Goal: Task Accomplishment & Management: Complete application form

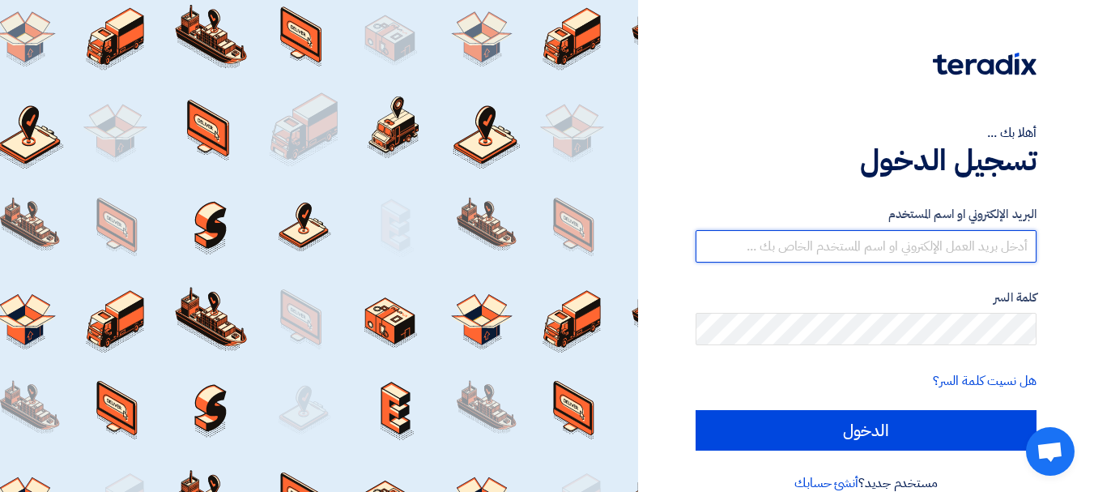
click at [903, 258] on input "text" at bounding box center [866, 246] width 341 height 32
type input "[EMAIL_ADDRESS][DOMAIN_NAME]"
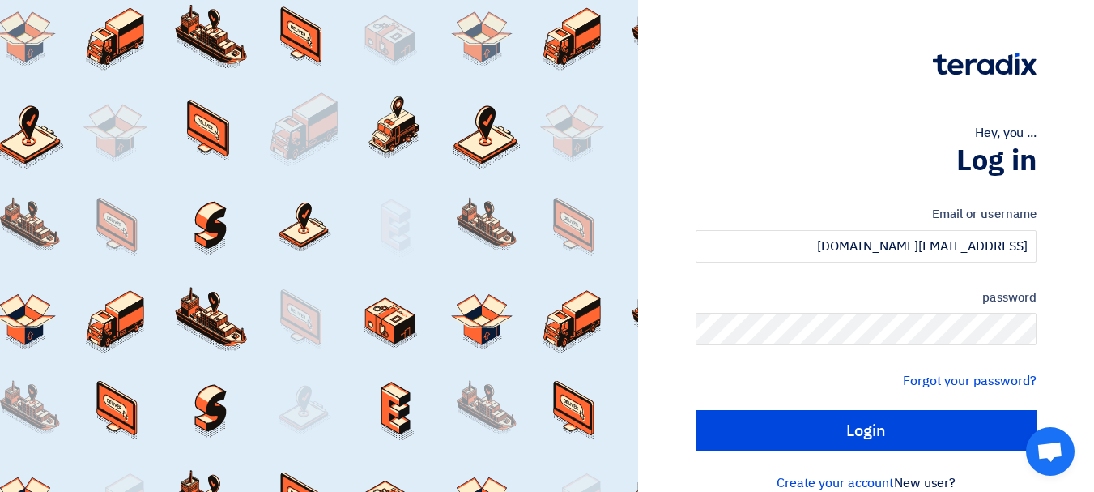
click at [873, 312] on div "password" at bounding box center [866, 317] width 341 height 58
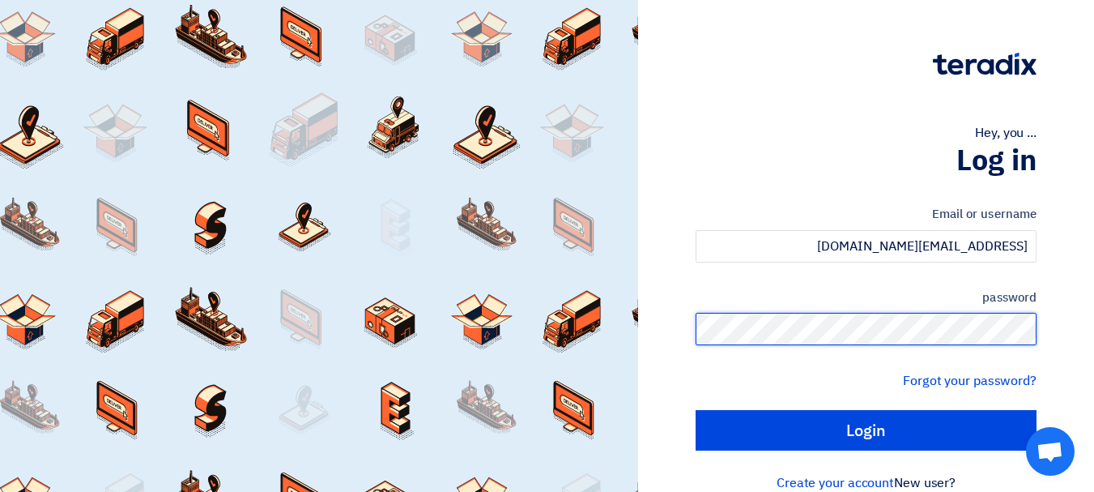
click at [696, 410] on input "Login" at bounding box center [866, 430] width 341 height 41
type input "Sign in"
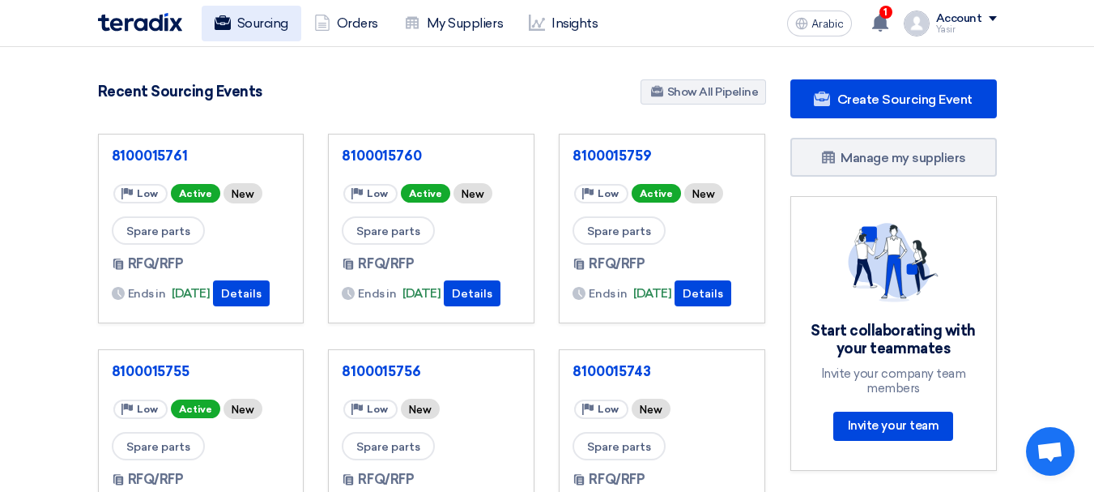
click at [243, 23] on font "Sourcing" at bounding box center [262, 22] width 51 height 15
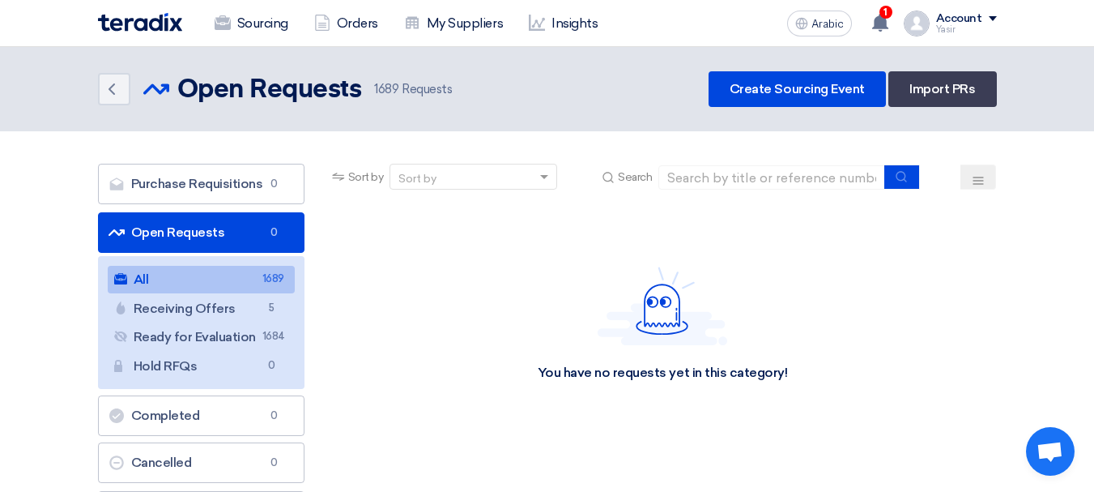
click at [194, 287] on link "All All 1689" at bounding box center [201, 280] width 187 height 28
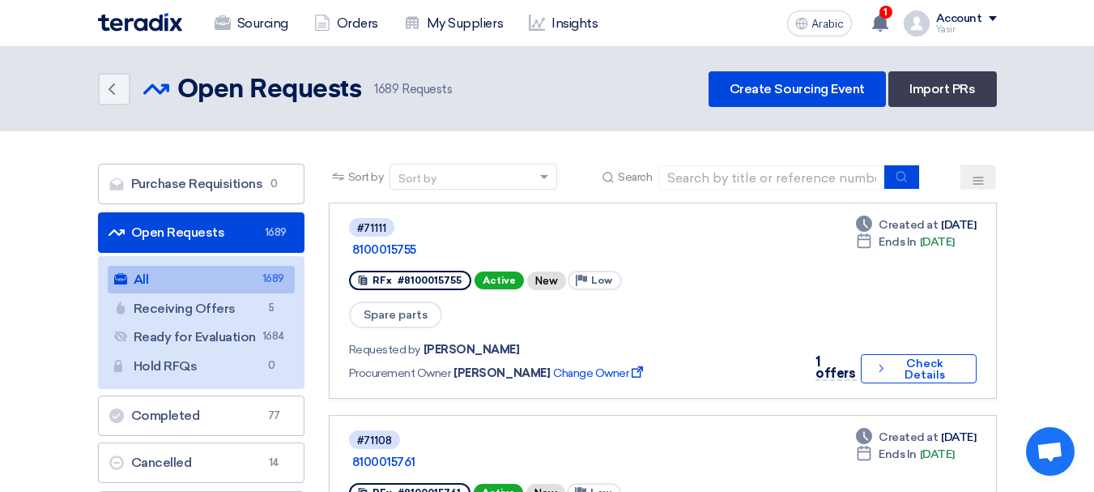
click at [211, 236] on font "Open Requests" at bounding box center [178, 231] width 94 height 15
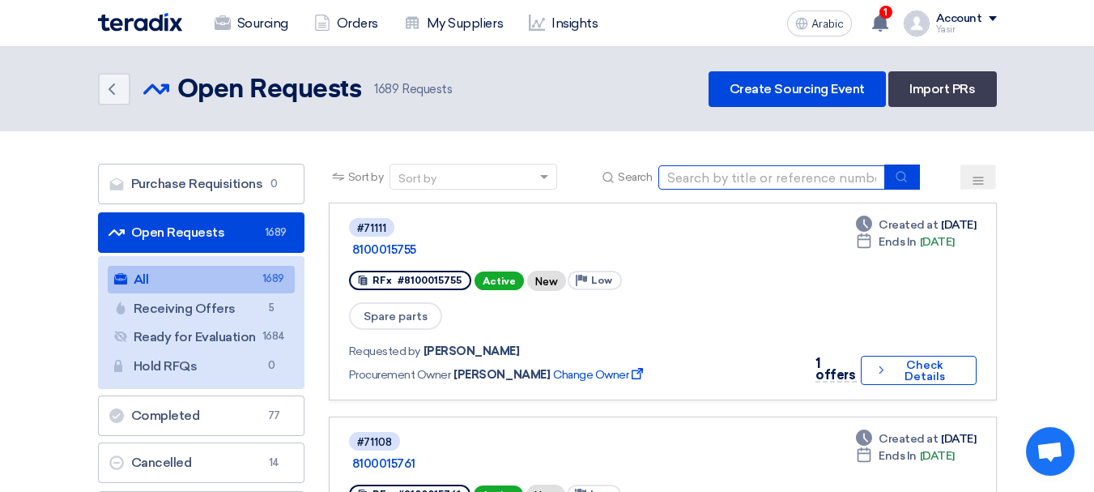
click at [752, 168] on input at bounding box center [772, 177] width 227 height 24
paste input "8100015765"
type input "8100015765"
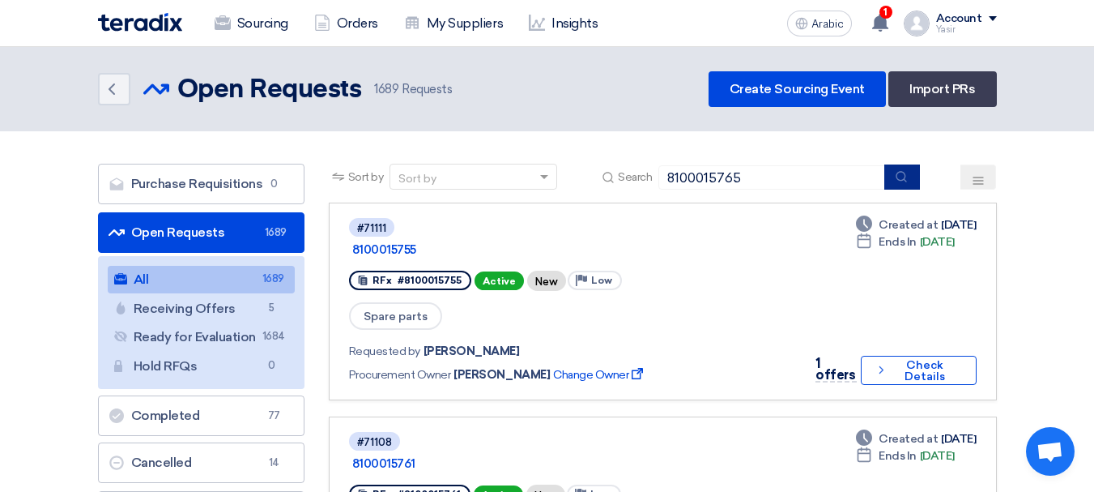
click at [906, 167] on button "submit" at bounding box center [903, 176] width 36 height 25
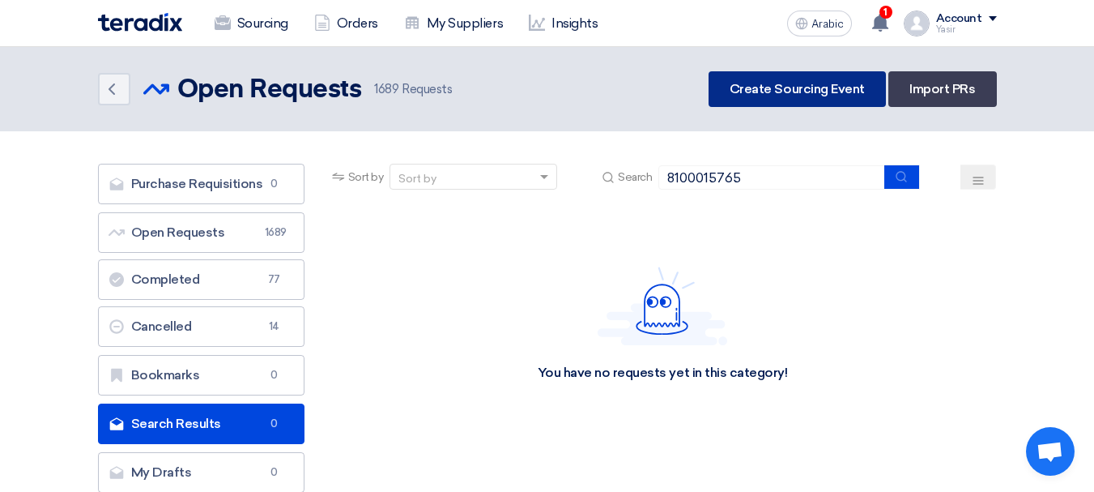
click at [863, 90] on font "Create Sourcing Event" at bounding box center [797, 88] width 135 height 15
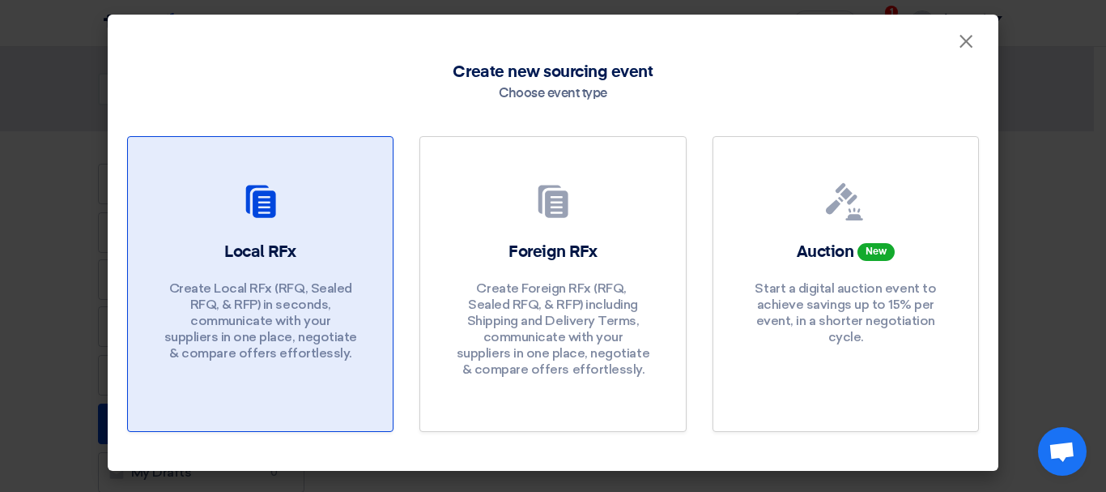
click at [237, 269] on div "Local RFx Create Local RFx (RFQ, ​​Sealed RFQ, & RFP) in seconds, communicate w…" at bounding box center [260, 305] width 226 height 129
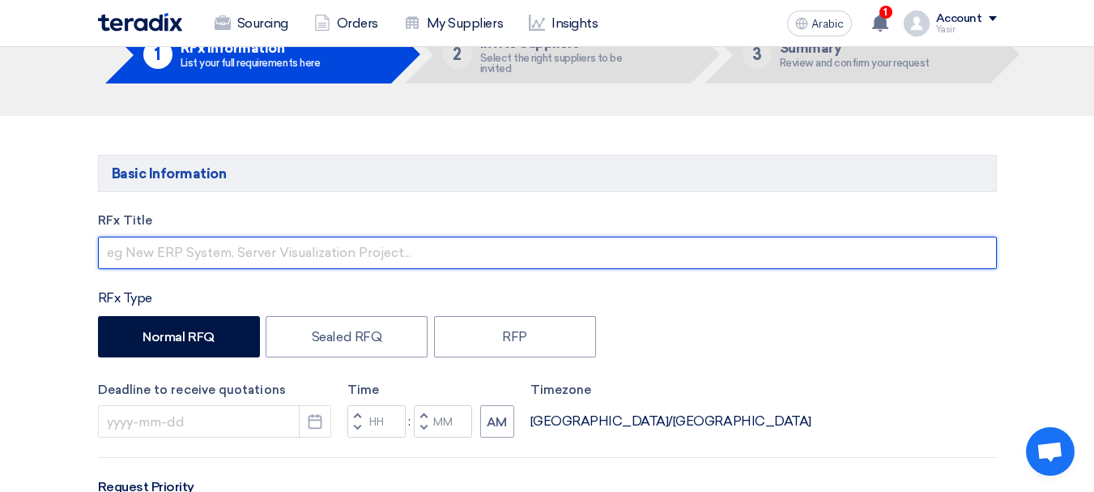
click at [134, 246] on input "text" at bounding box center [547, 253] width 899 height 32
paste input "8100015765"
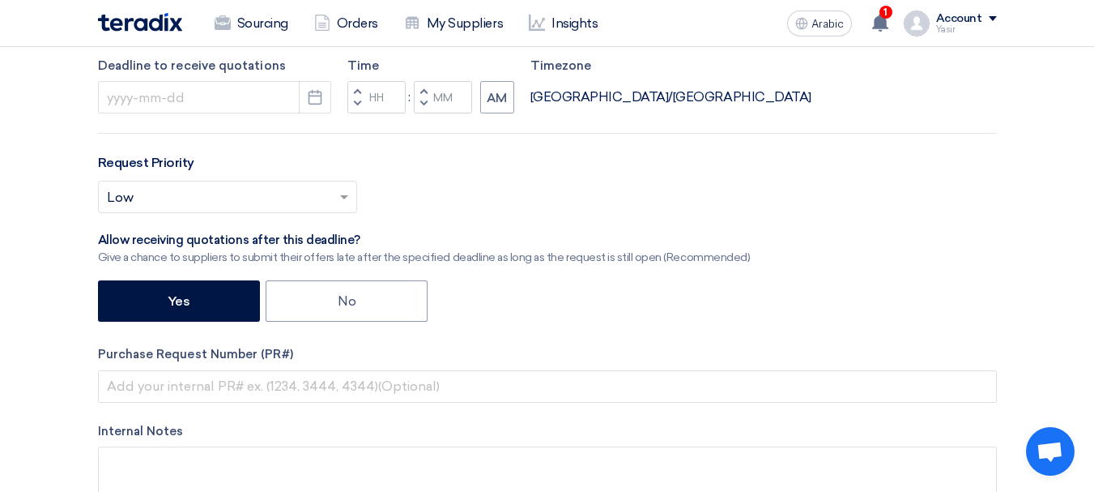
scroll to position [662, 0]
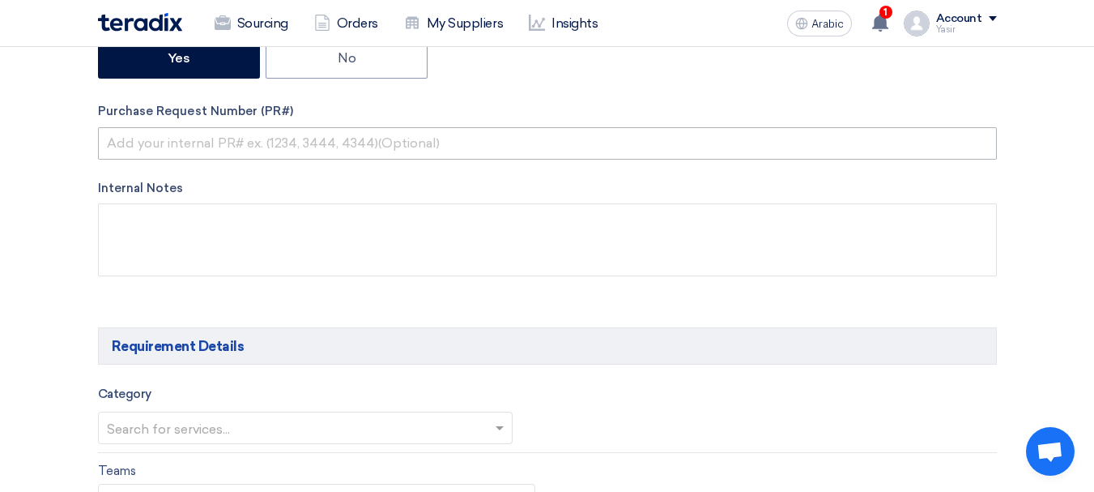
type input "8100015765"
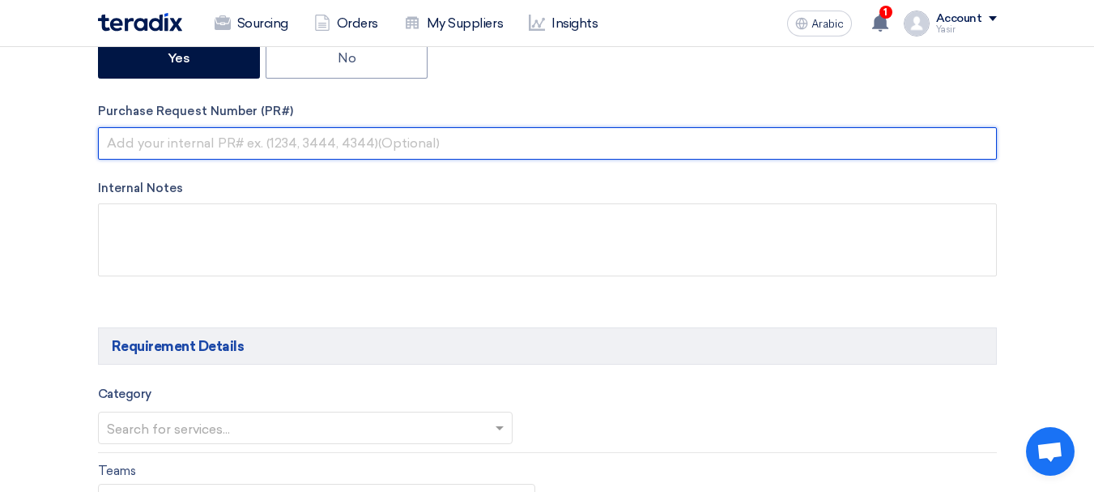
click at [251, 136] on input "text" at bounding box center [547, 143] width 899 height 32
paste input "8100015765"
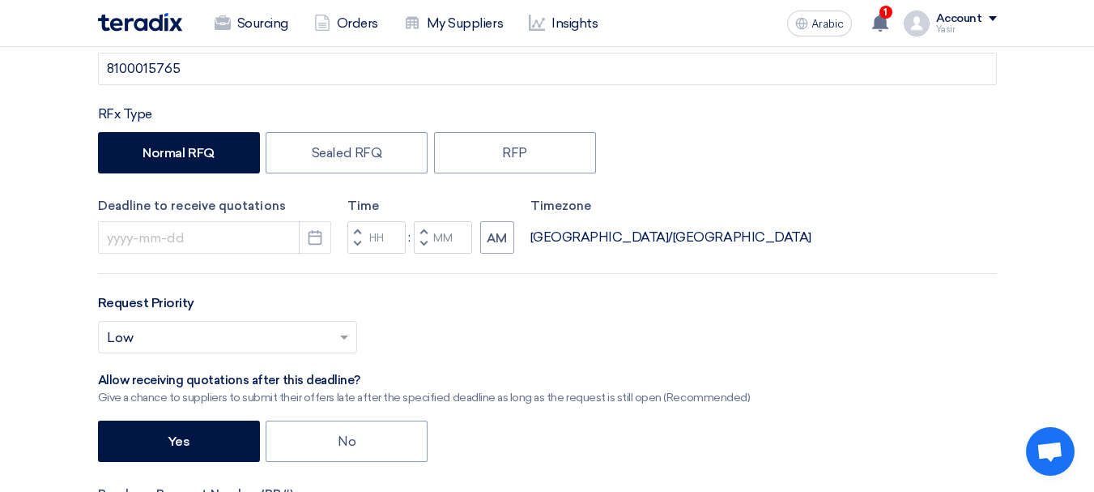
scroll to position [338, 0]
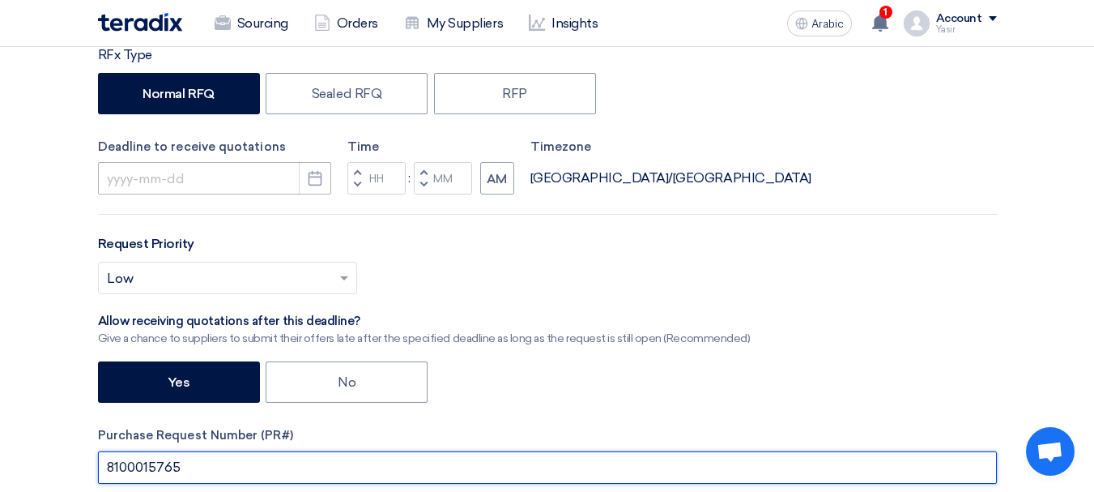
type input "8100015765"
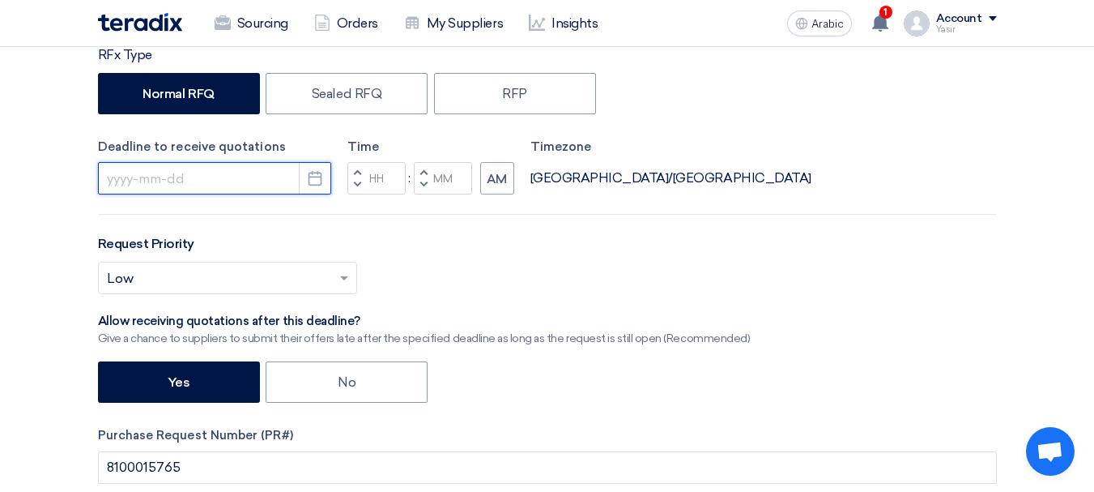
click at [134, 168] on input at bounding box center [214, 178] width 233 height 32
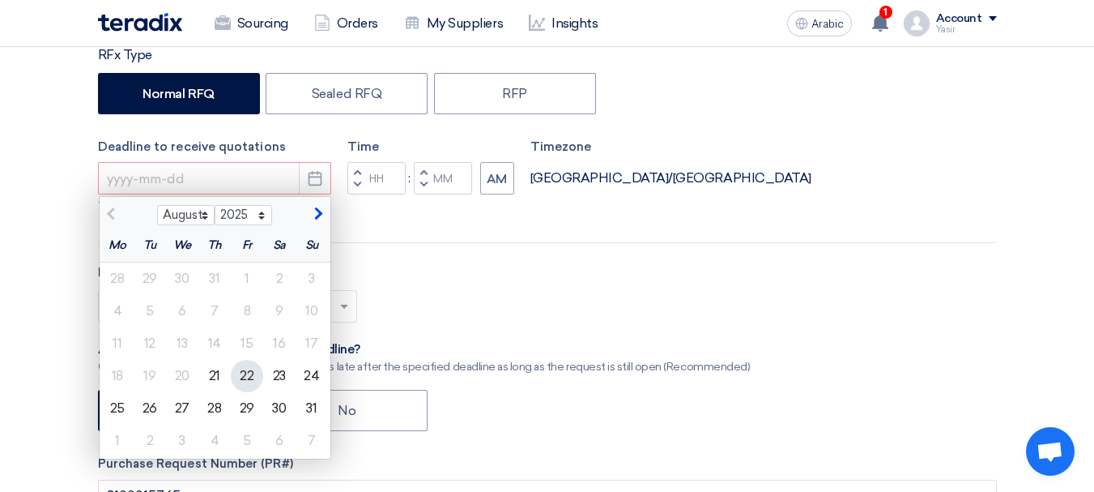
click at [246, 377] on font "22" at bounding box center [247, 375] width 14 height 15
type input "[DATE]"
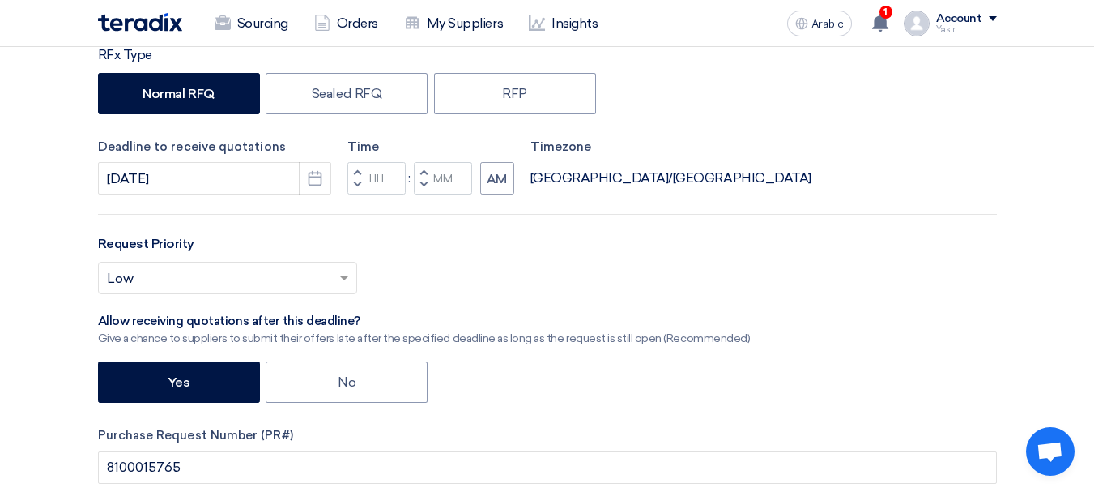
click at [353, 181] on button "Decrement hours" at bounding box center [356, 185] width 19 height 20
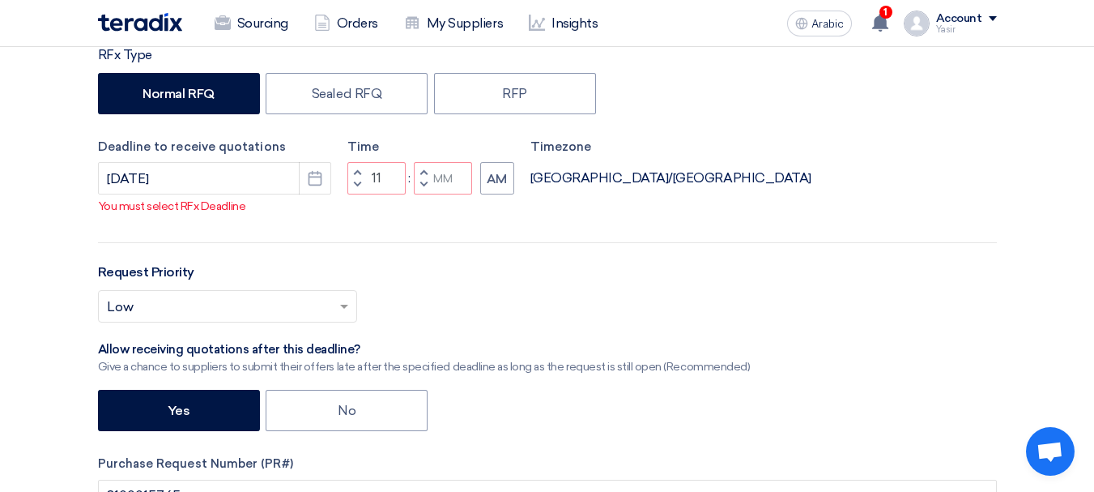
click at [416, 181] on button "Decrement minutes" at bounding box center [423, 185] width 19 height 20
type input "10"
type input "59"
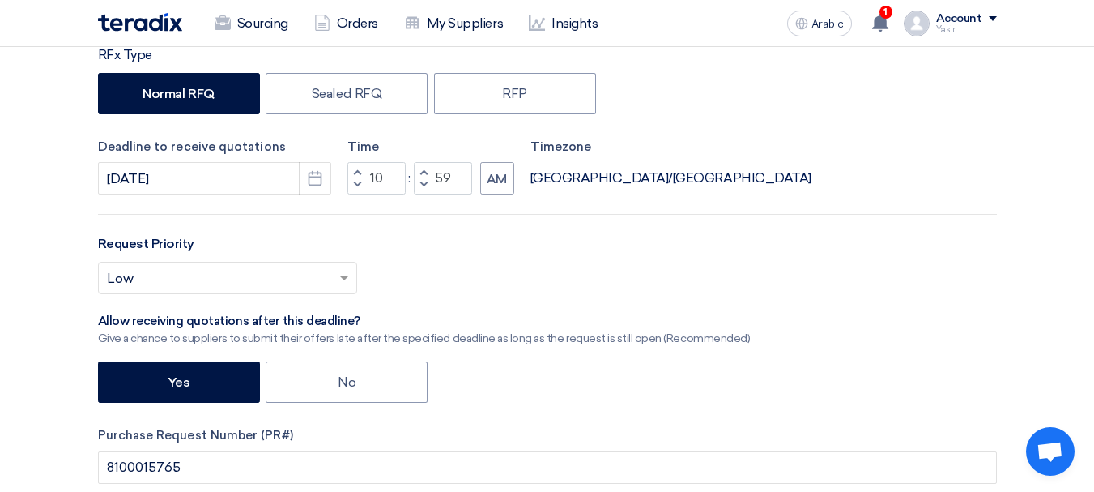
click at [360, 168] on button "Increment hours" at bounding box center [356, 172] width 19 height 20
type input "11"
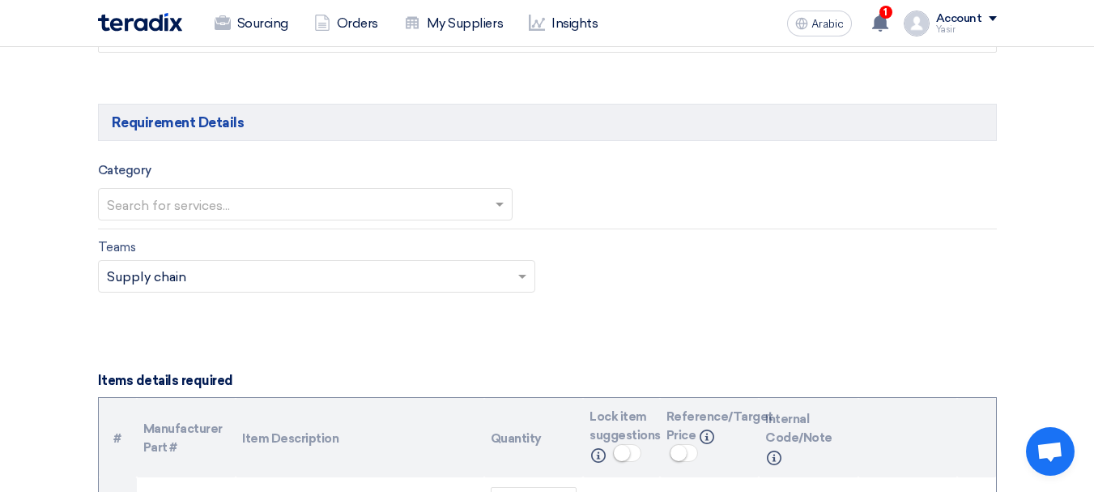
scroll to position [905, 0]
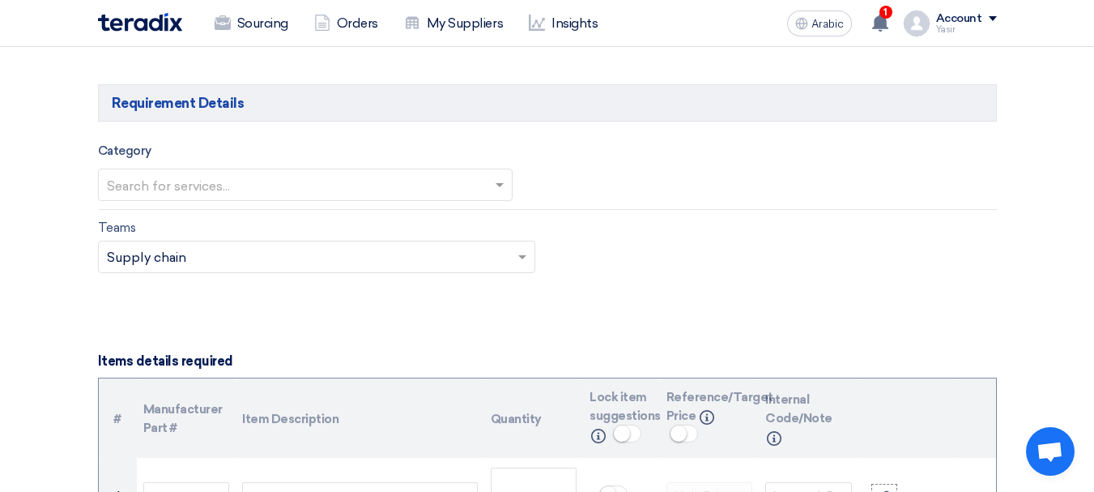
click at [241, 173] on input "text" at bounding box center [297, 186] width 381 height 27
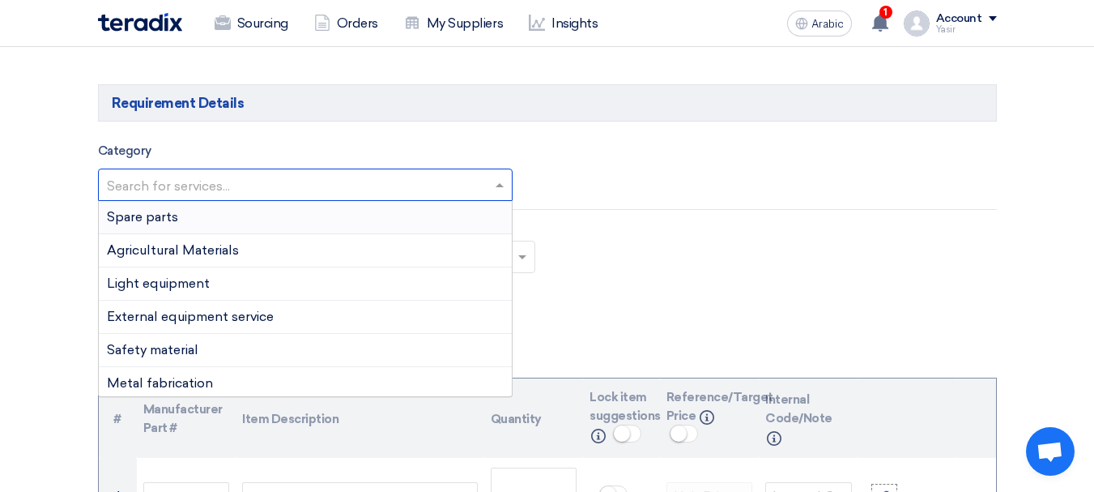
click at [163, 207] on div "Spare parts" at bounding box center [305, 217] width 413 height 33
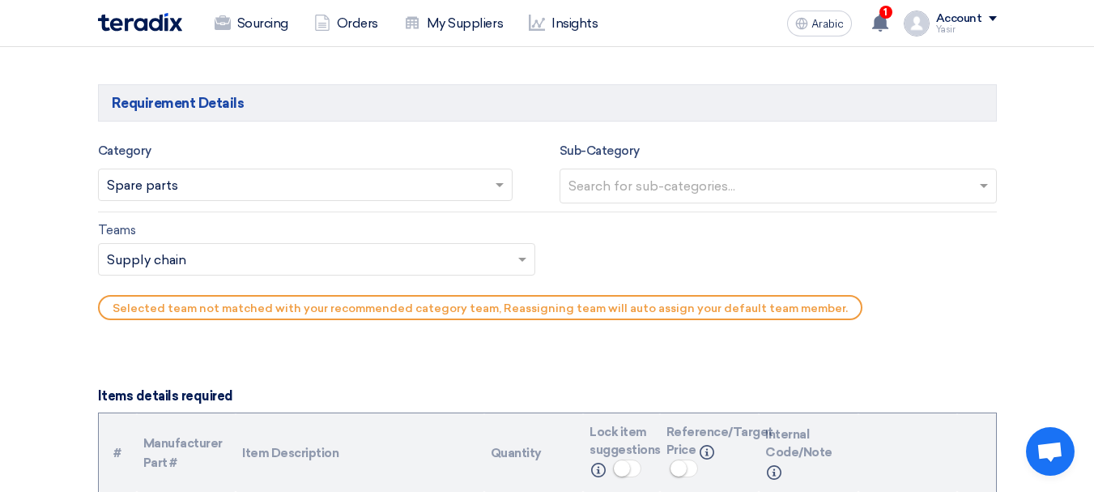
click at [706, 183] on input "text" at bounding box center [781, 187] width 424 height 27
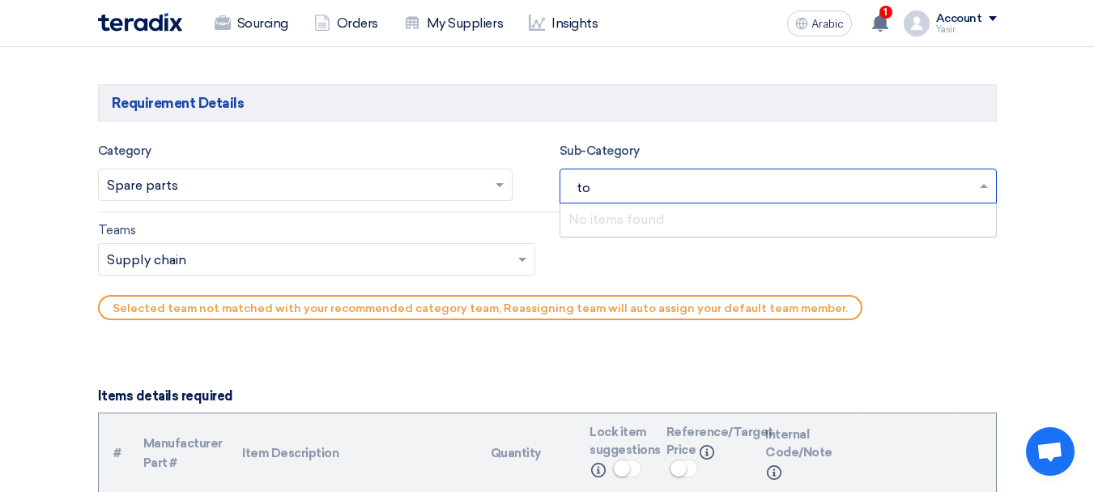
type input "t"
type input "p"
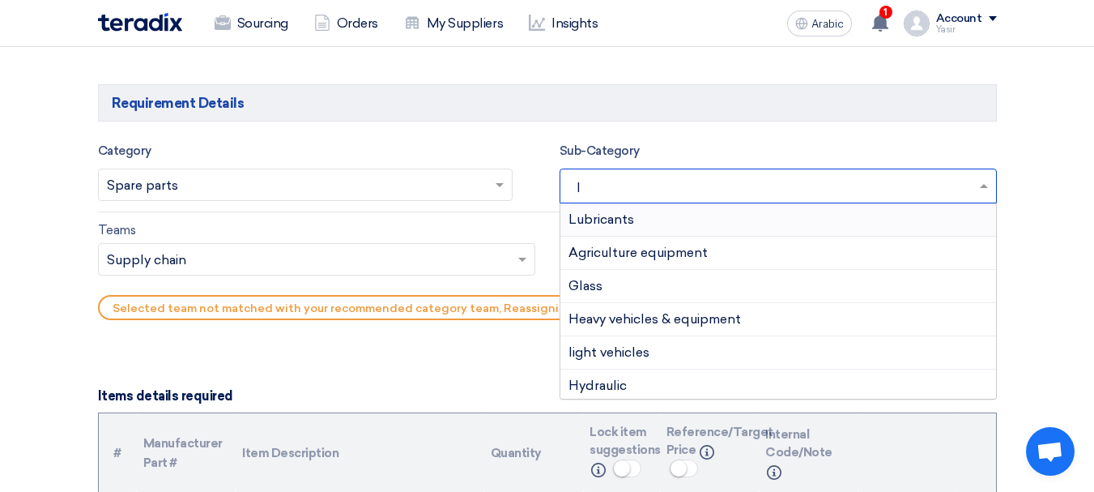
type input "li"
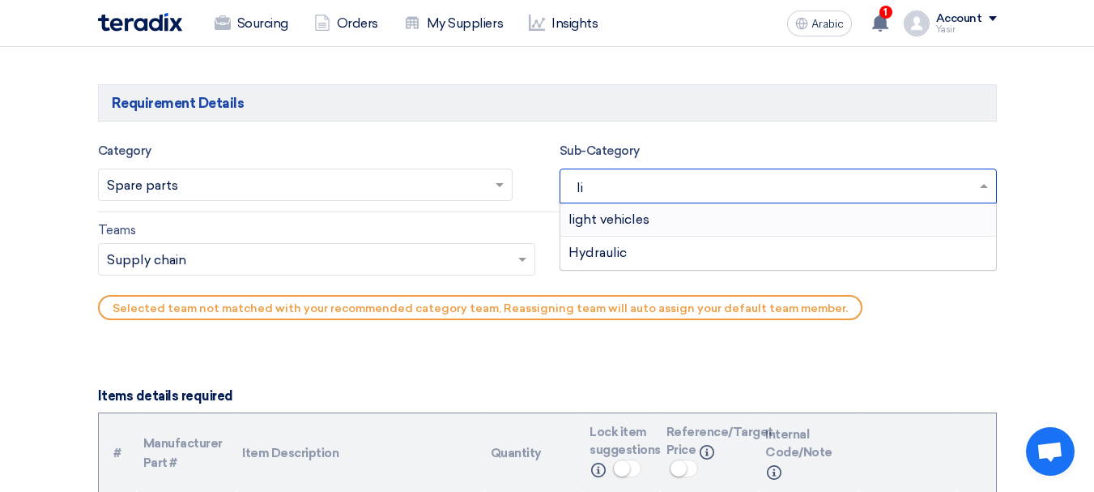
click at [632, 225] on font "light vehicles" at bounding box center [609, 218] width 81 height 15
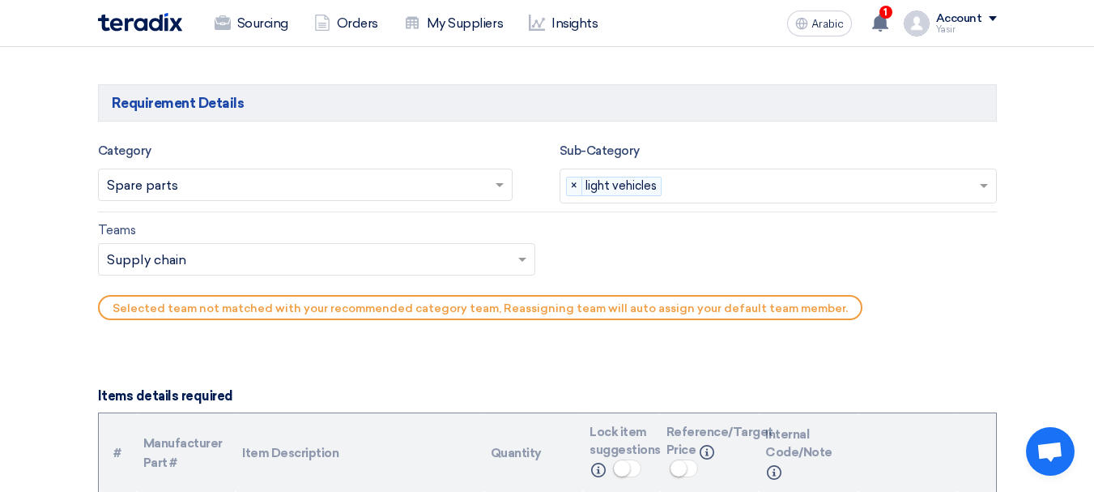
click at [164, 260] on input "text" at bounding box center [308, 261] width 403 height 27
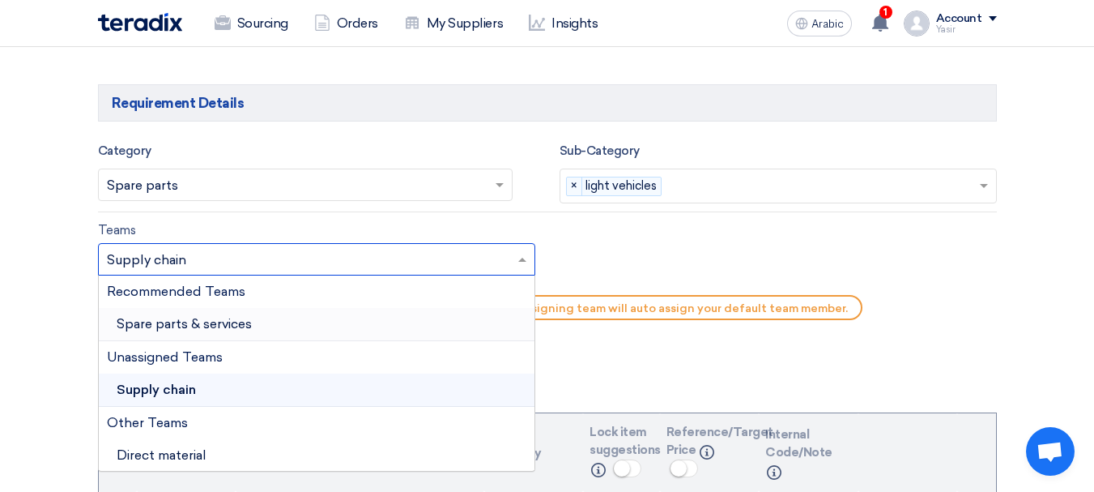
click at [168, 319] on font "Spare parts & services" at bounding box center [184, 323] width 135 height 15
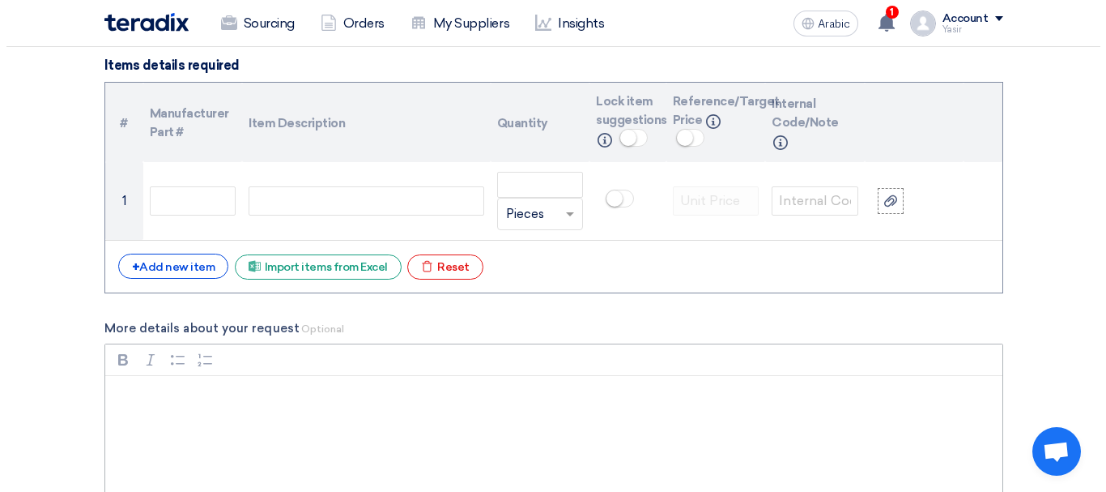
scroll to position [1229, 0]
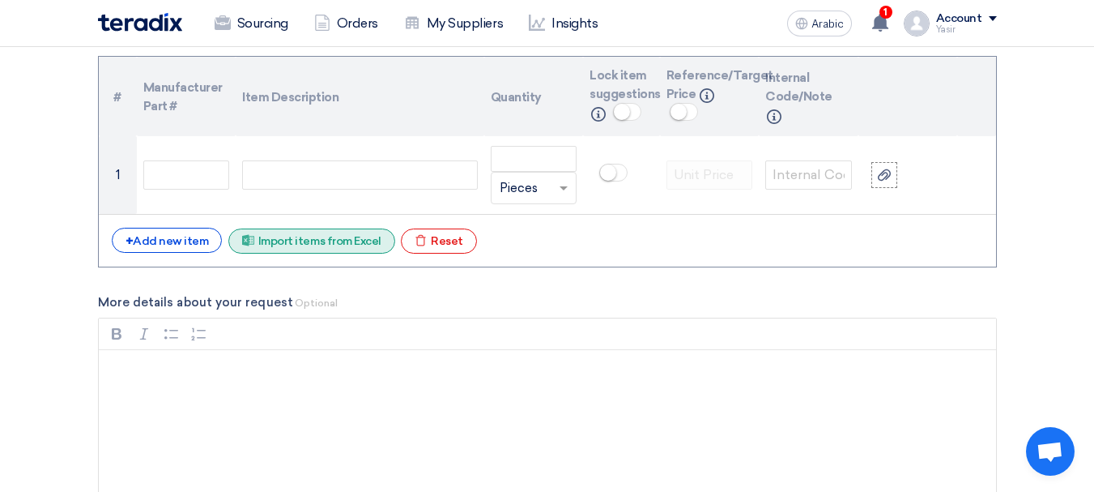
click at [301, 245] on font "Import items from Excel" at bounding box center [319, 241] width 123 height 14
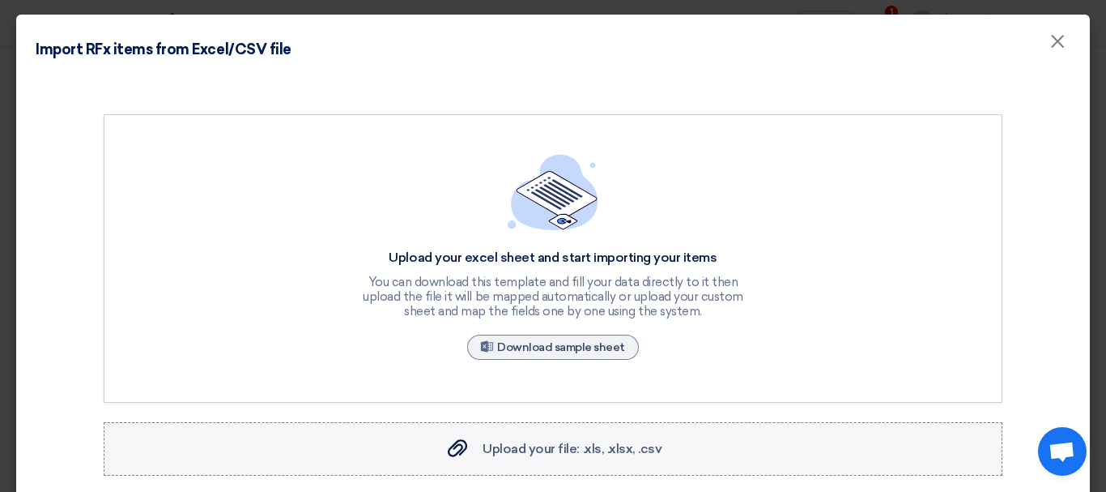
click at [549, 448] on font "Upload your file: .xls, .xlsx, .csv" at bounding box center [572, 448] width 179 height 15
click at [0, 0] on input "Upload your file: .xls, .xlsx, .csv Upload your file: .xls, .xlsx, .csv" at bounding box center [0, 0] width 0 height 0
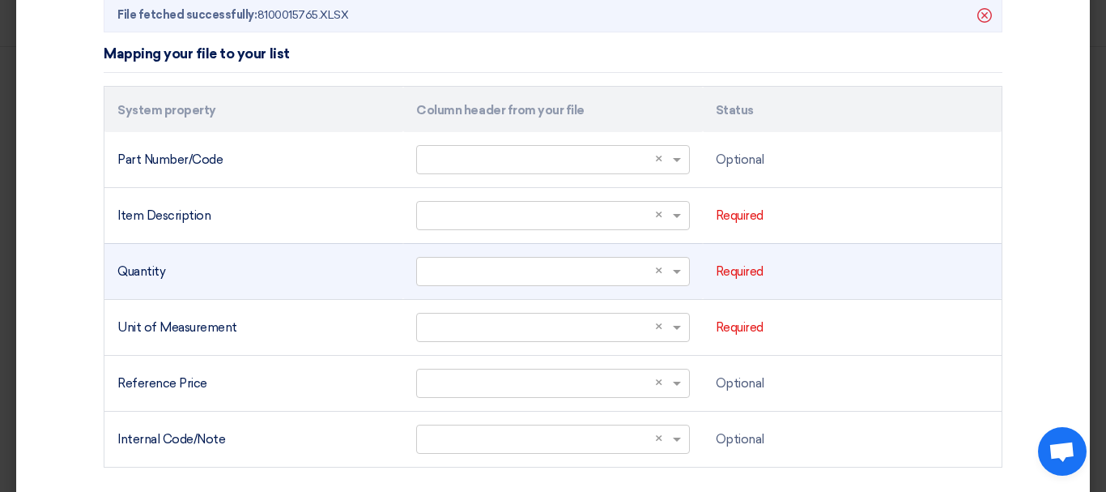
scroll to position [567, 0]
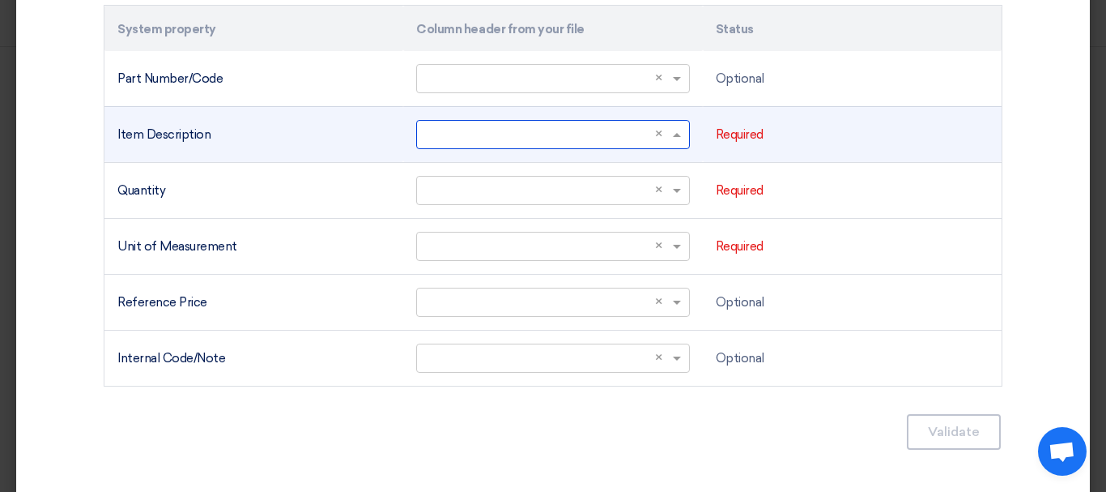
click at [669, 141] on span at bounding box center [679, 135] width 20 height 19
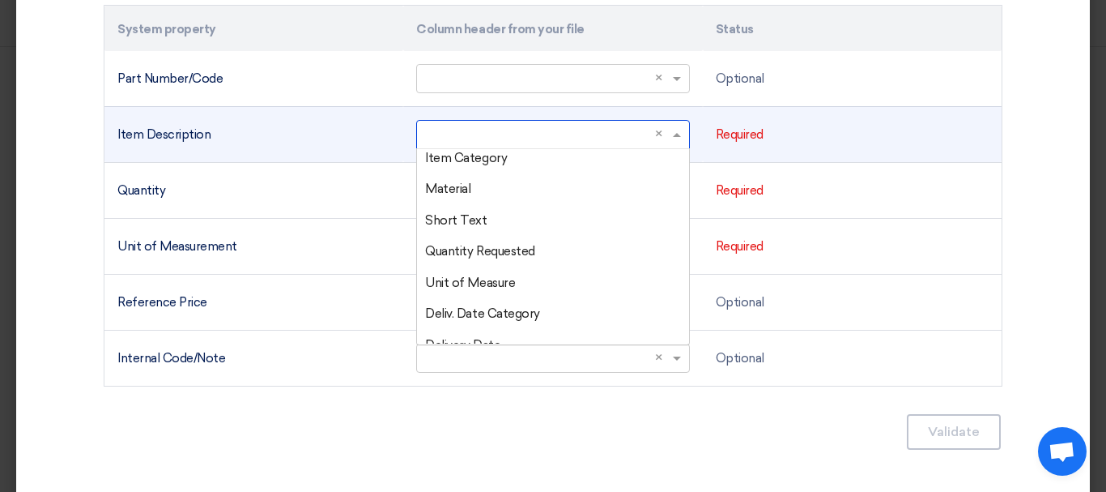
scroll to position [162, 0]
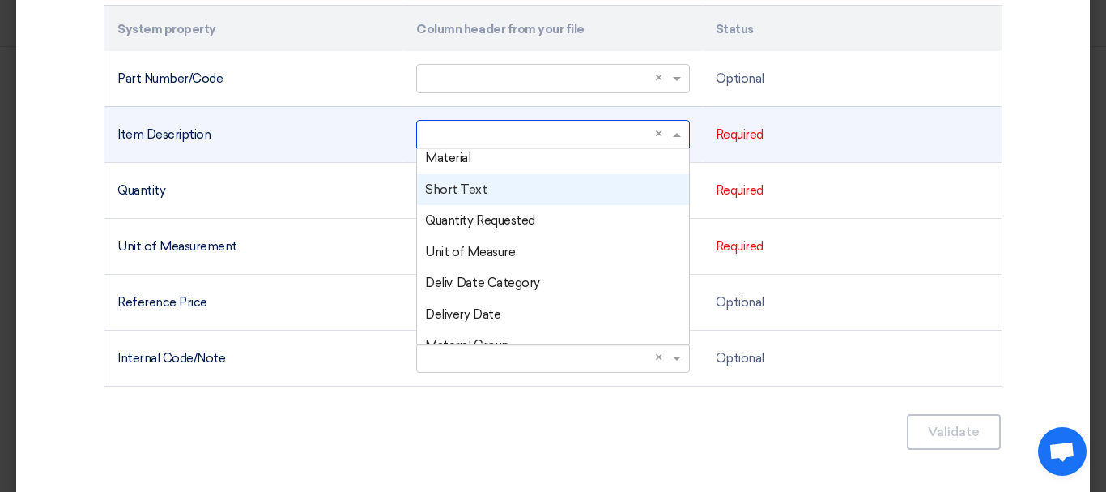
click at [468, 189] on font "Short Text" at bounding box center [456, 189] width 62 height 15
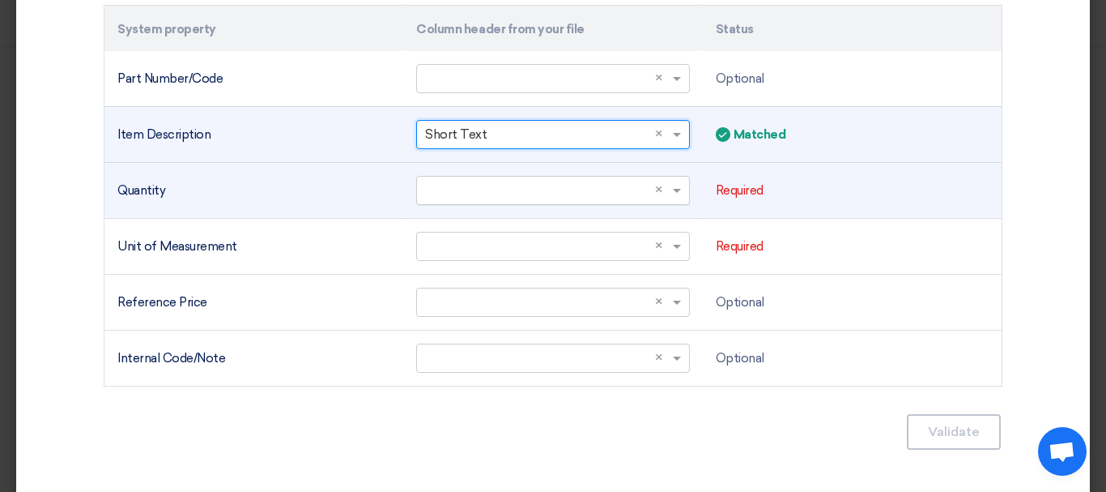
click at [660, 192] on span "×" at bounding box center [662, 190] width 14 height 19
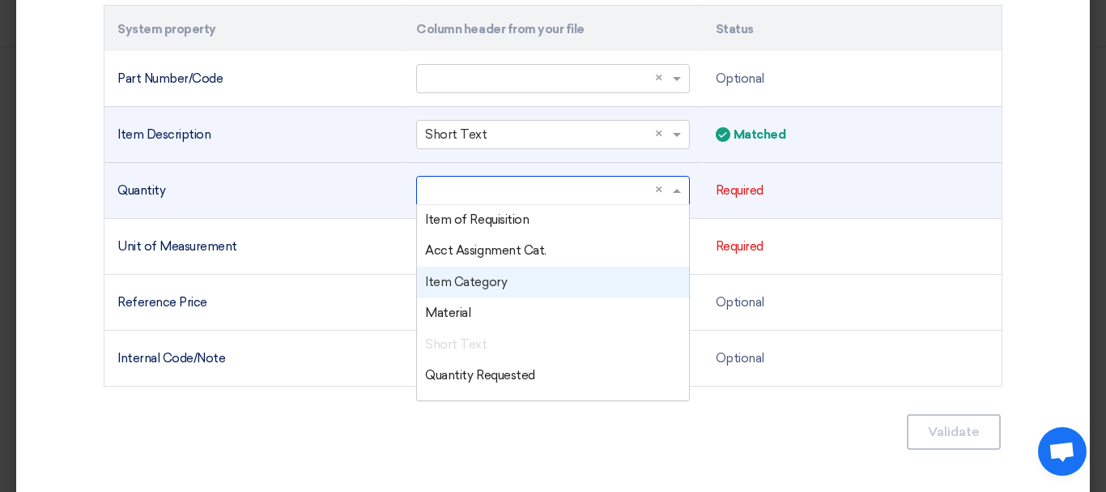
scroll to position [81, 0]
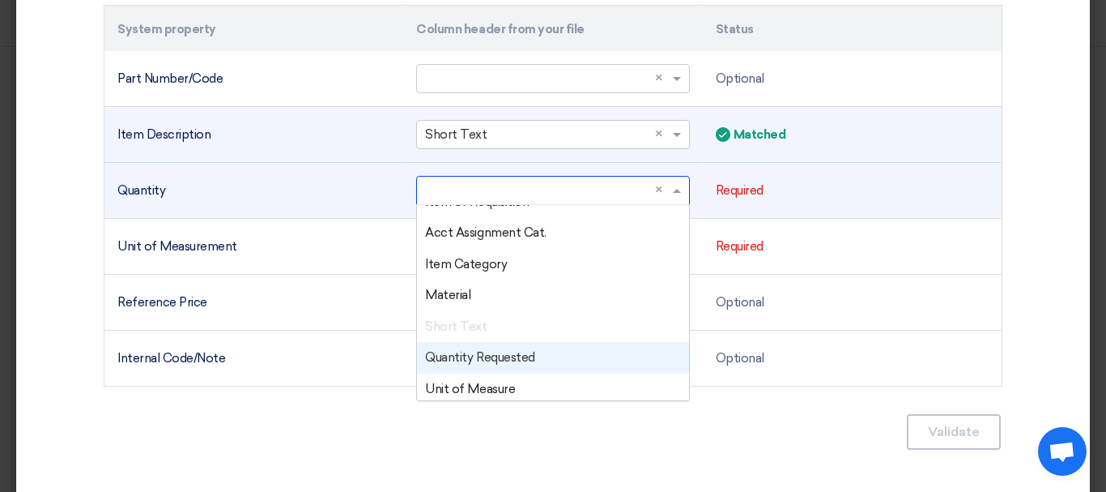
click at [503, 360] on font "Quantity Requested" at bounding box center [479, 357] width 109 height 15
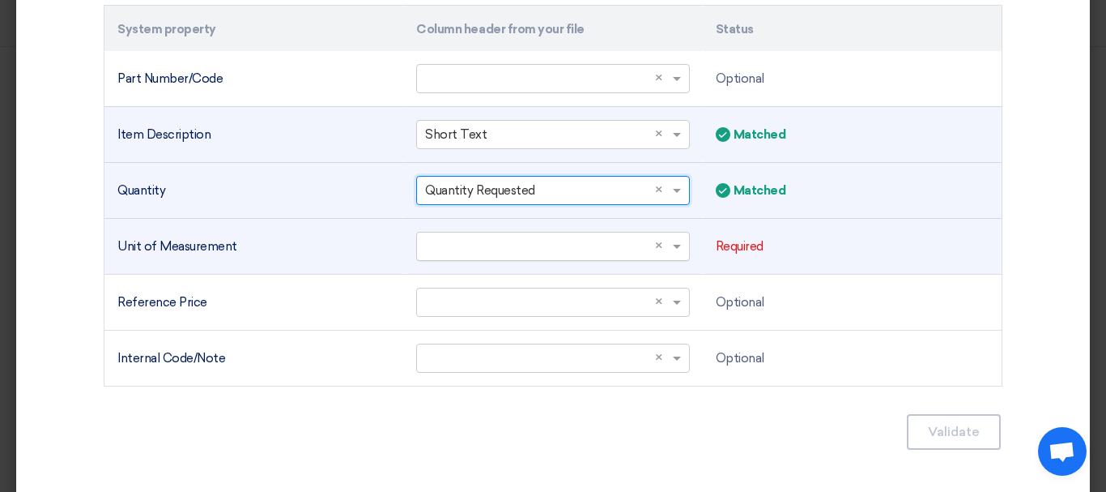
click at [622, 236] on input "text" at bounding box center [544, 245] width 239 height 27
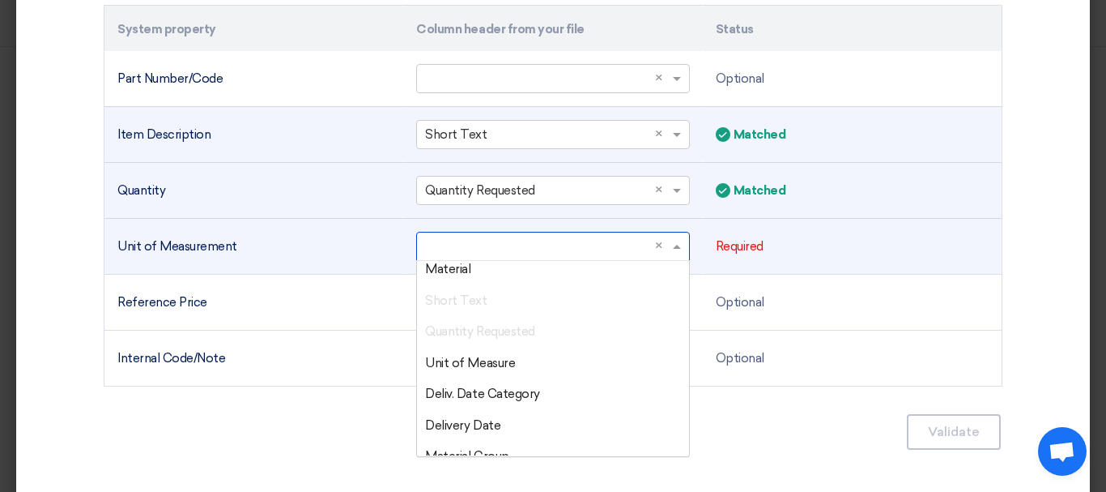
scroll to position [130, 0]
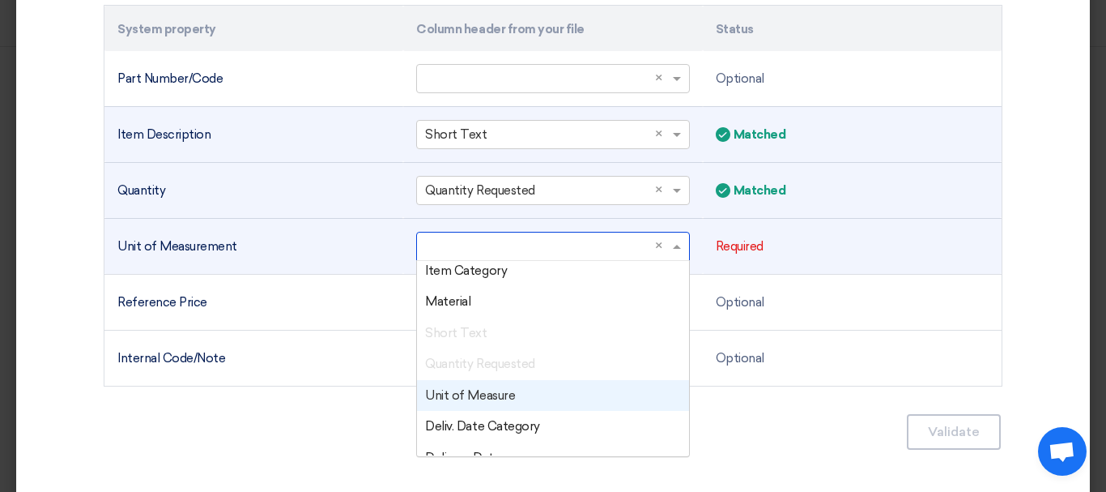
click at [472, 407] on div "Unit of Measure" at bounding box center [552, 396] width 271 height 32
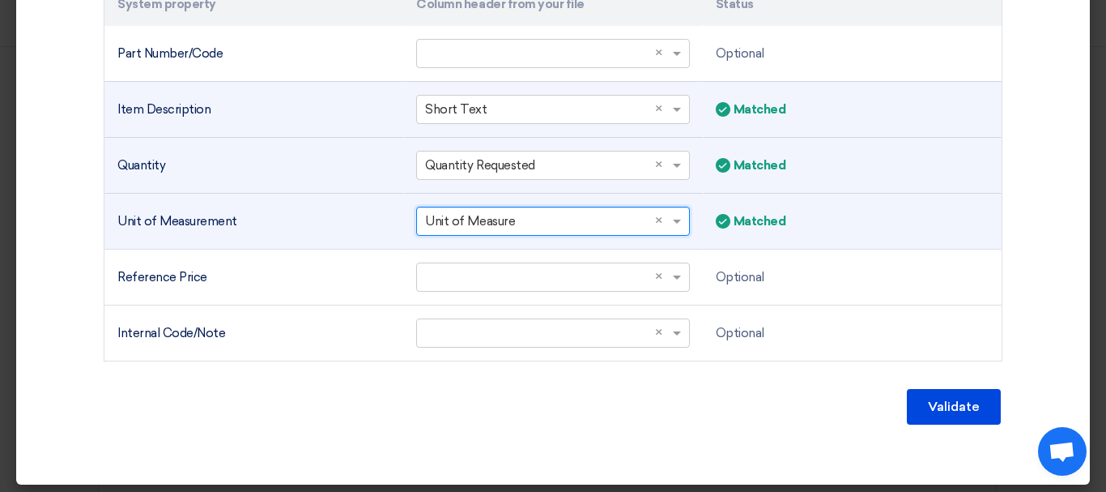
scroll to position [599, 0]
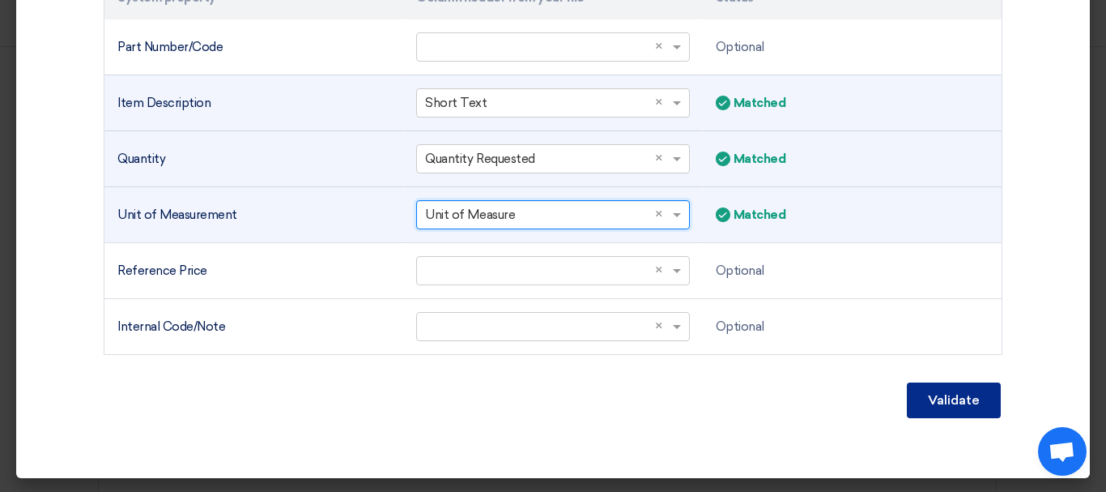
click at [914, 399] on button "Validate" at bounding box center [954, 400] width 94 height 36
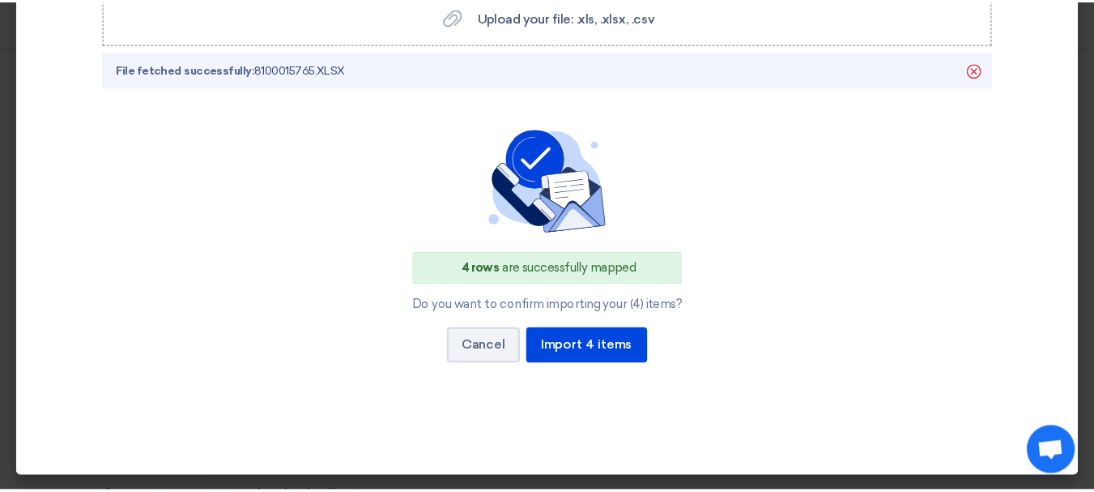
scroll to position [432, 0]
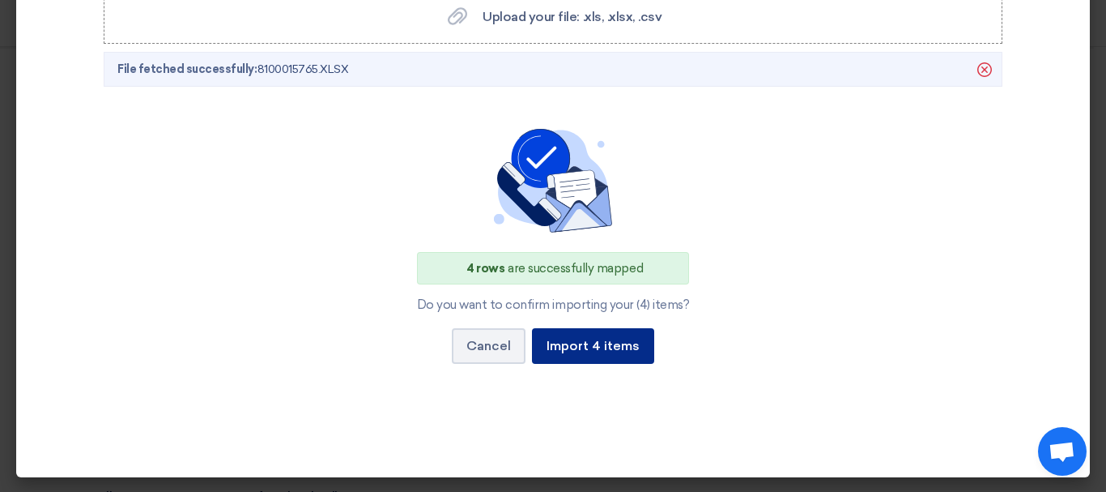
click at [605, 355] on button "Import 4 items" at bounding box center [593, 346] width 122 height 36
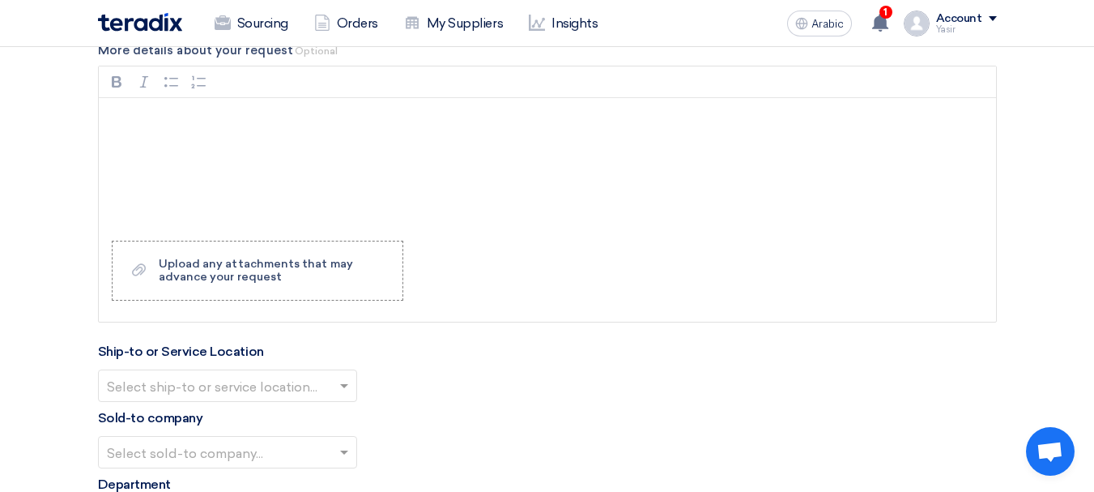
scroll to position [1863, 0]
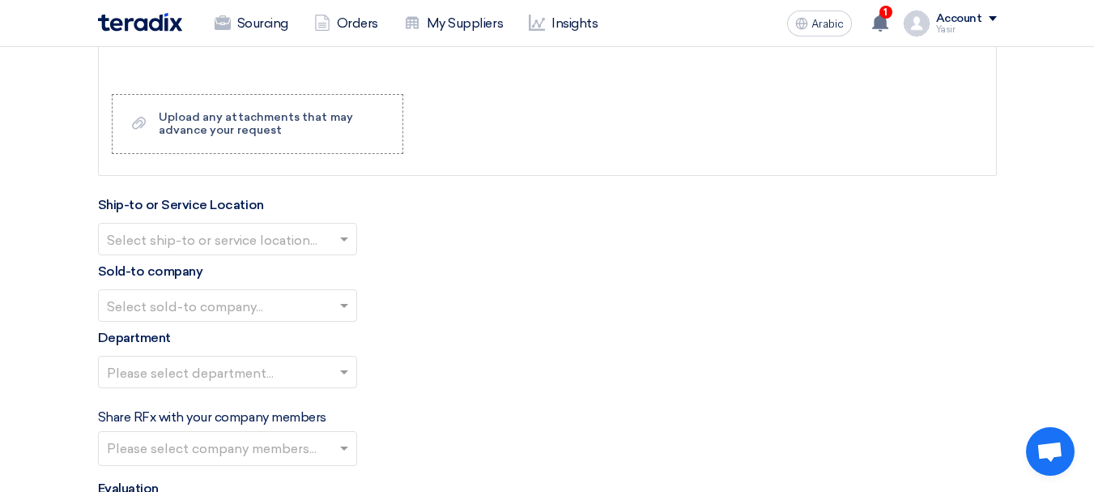
click at [256, 237] on input "text" at bounding box center [219, 240] width 225 height 27
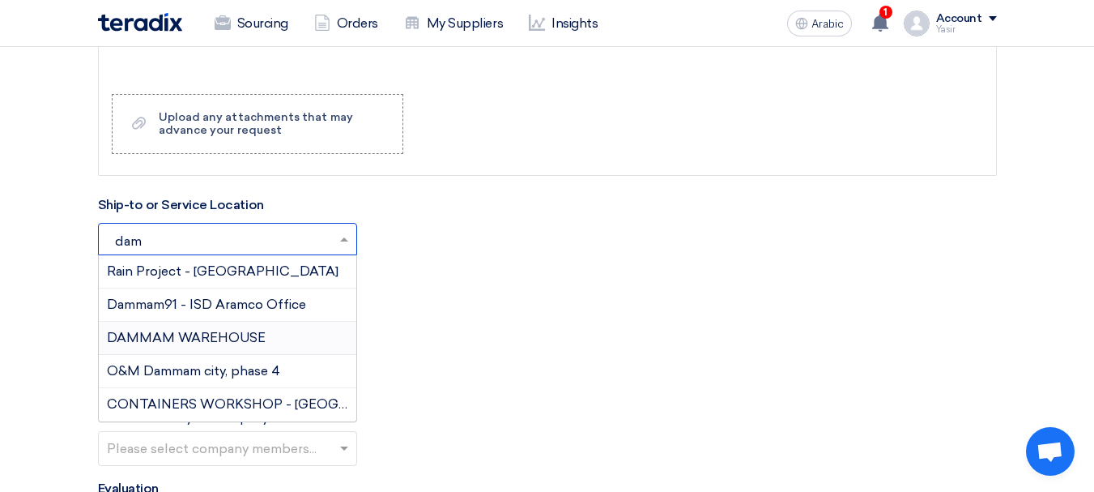
type input "damm"
click at [156, 338] on font "DAMMAM WAREHOUSE" at bounding box center [186, 337] width 159 height 15
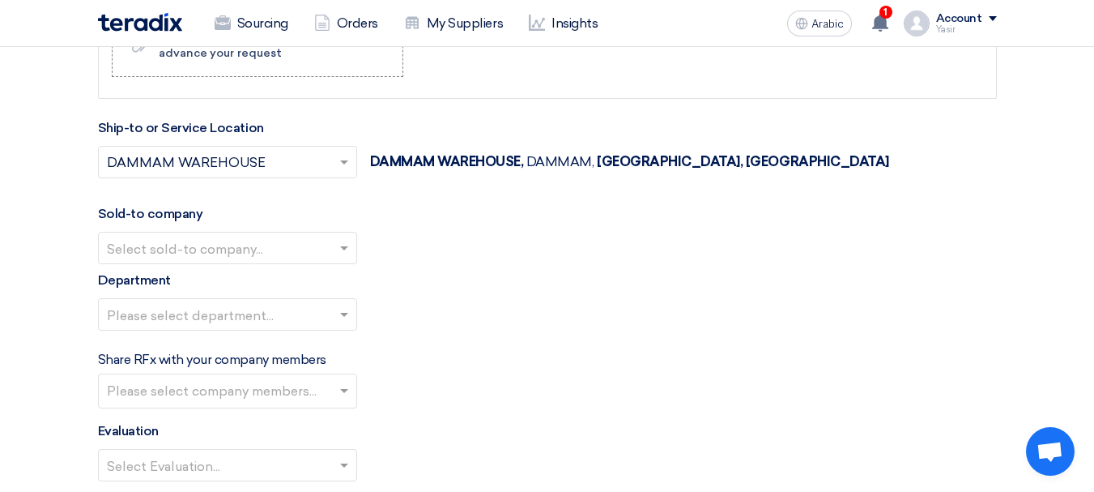
scroll to position [1944, 0]
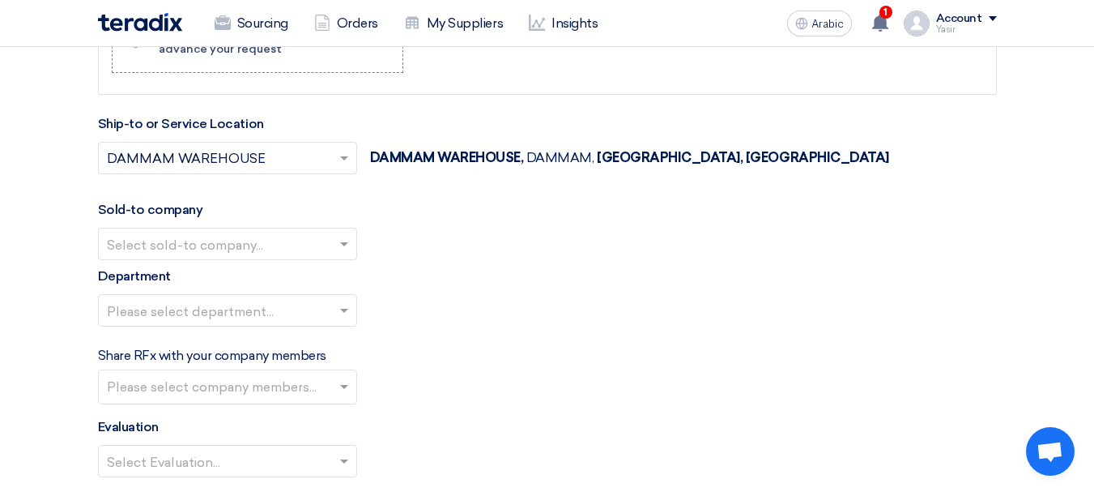
click at [204, 249] on input "text" at bounding box center [219, 245] width 225 height 27
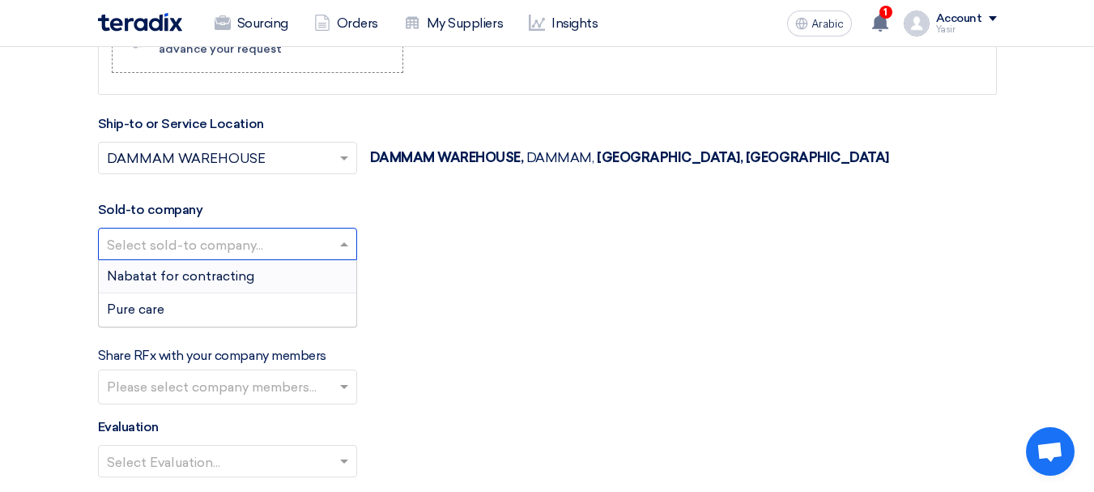
click at [172, 278] on font "Nabatat for contracting" at bounding box center [180, 275] width 147 height 15
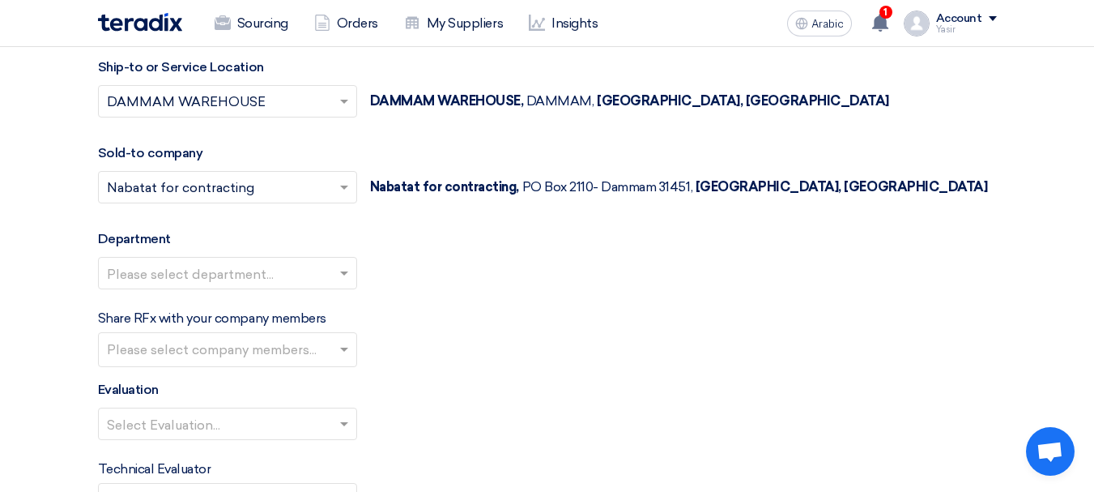
scroll to position [2025, 0]
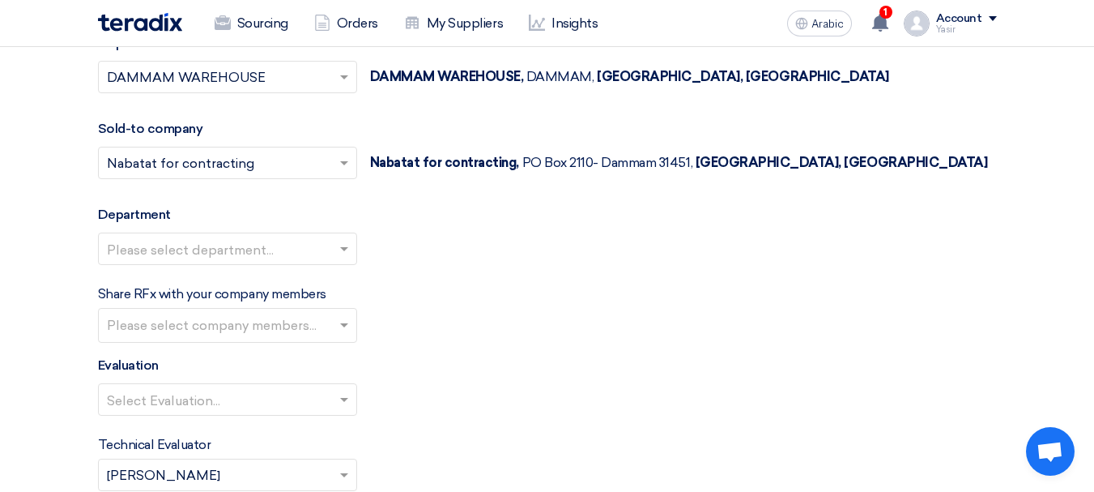
click at [208, 249] on input "text" at bounding box center [219, 250] width 225 height 27
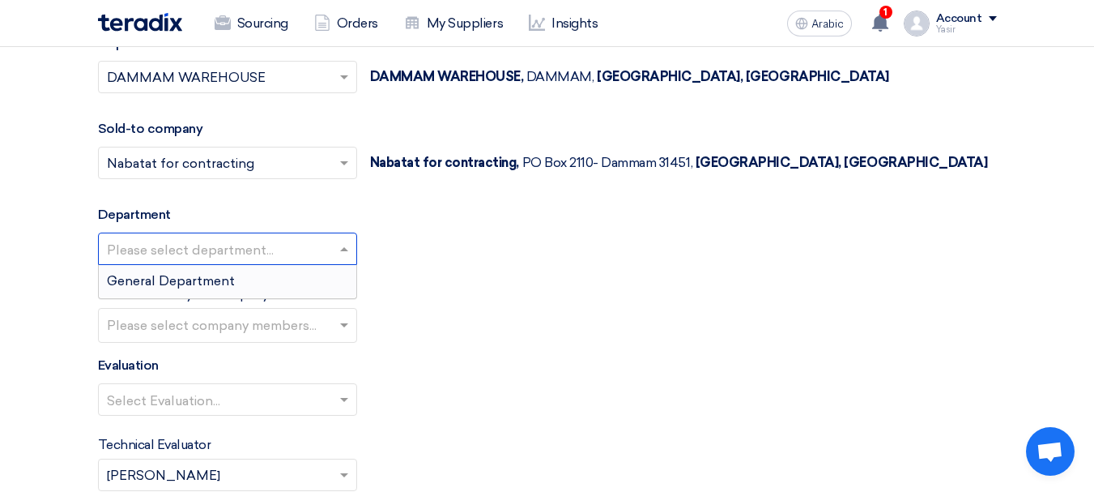
click at [177, 292] on div "General Department" at bounding box center [228, 281] width 258 height 32
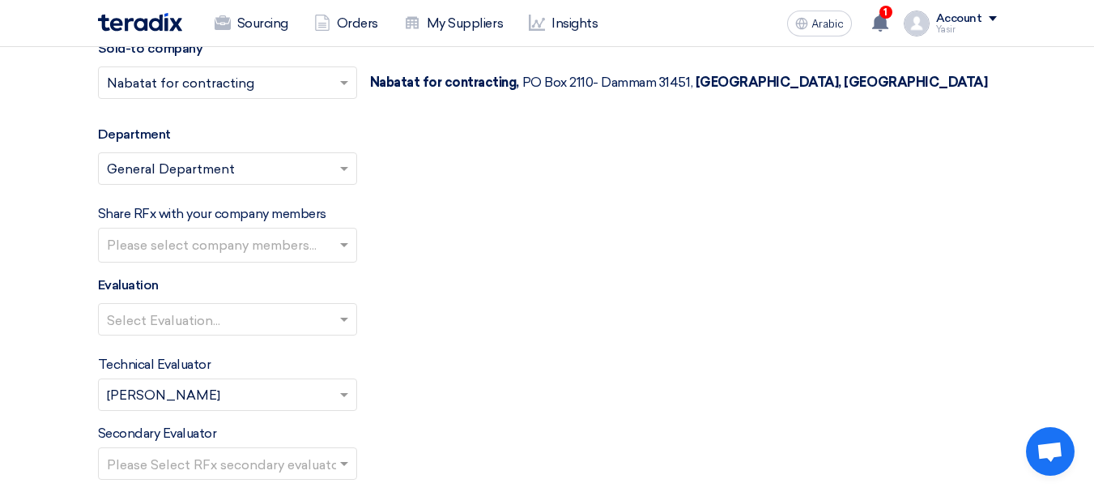
scroll to position [2106, 0]
click at [244, 256] on input "text" at bounding box center [229, 245] width 245 height 27
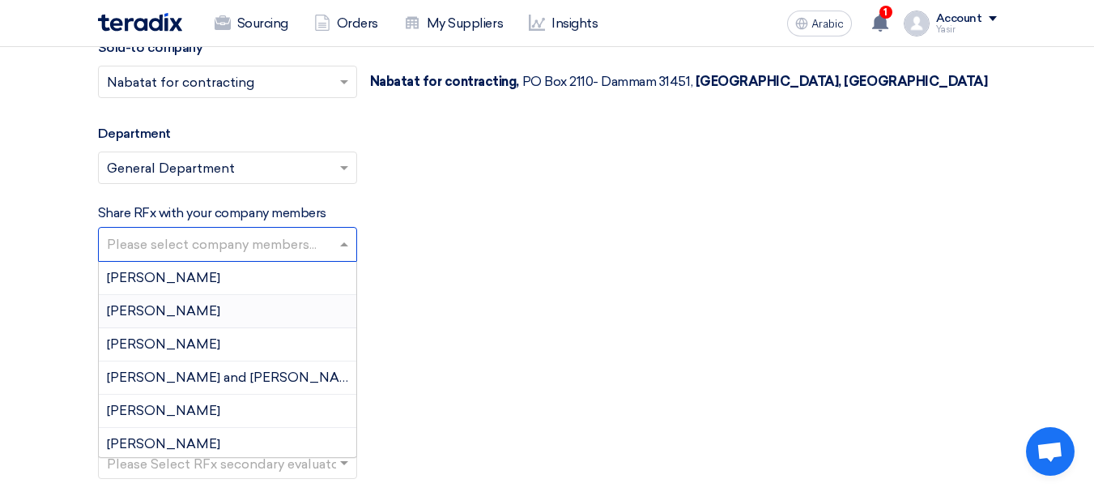
click at [556, 321] on div "Select Evaluation..." at bounding box center [547, 324] width 899 height 45
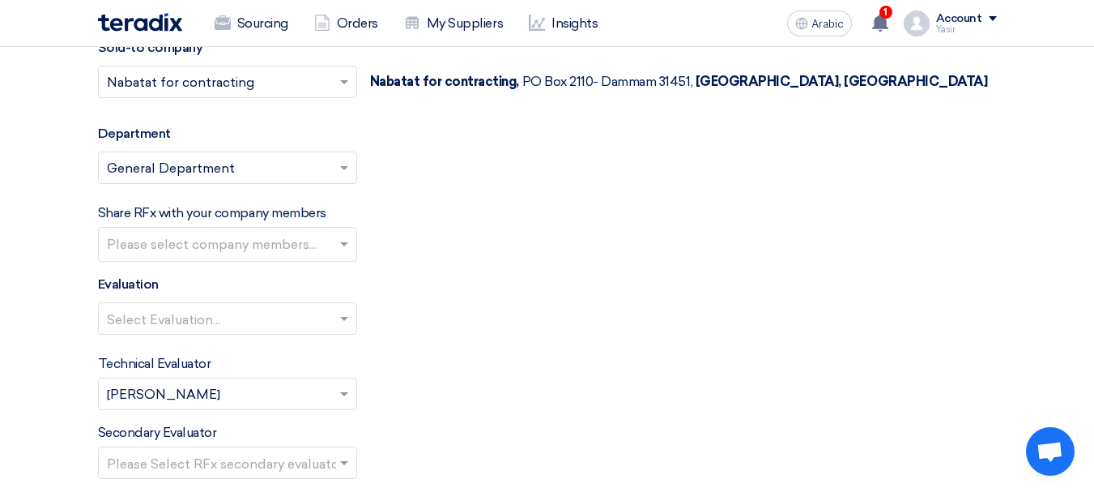
click at [313, 322] on input "text" at bounding box center [219, 319] width 225 height 27
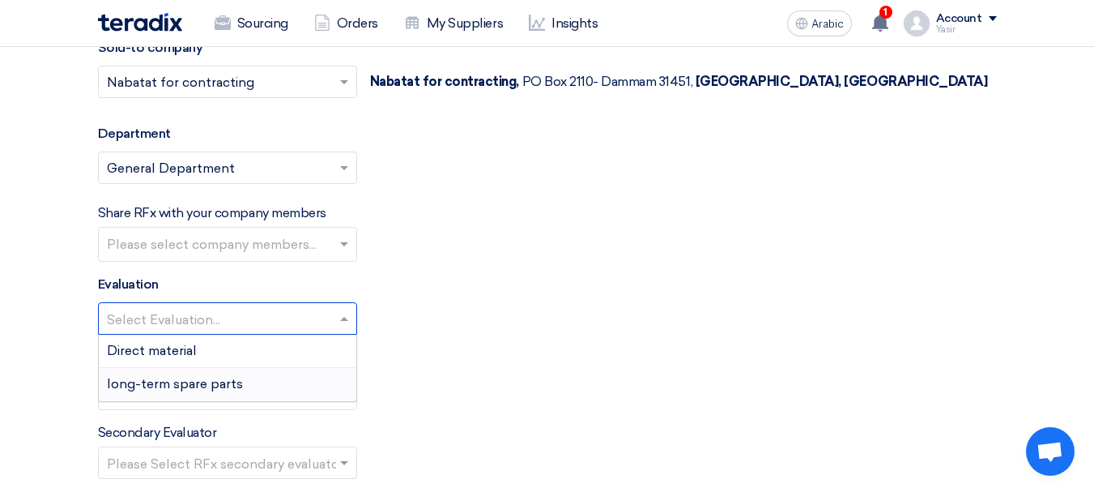
click at [177, 396] on div "long-term spare parts" at bounding box center [228, 384] width 258 height 32
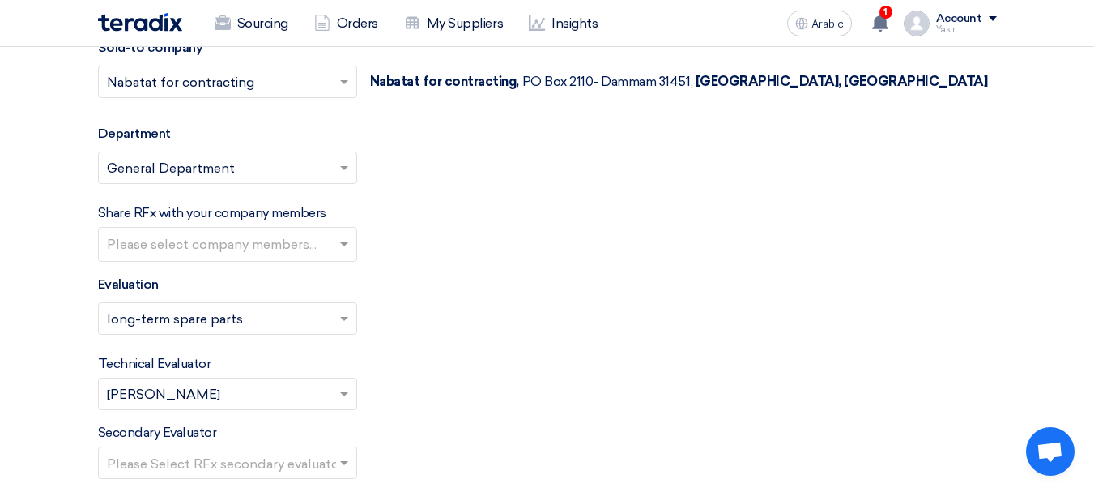
scroll to position [2268, 0]
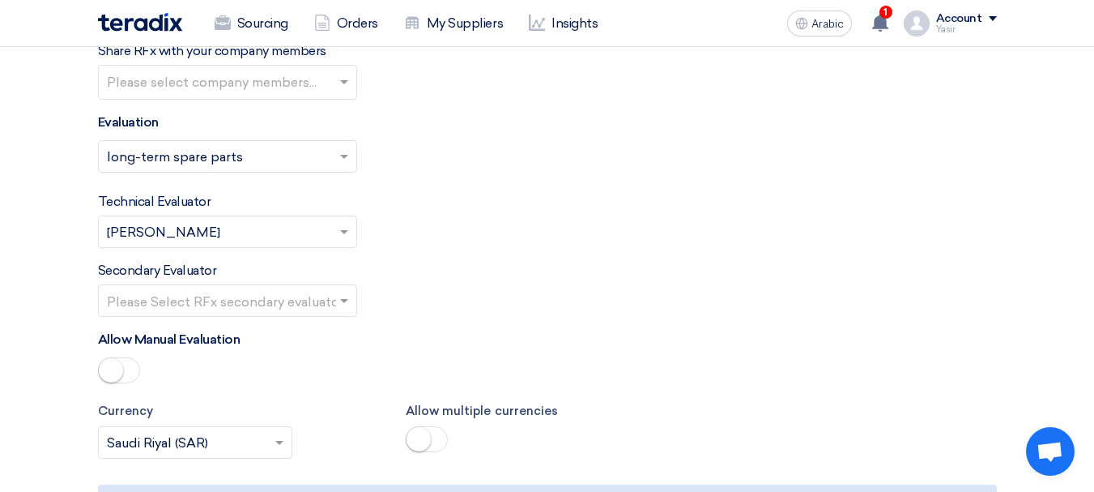
click at [271, 300] on input "text" at bounding box center [219, 301] width 225 height 27
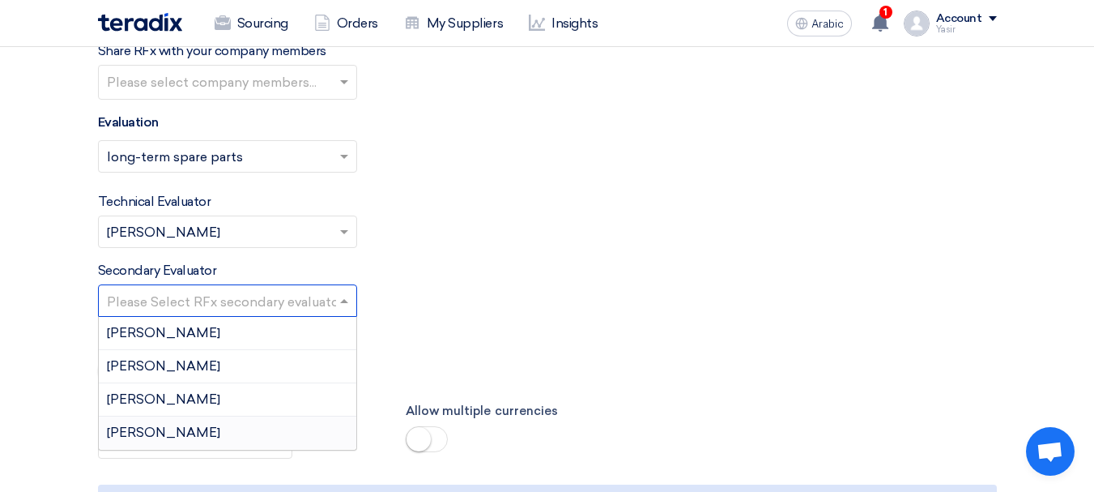
click at [161, 434] on div "[PERSON_NAME]" at bounding box center [228, 432] width 258 height 32
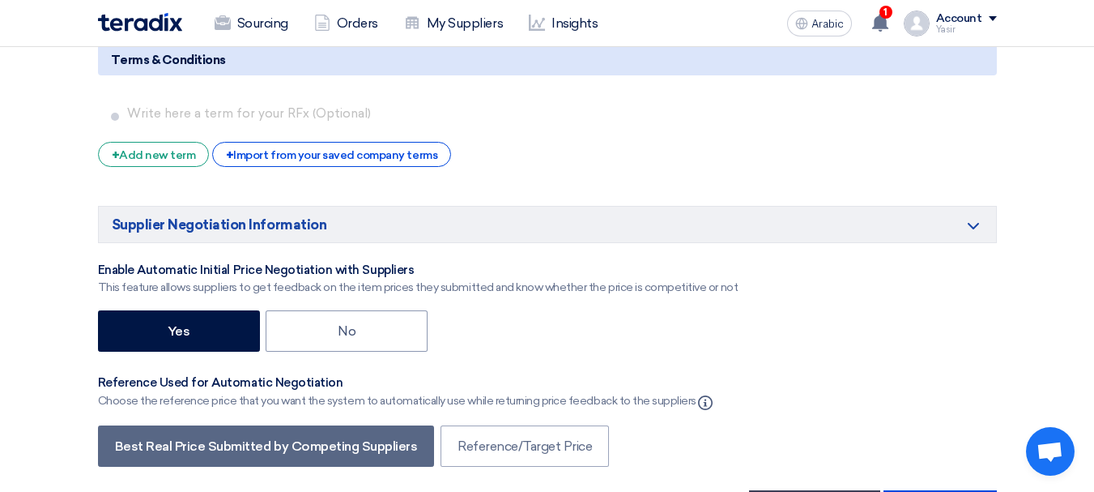
scroll to position [2835, 0]
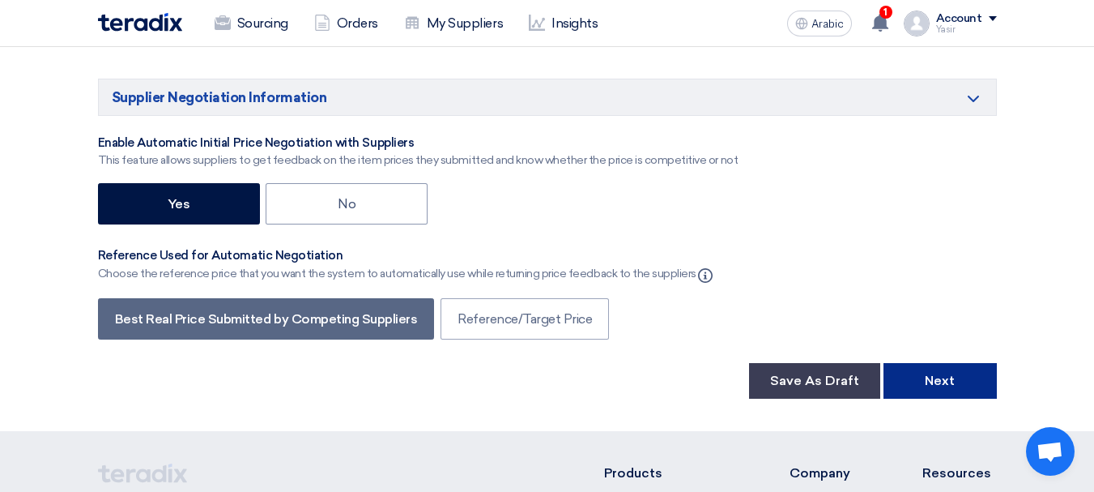
click at [936, 369] on button "Next" at bounding box center [940, 381] width 113 height 36
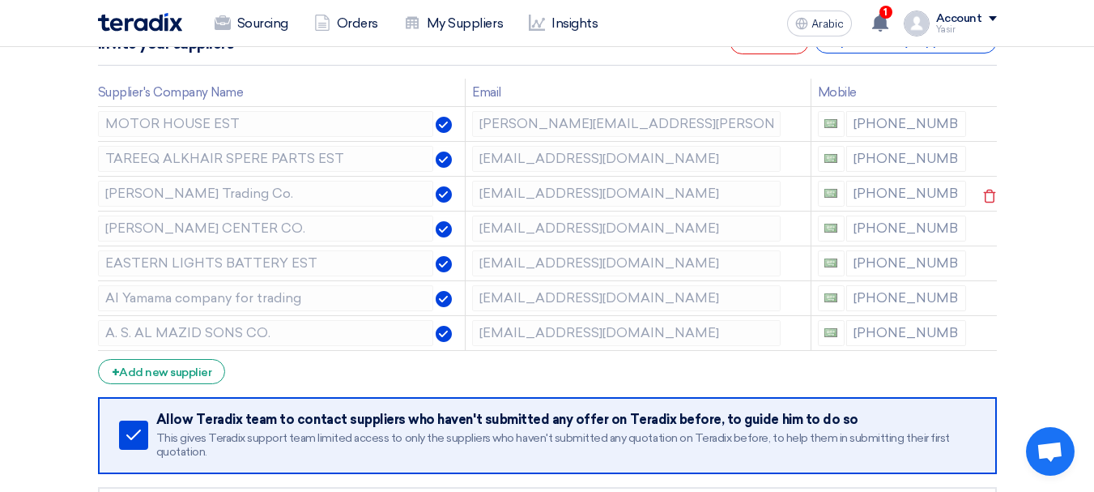
scroll to position [243, 0]
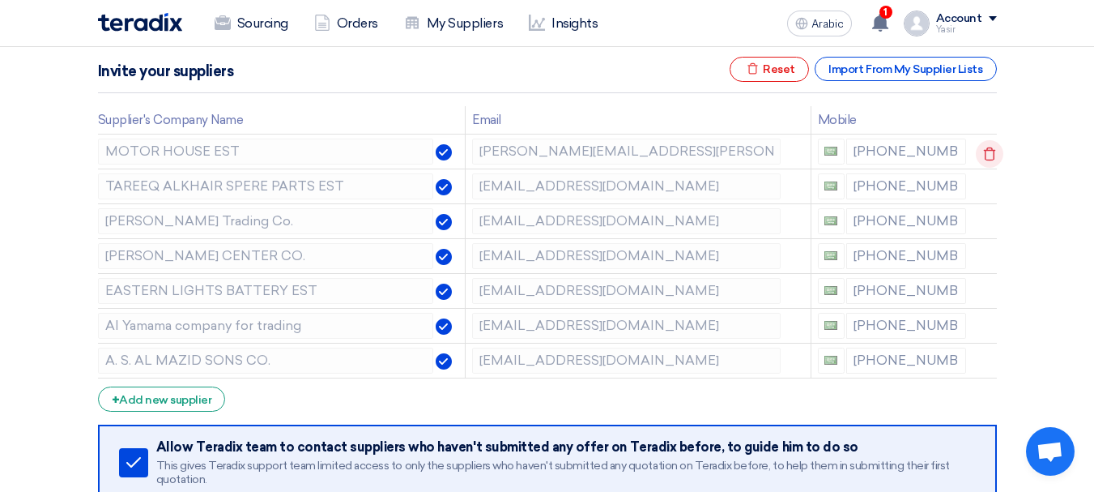
click at [981, 153] on icon at bounding box center [990, 154] width 28 height 28
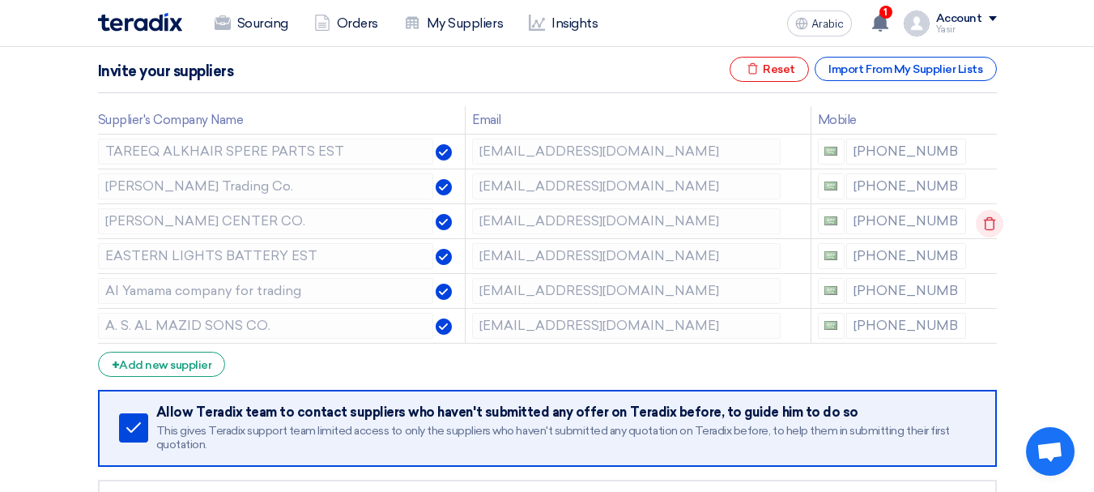
click at [986, 216] on icon at bounding box center [990, 224] width 28 height 28
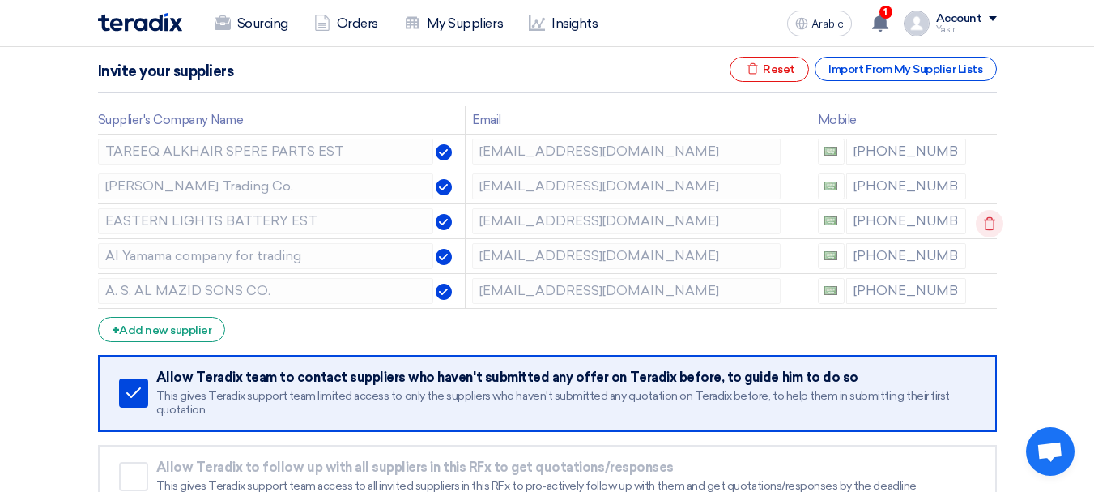
click at [987, 226] on icon at bounding box center [990, 224] width 28 height 28
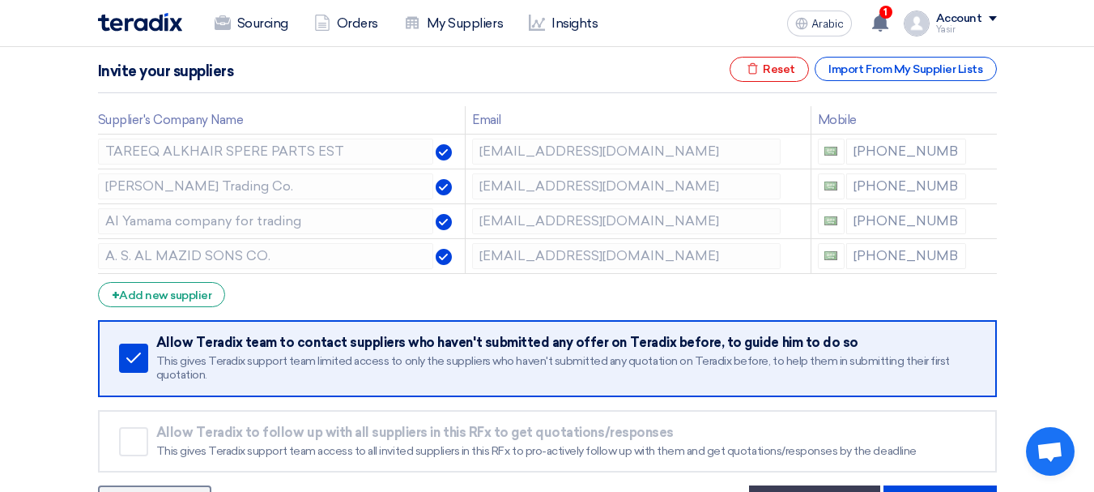
click at [0, 0] on icon at bounding box center [0, 0] width 0 height 0
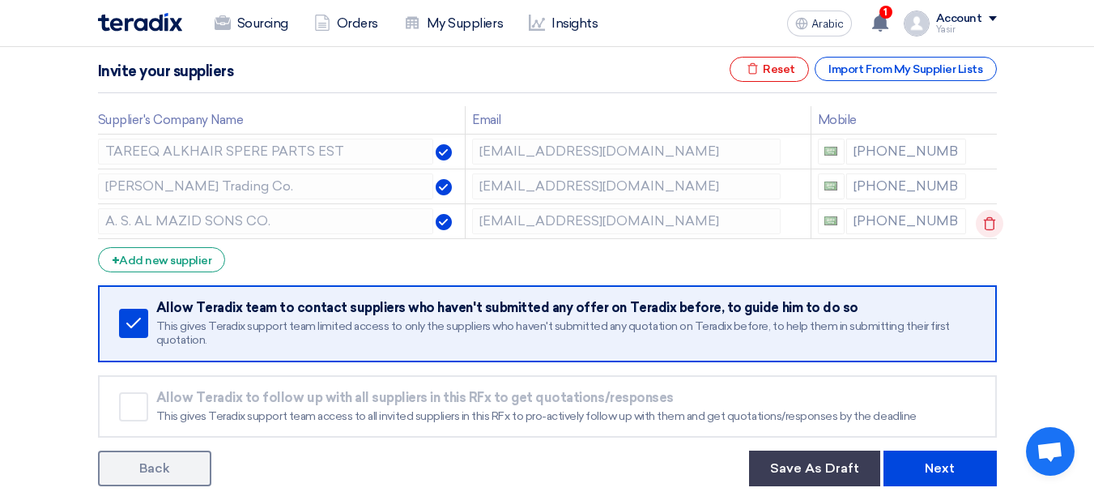
click at [978, 225] on icon at bounding box center [990, 224] width 28 height 28
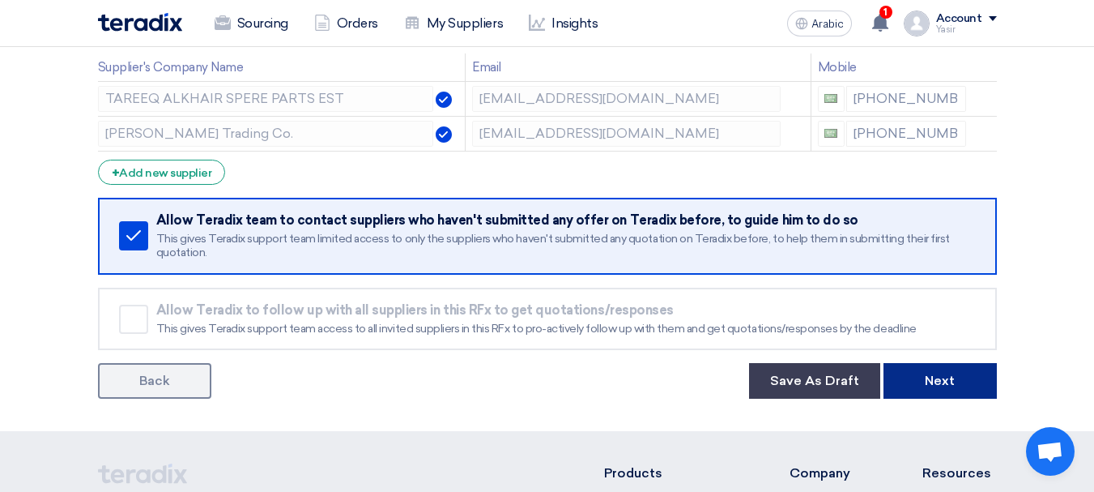
scroll to position [324, 0]
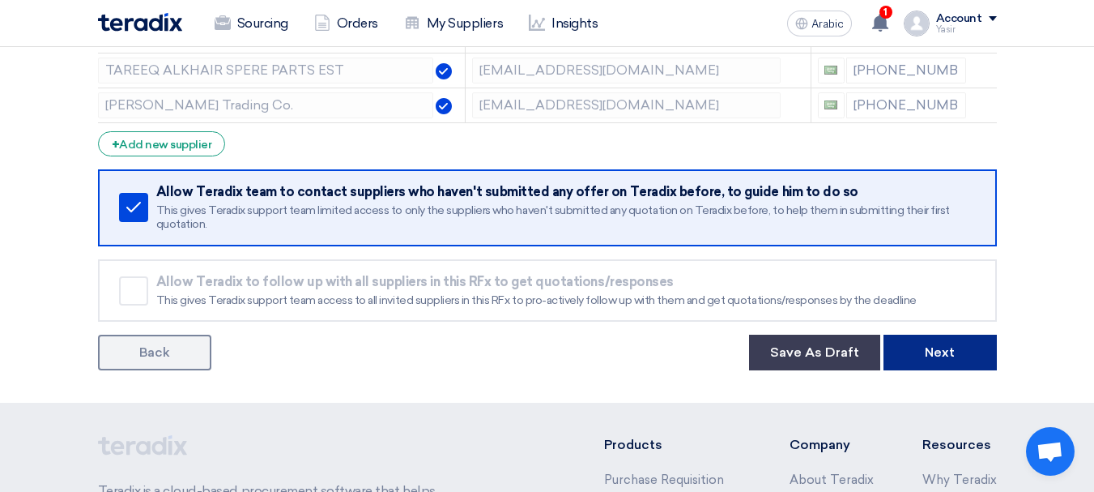
click at [942, 353] on font "Next" at bounding box center [940, 351] width 30 height 15
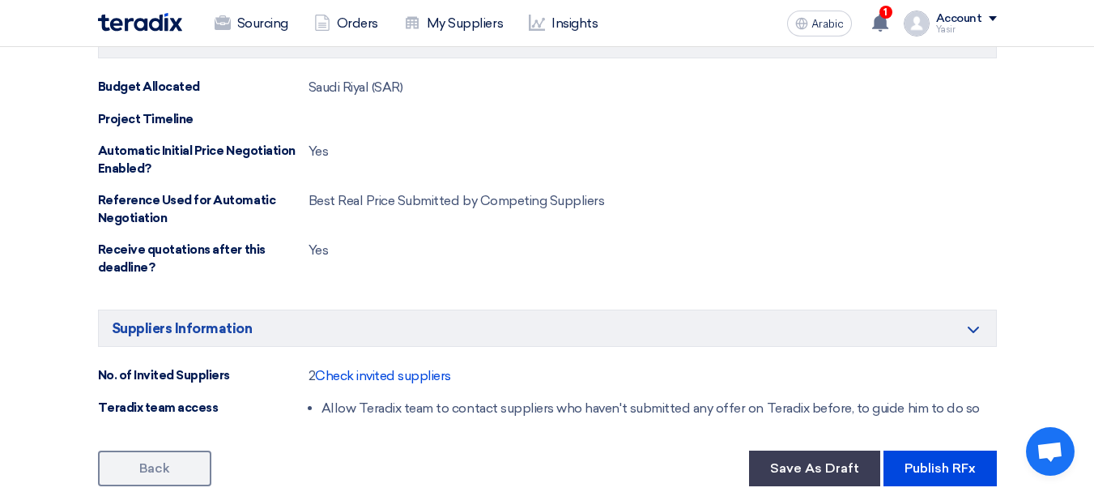
scroll to position [1053, 0]
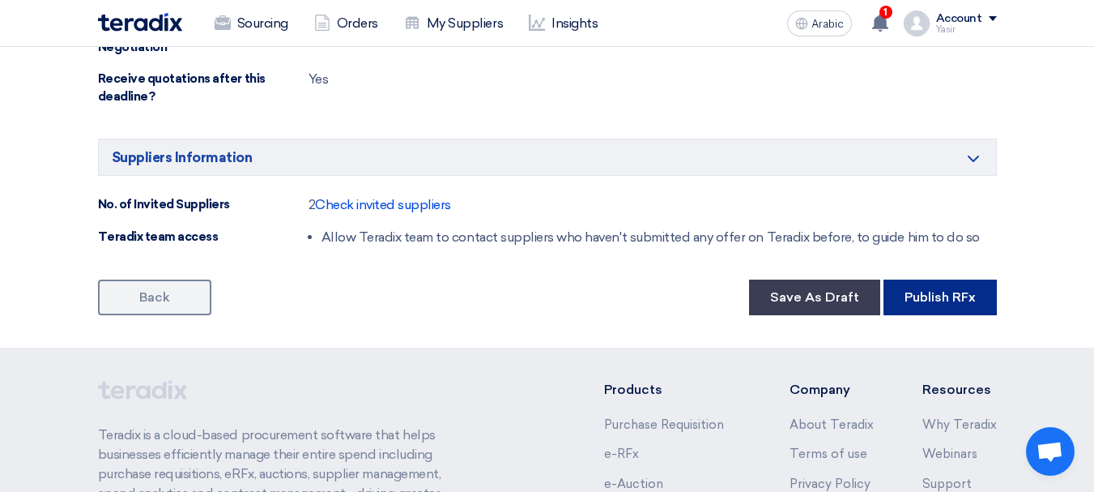
click at [958, 300] on font "Publish RFx" at bounding box center [940, 296] width 71 height 15
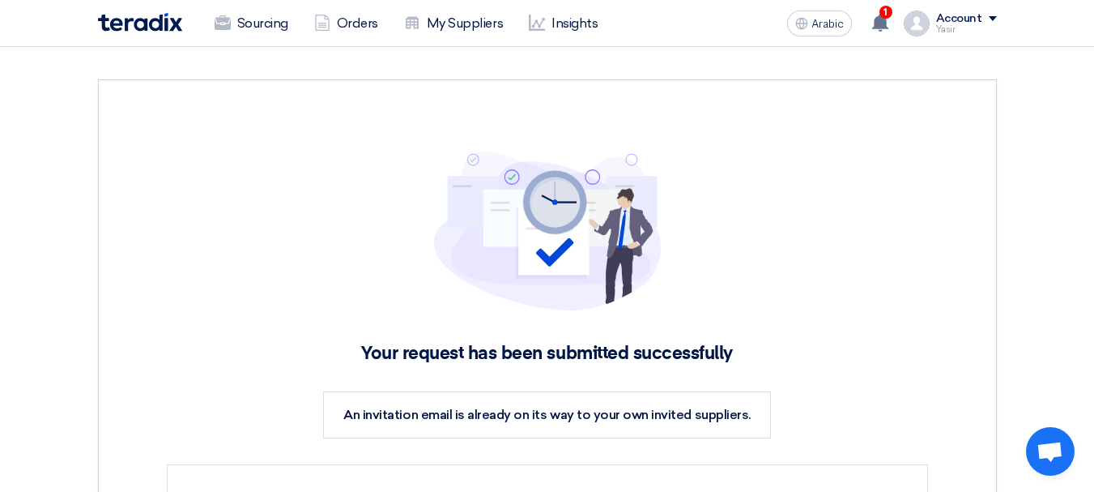
click at [150, 17] on img at bounding box center [140, 22] width 84 height 19
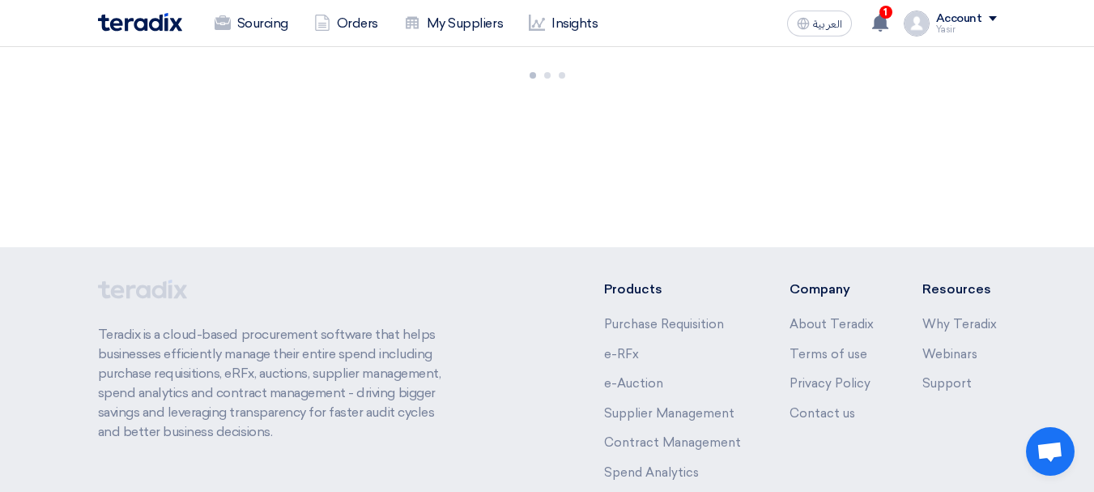
click at [249, 51] on div at bounding box center [547, 72] width 1094 height 51
click at [256, 23] on font "Sourcing" at bounding box center [262, 22] width 51 height 15
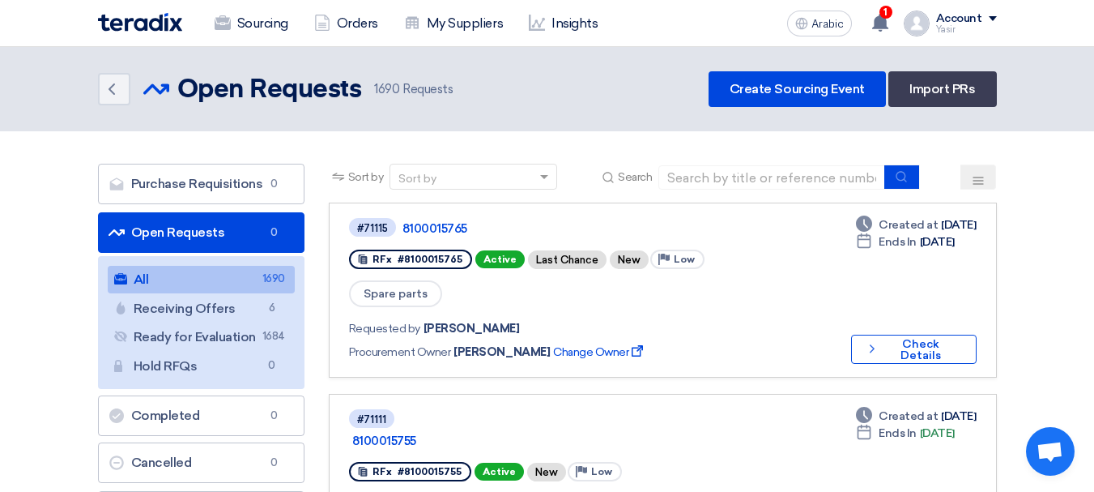
click at [168, 279] on link "All All 1690" at bounding box center [201, 280] width 187 height 28
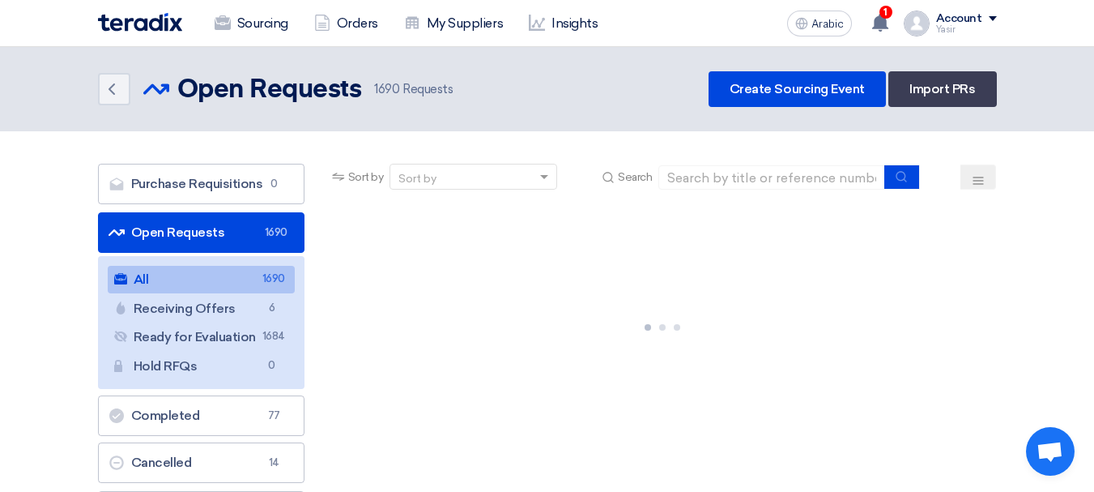
click at [175, 231] on font "Open Requests" at bounding box center [178, 231] width 94 height 15
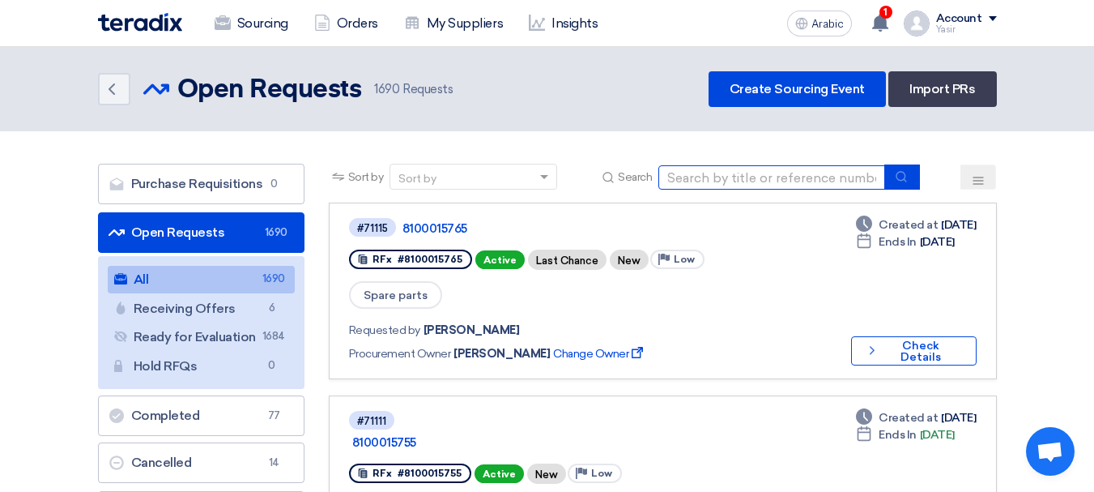
click at [783, 175] on input at bounding box center [772, 177] width 227 height 24
paste input "8100015763"
type input "8100015763"
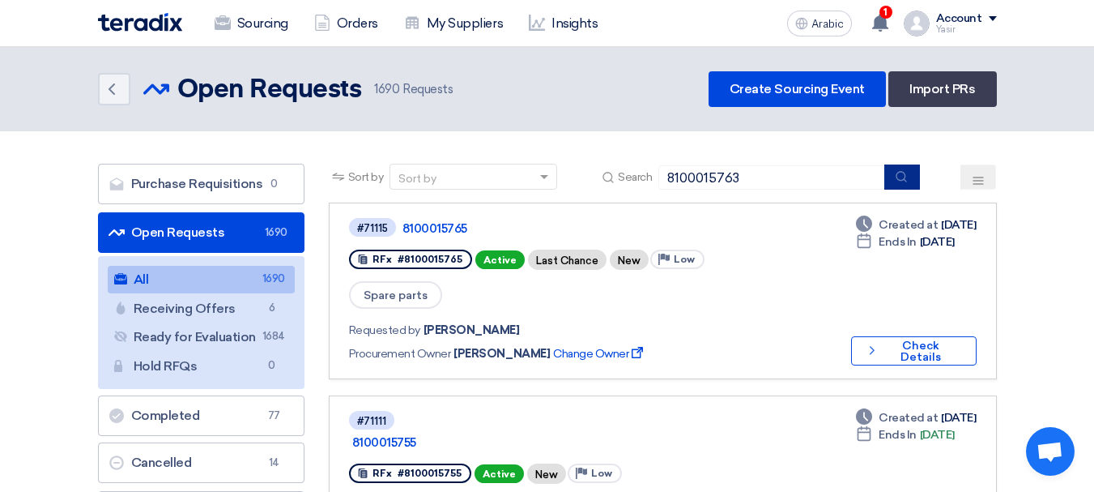
click at [900, 173] on icon "submit" at bounding box center [901, 176] width 13 height 13
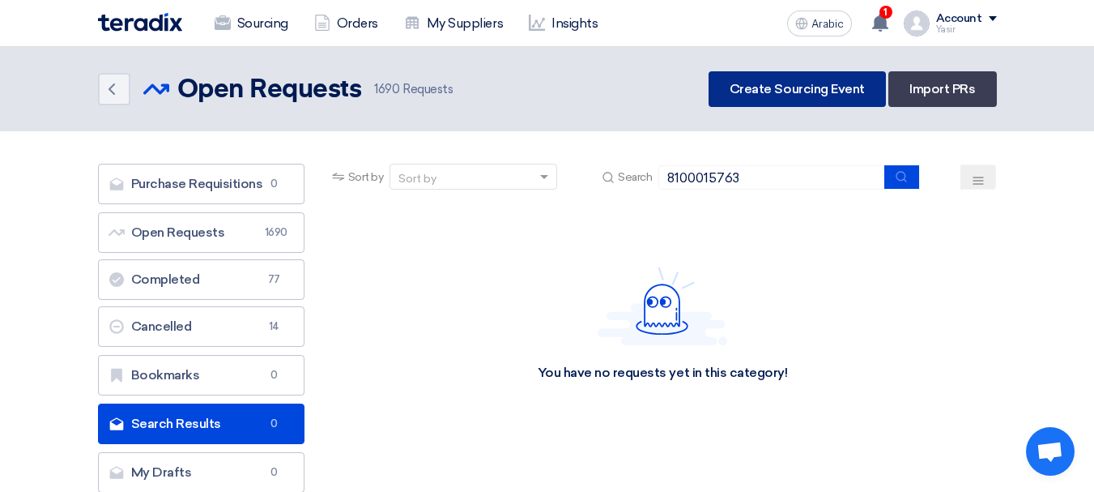
click at [787, 88] on font "Create Sourcing Event" at bounding box center [797, 88] width 135 height 15
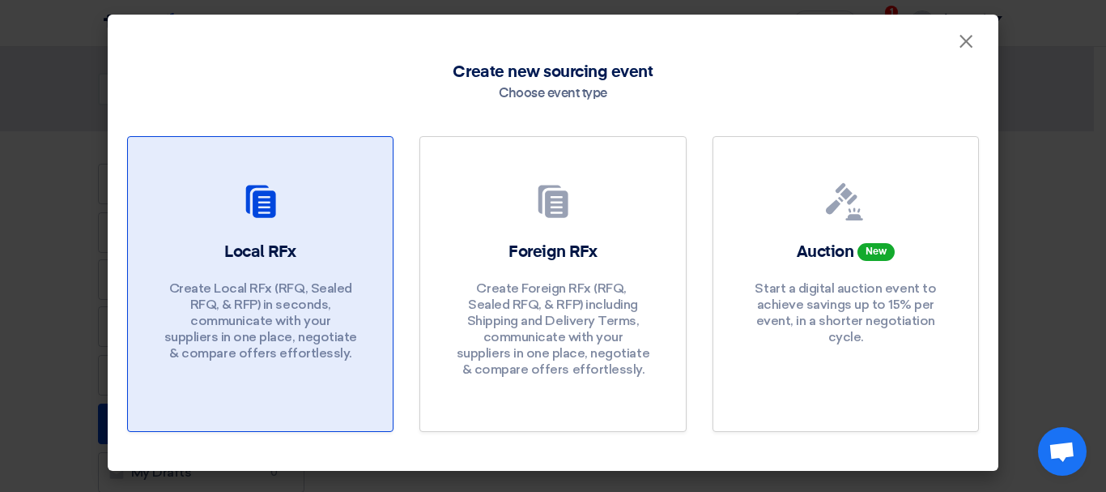
click at [322, 275] on div "Local RFx Create Local RFx (RFQ, ​​Sealed RFQ, & RFP) in seconds, communicate w…" at bounding box center [260, 305] width 226 height 129
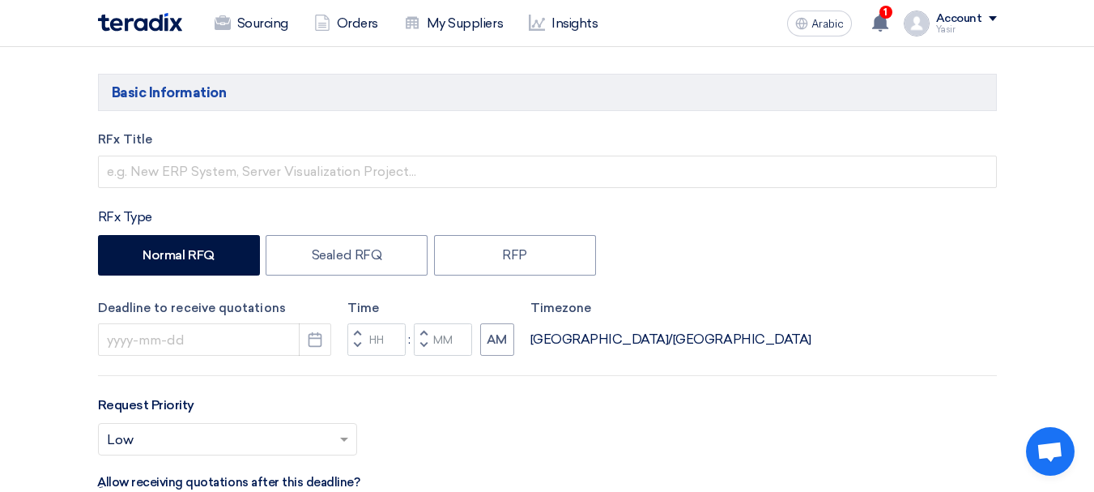
scroll to position [257, 0]
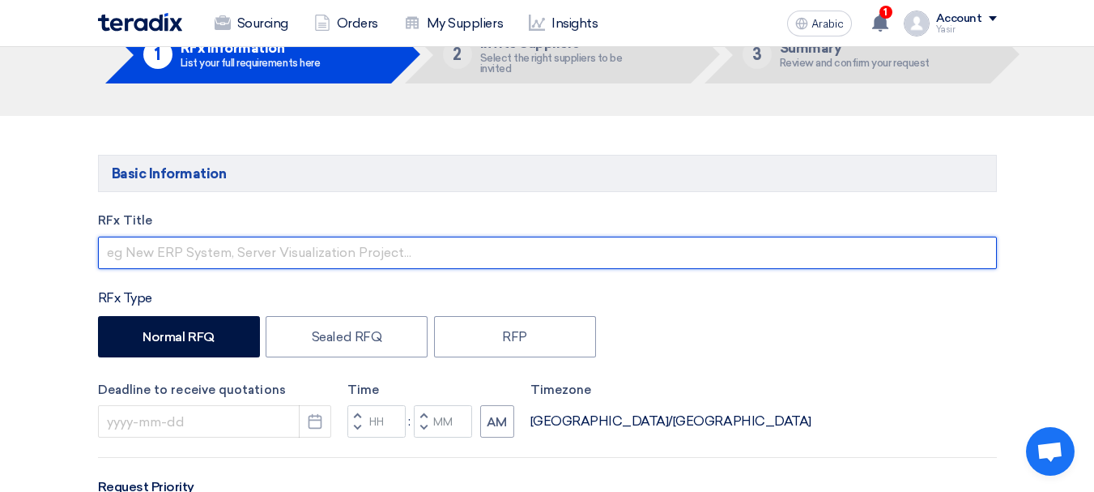
click at [285, 244] on input "text" at bounding box center [547, 253] width 899 height 32
paste input "8100015763"
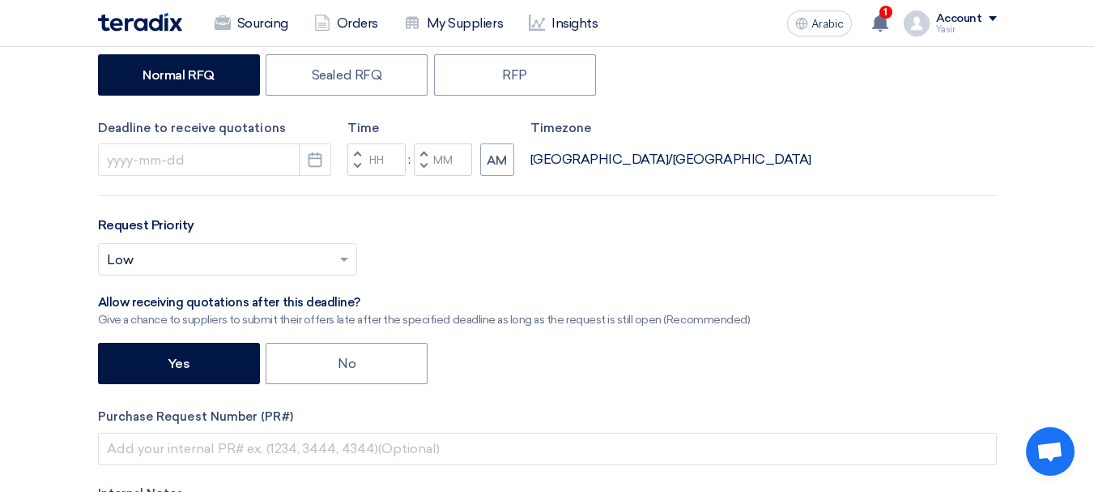
scroll to position [500, 0]
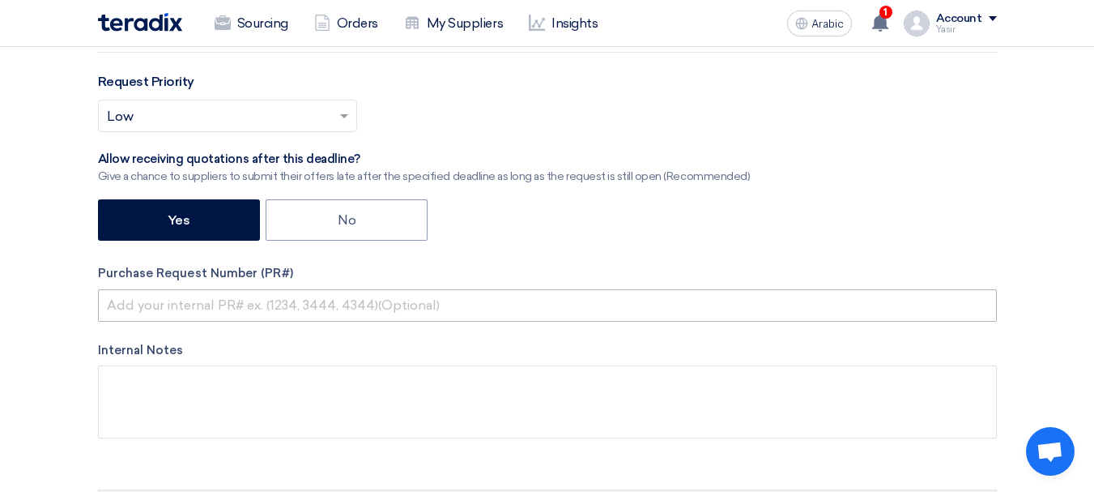
type input "8100015763"
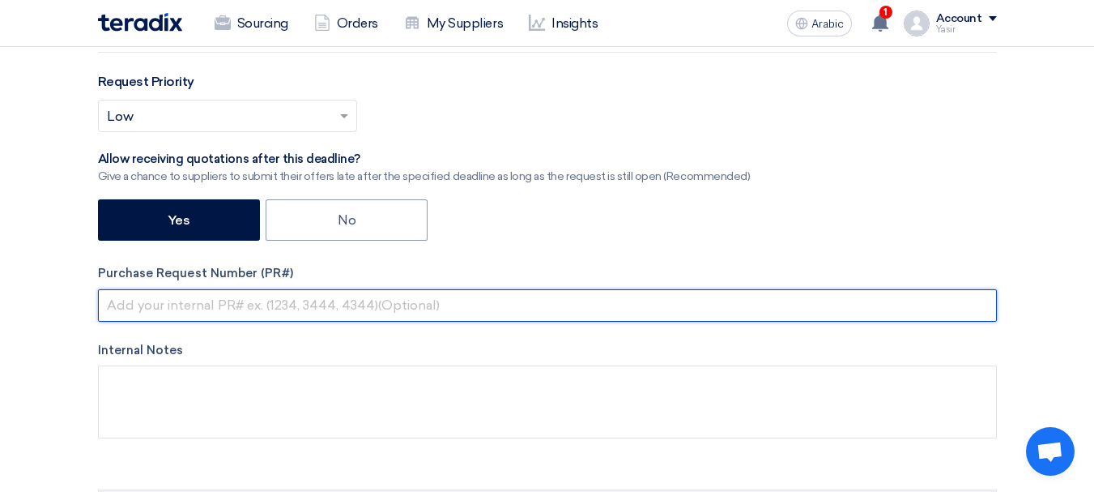
click at [262, 301] on input "text" at bounding box center [547, 305] width 899 height 32
paste input "8100015763"
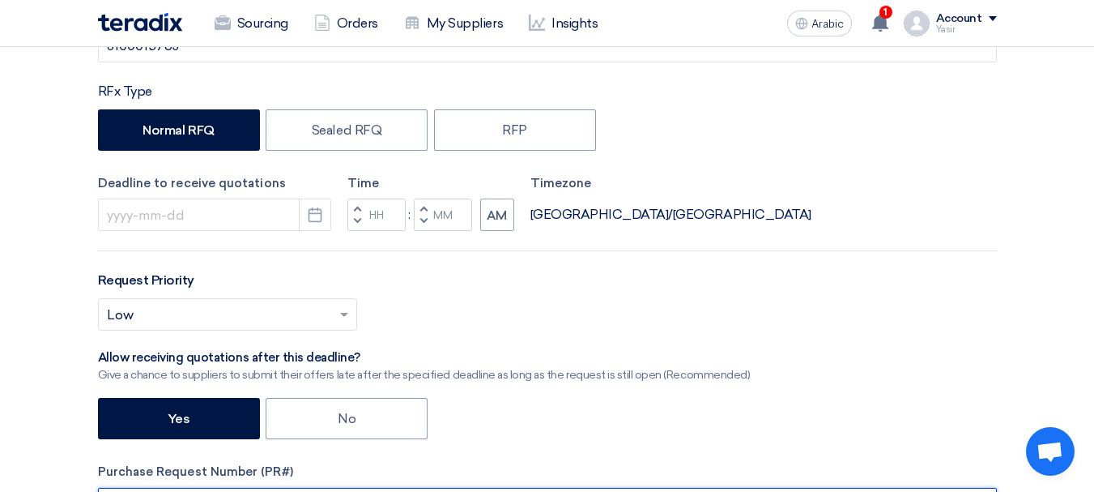
scroll to position [338, 0]
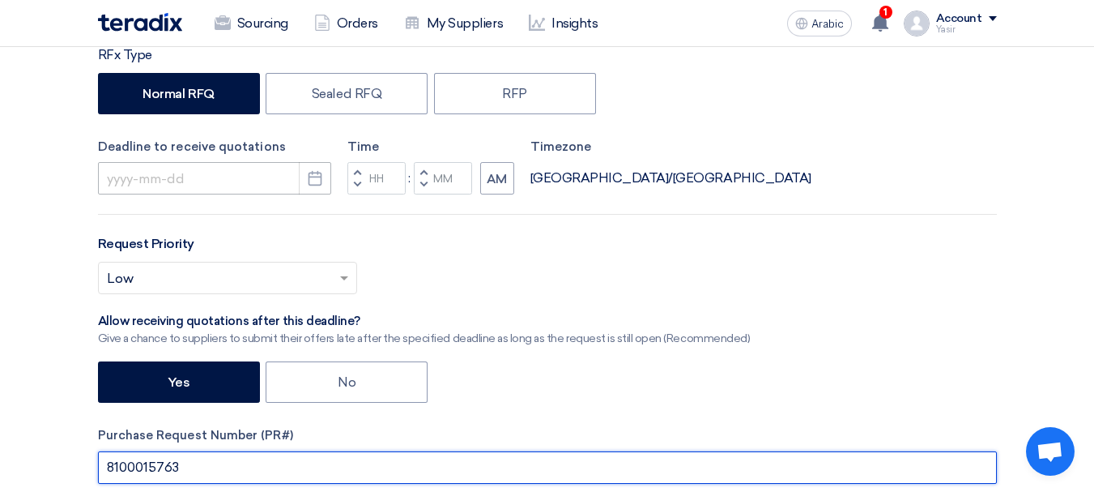
type input "8100015763"
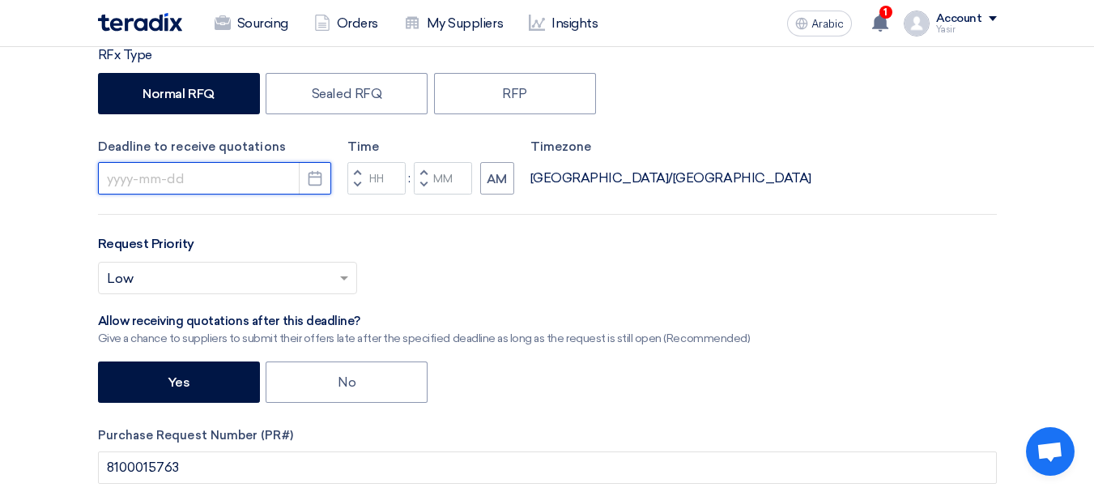
click at [161, 180] on input at bounding box center [214, 178] width 233 height 32
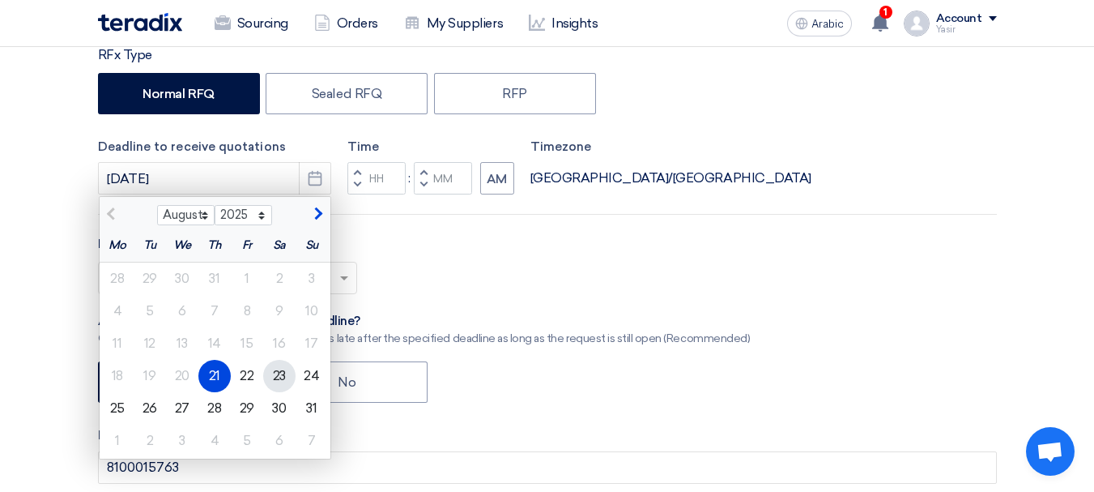
click at [273, 372] on font "23" at bounding box center [279, 375] width 13 height 15
type input "[DATE]"
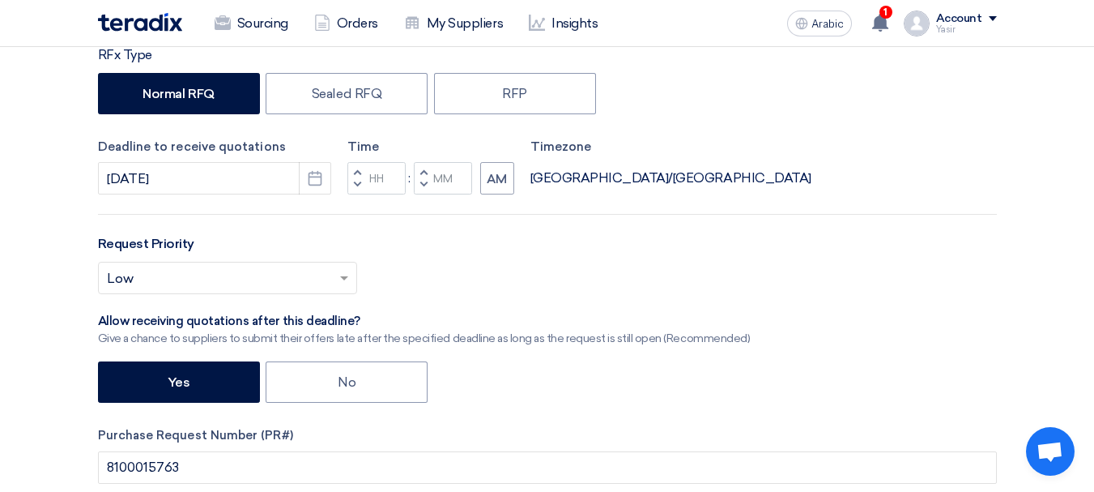
click at [356, 186] on span "button" at bounding box center [357, 185] width 6 height 10
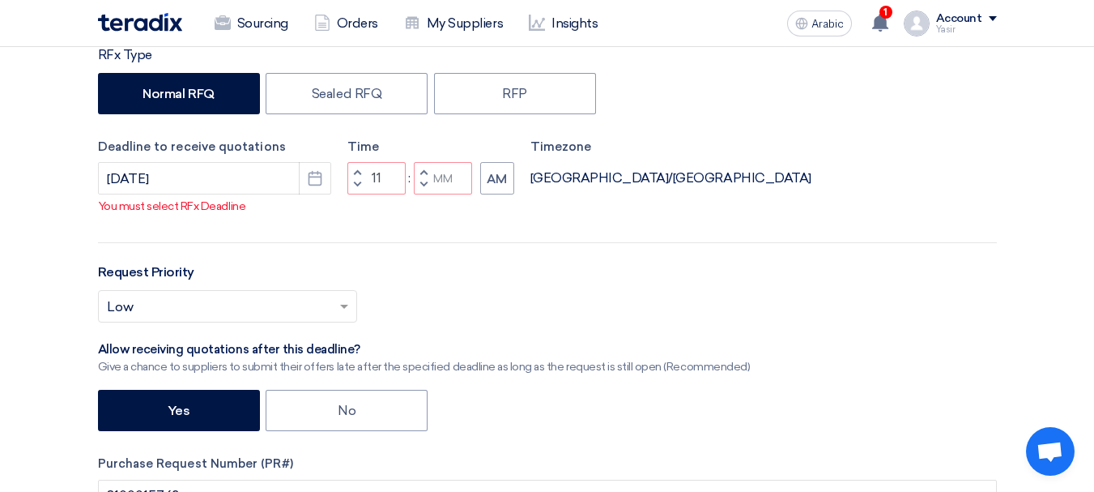
click at [424, 183] on span "button" at bounding box center [423, 185] width 6 height 10
type input "10"
type input "59"
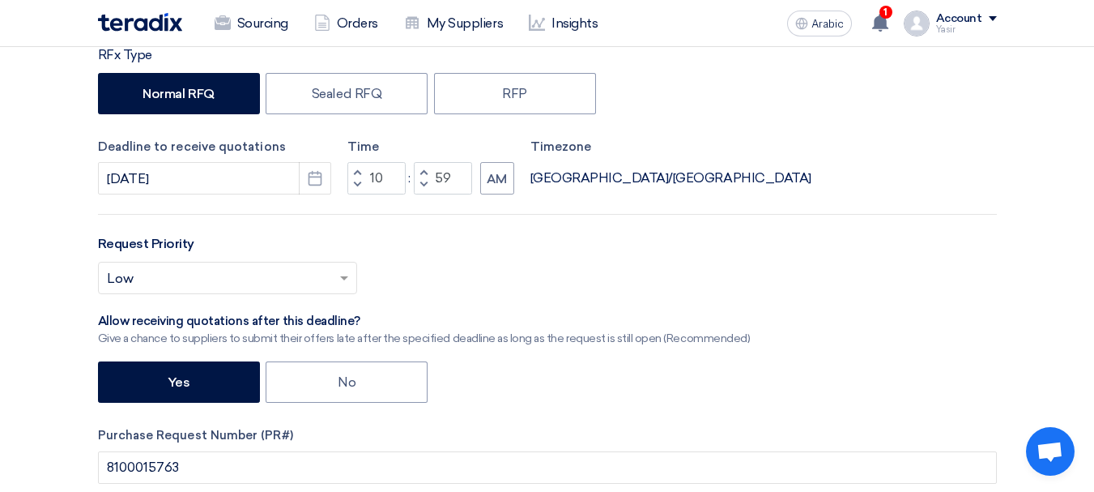
click at [357, 166] on button "Increment hours" at bounding box center [356, 172] width 19 height 20
type input "11"
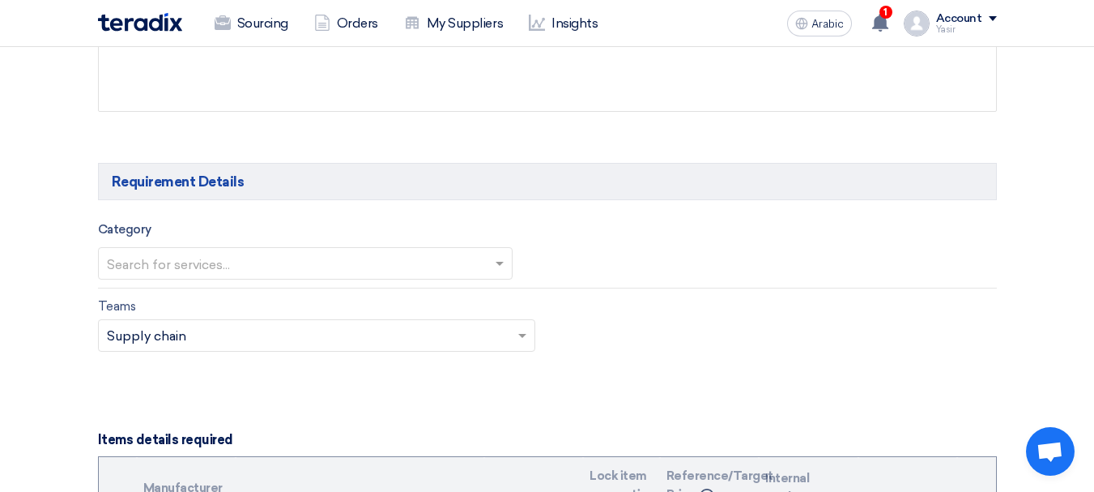
scroll to position [905, 0]
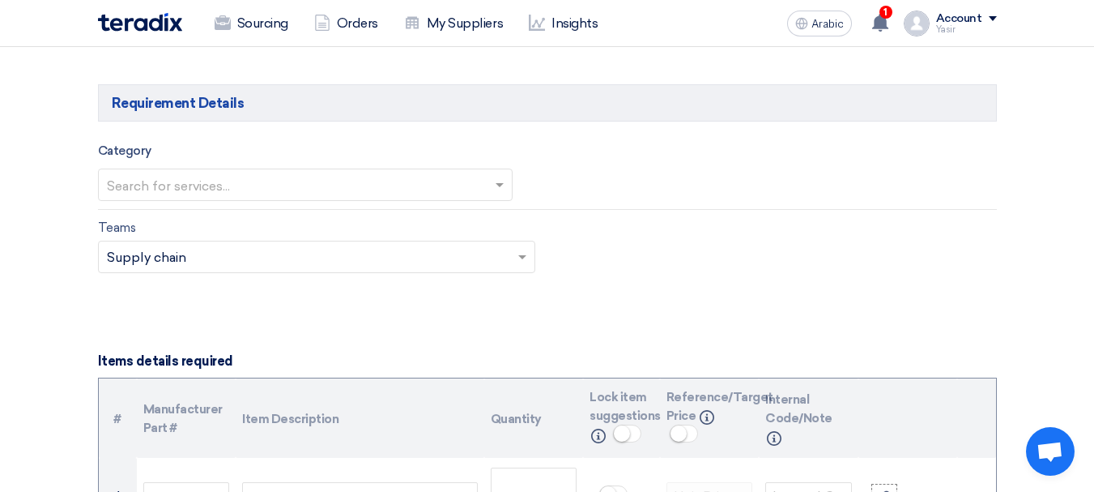
click at [331, 181] on input "text" at bounding box center [297, 186] width 381 height 27
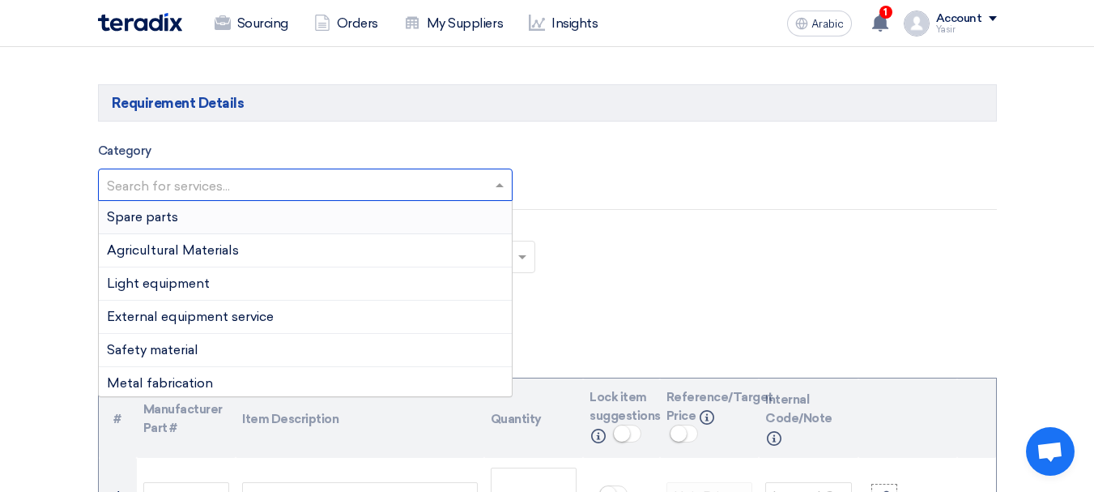
click at [194, 225] on div "Spare parts" at bounding box center [305, 217] width 413 height 33
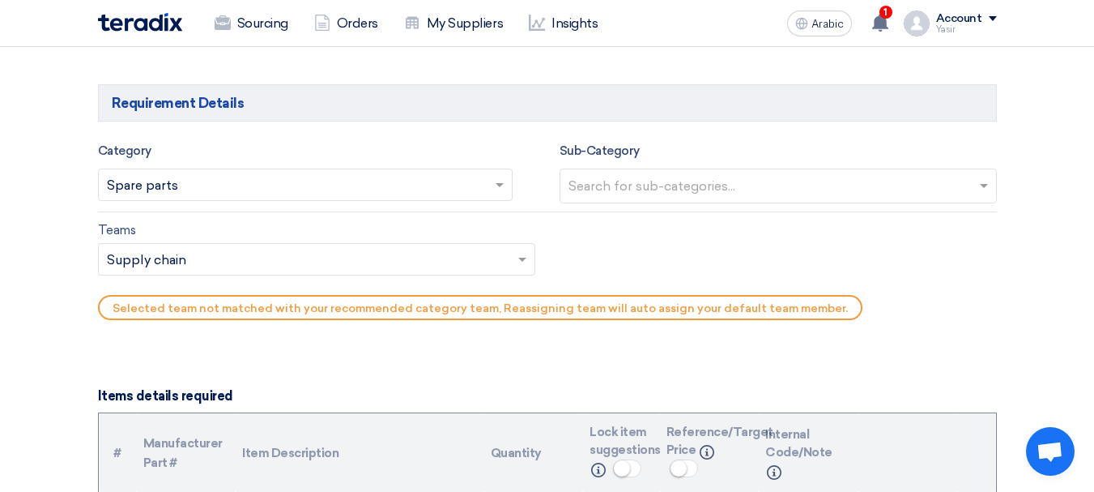
click at [742, 192] on input "text" at bounding box center [781, 187] width 424 height 27
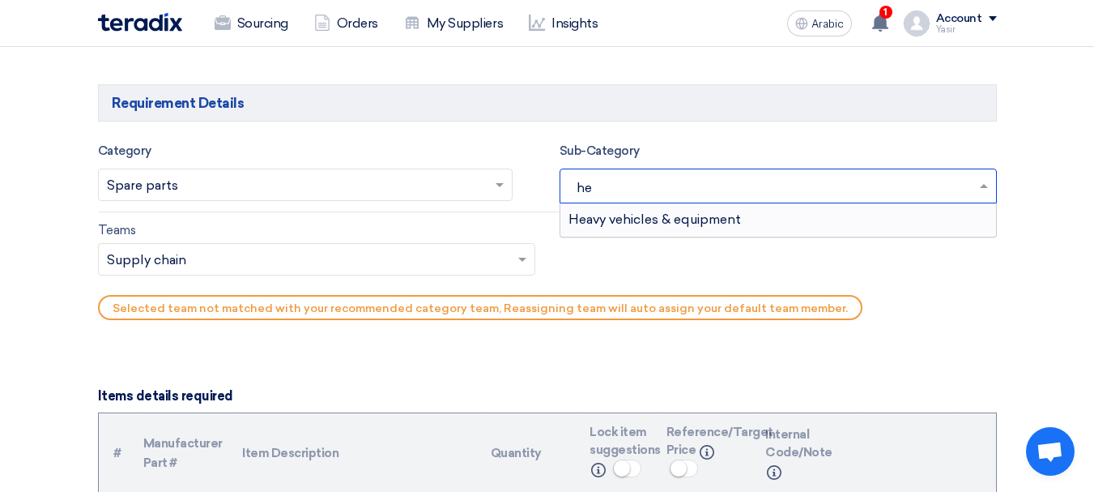
type input "hea"
click at [703, 212] on font "Heavy vehicles & equipment" at bounding box center [655, 218] width 173 height 15
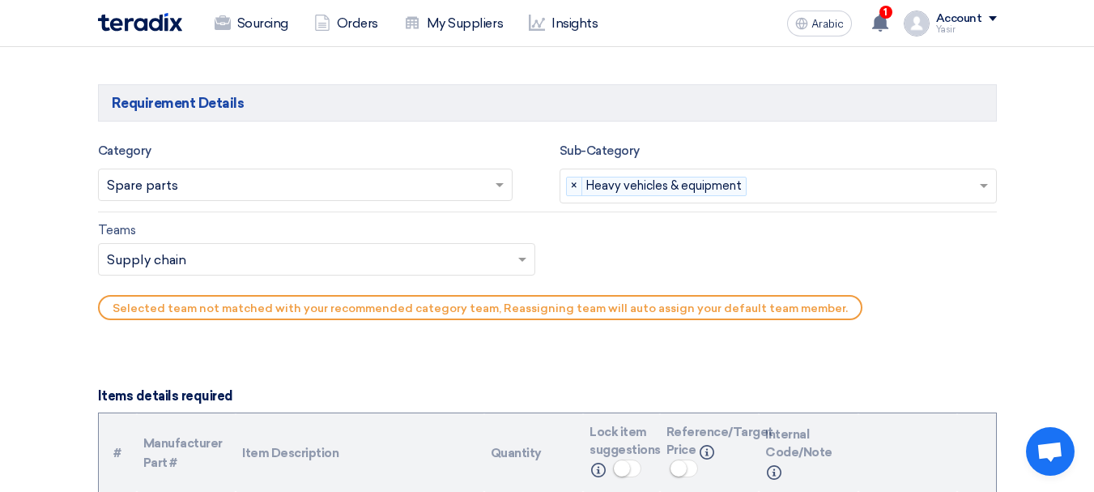
click at [266, 256] on input "text" at bounding box center [308, 261] width 403 height 27
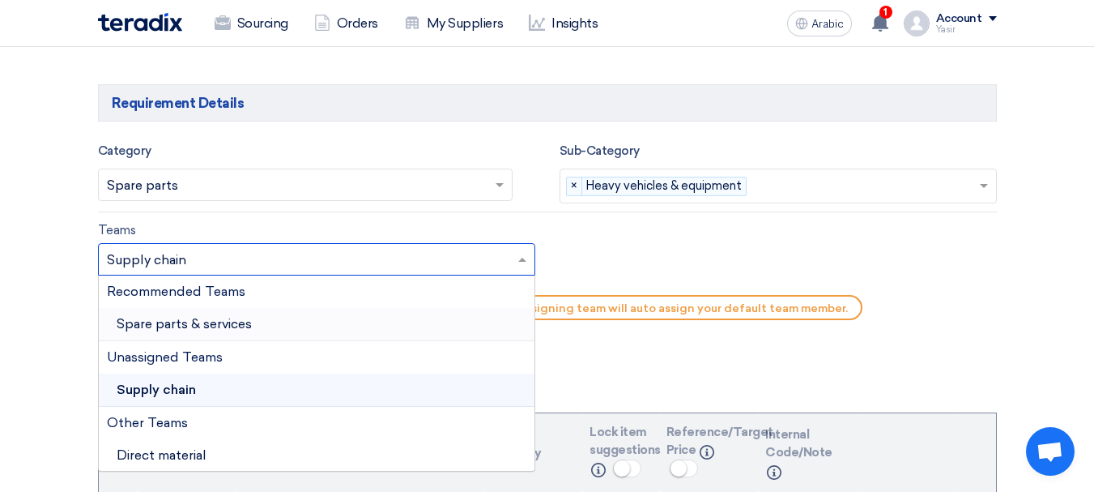
click at [240, 335] on div "Spare parts & services" at bounding box center [317, 324] width 436 height 33
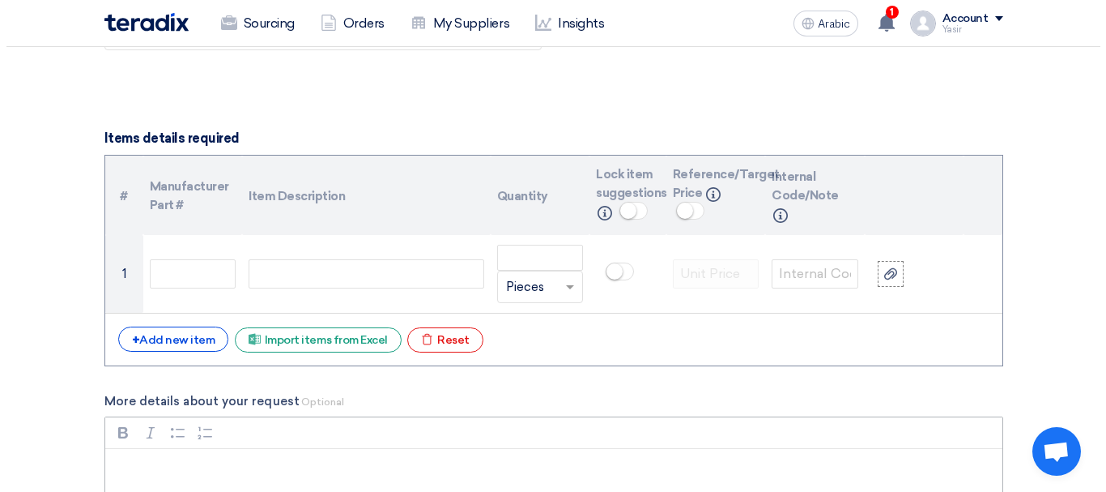
scroll to position [1148, 0]
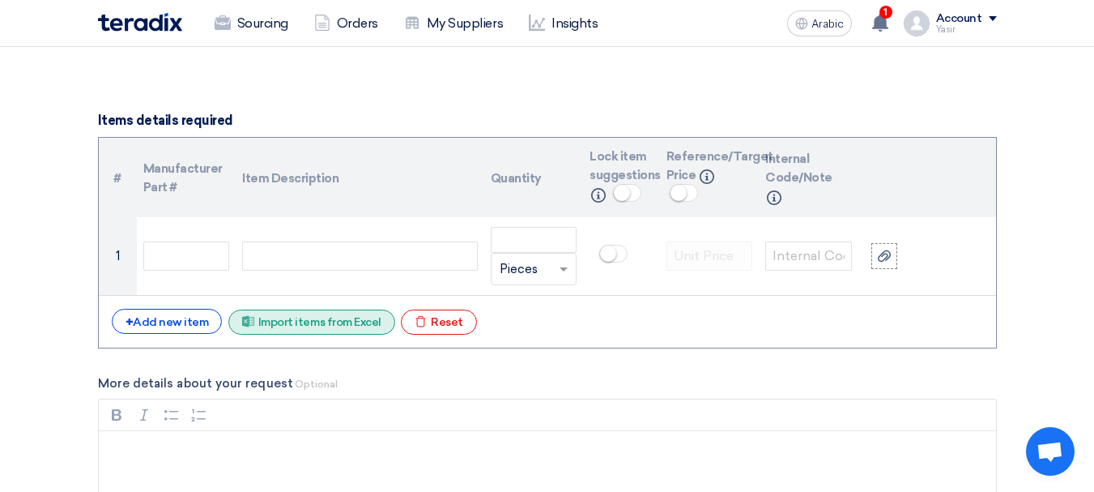
click at [294, 332] on div "Excel file Import items from Excel" at bounding box center [311, 321] width 167 height 25
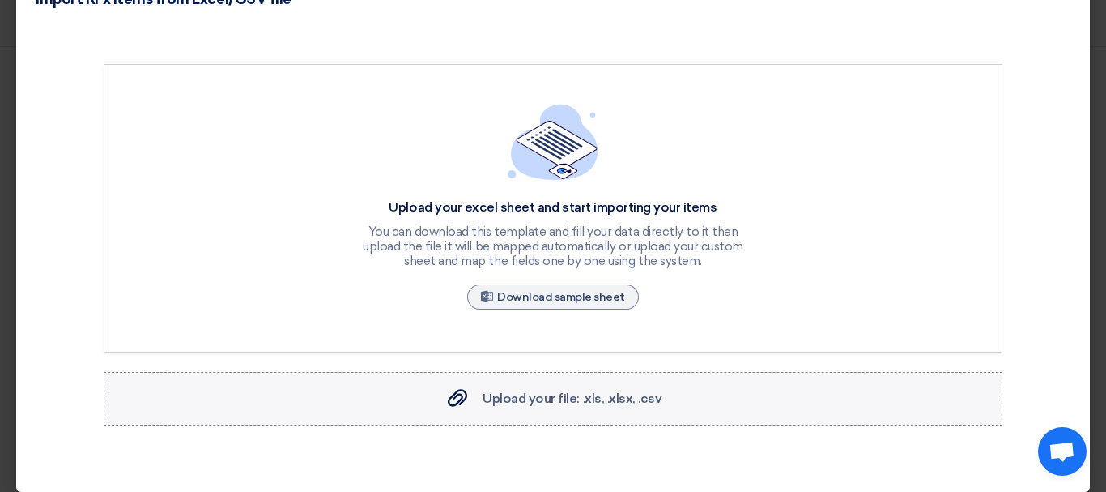
scroll to position [64, 0]
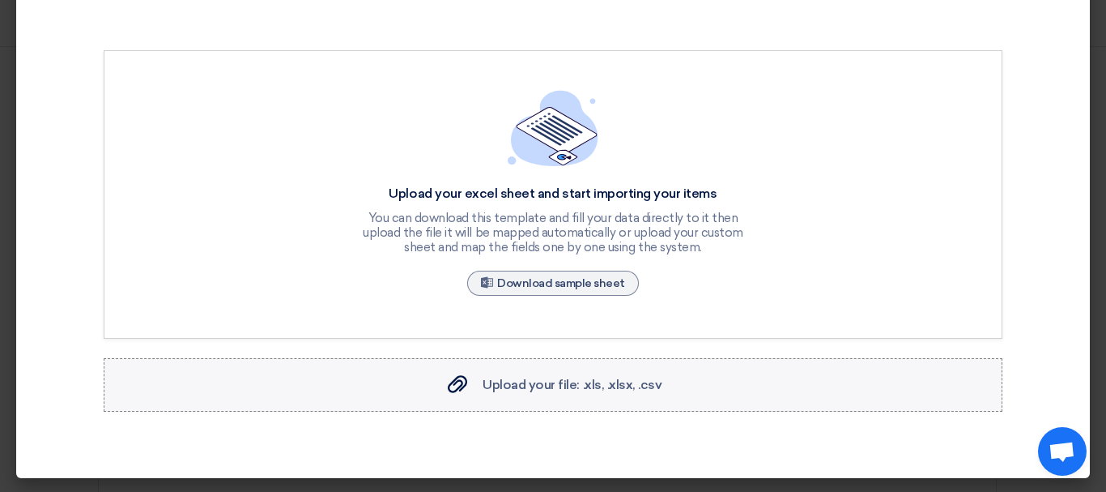
click at [588, 392] on div "Upload your file: .xls, .xlsx, .csv Upload your file: .xls, .xlsx, .csv" at bounding box center [554, 384] width 218 height 19
click at [0, 0] on input "Upload your file: .xls, .xlsx, .csv Upload your file: .xls, .xlsx, .csv" at bounding box center [0, 0] width 0 height 0
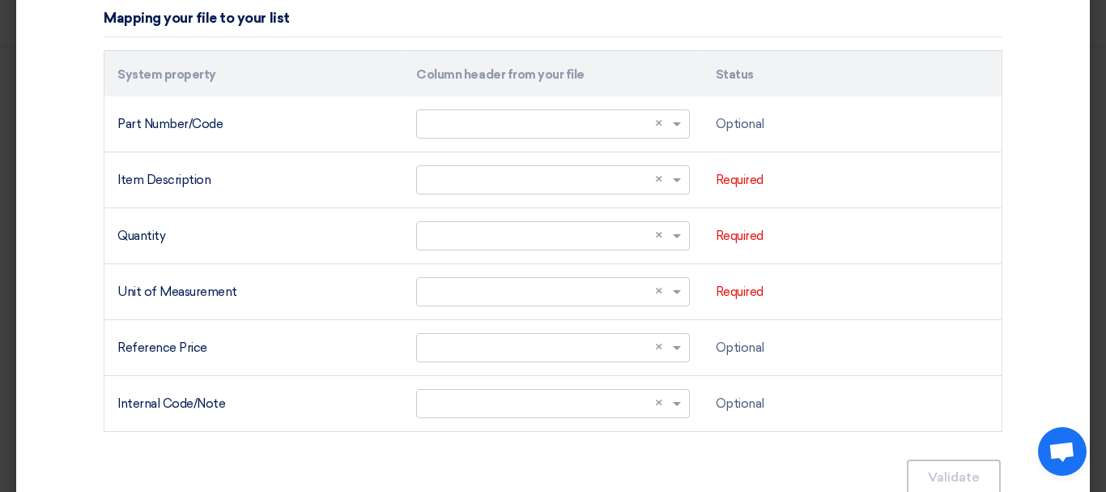
scroll to position [550, 0]
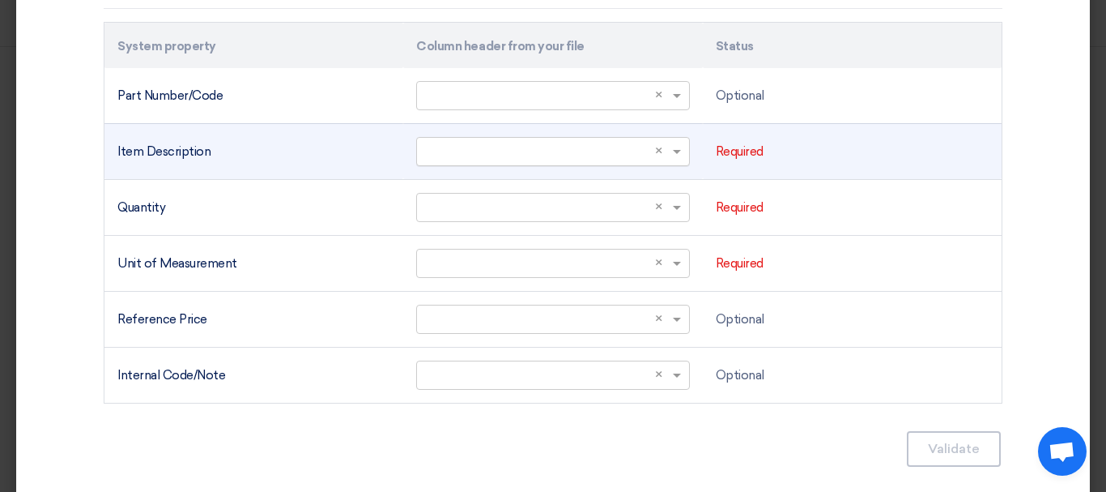
click at [669, 147] on span at bounding box center [679, 152] width 20 height 19
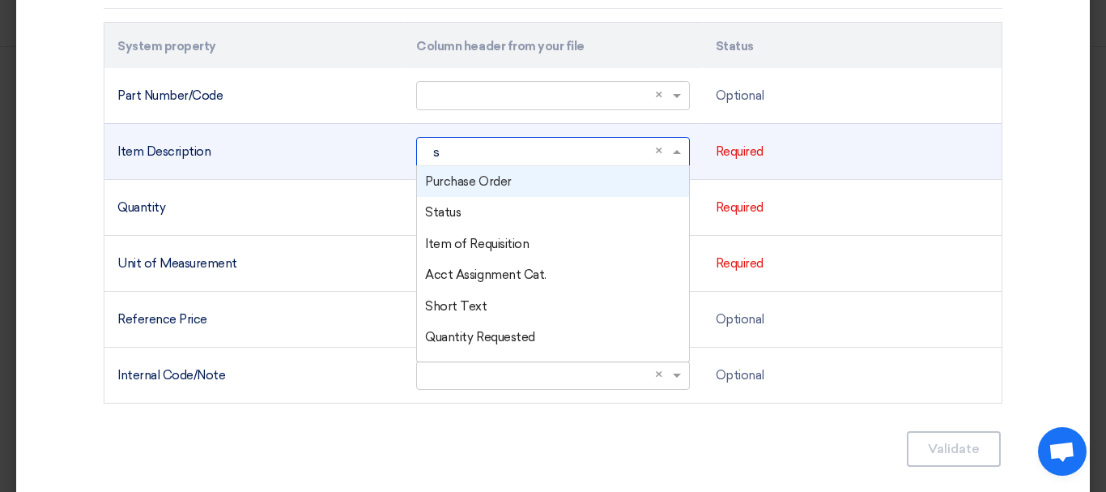
type input "sh"
click at [484, 177] on div "Short Text" at bounding box center [552, 182] width 271 height 32
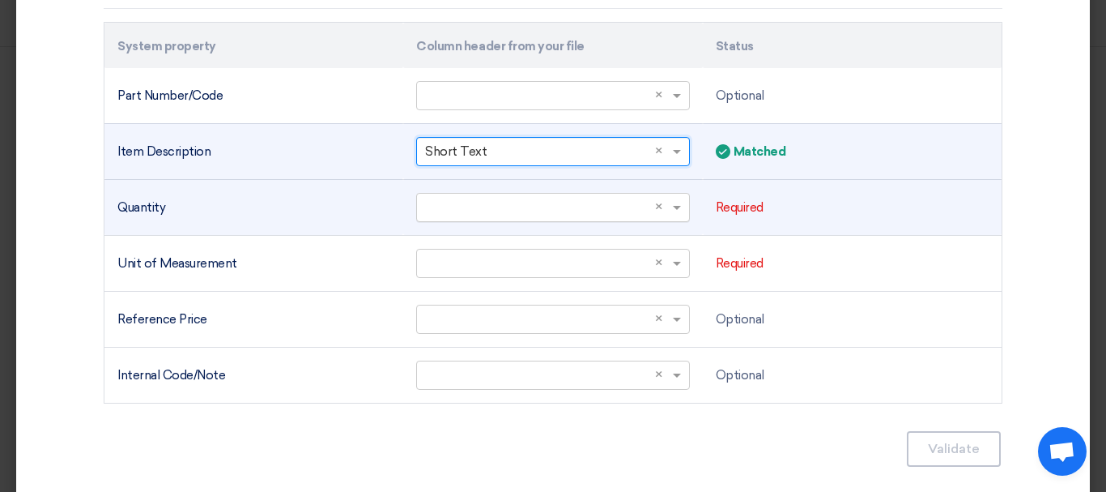
click at [621, 214] on input "text" at bounding box center [544, 207] width 239 height 27
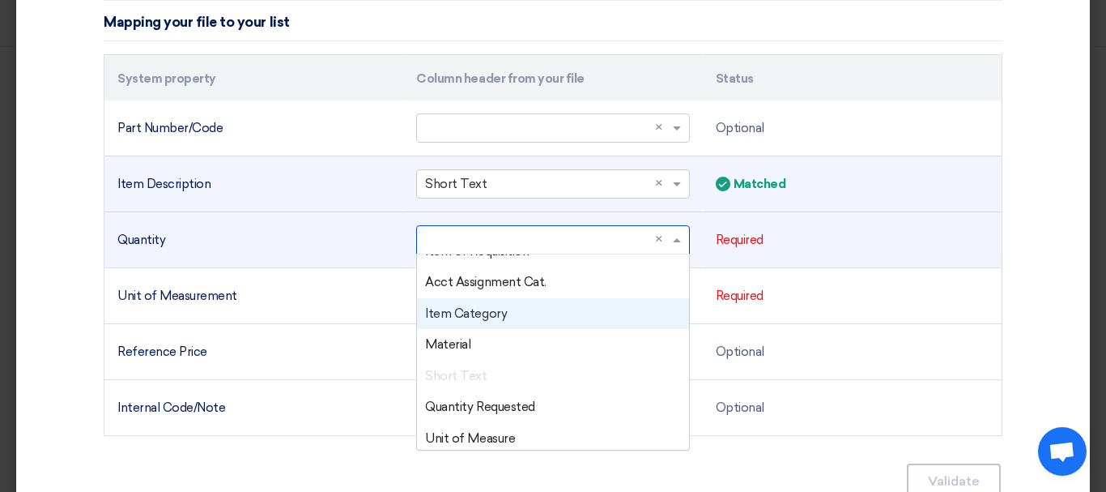
scroll to position [162, 0]
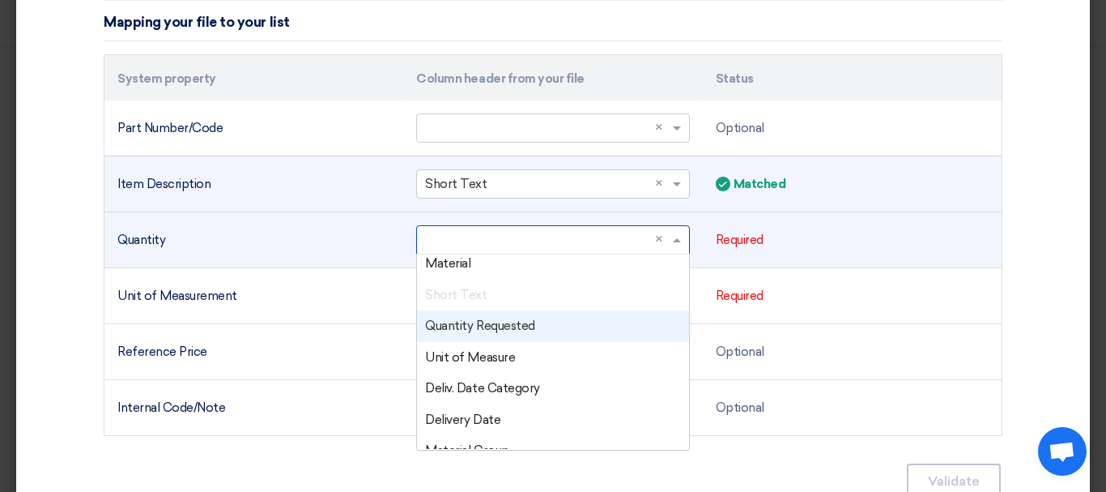
click at [458, 336] on div "Quantity Requested" at bounding box center [552, 326] width 271 height 32
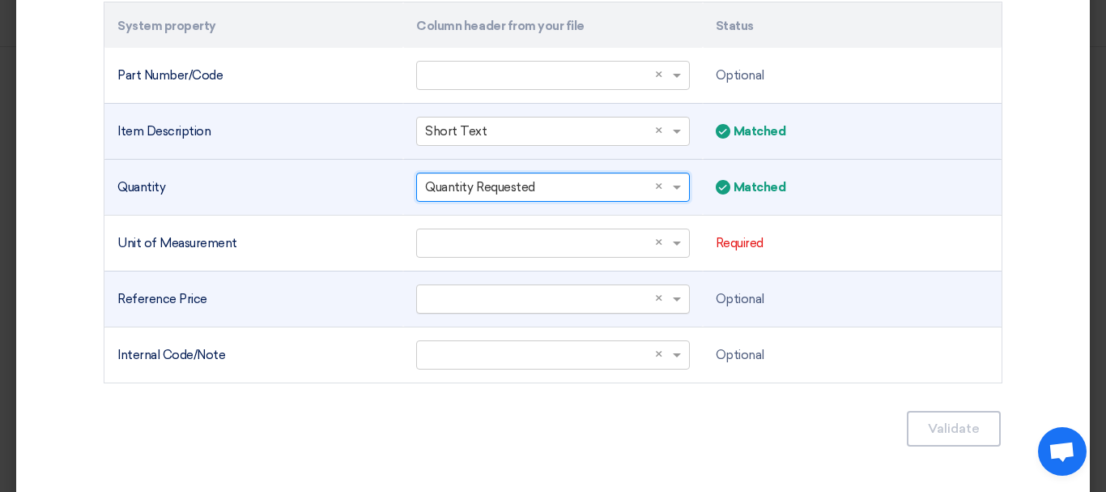
scroll to position [599, 0]
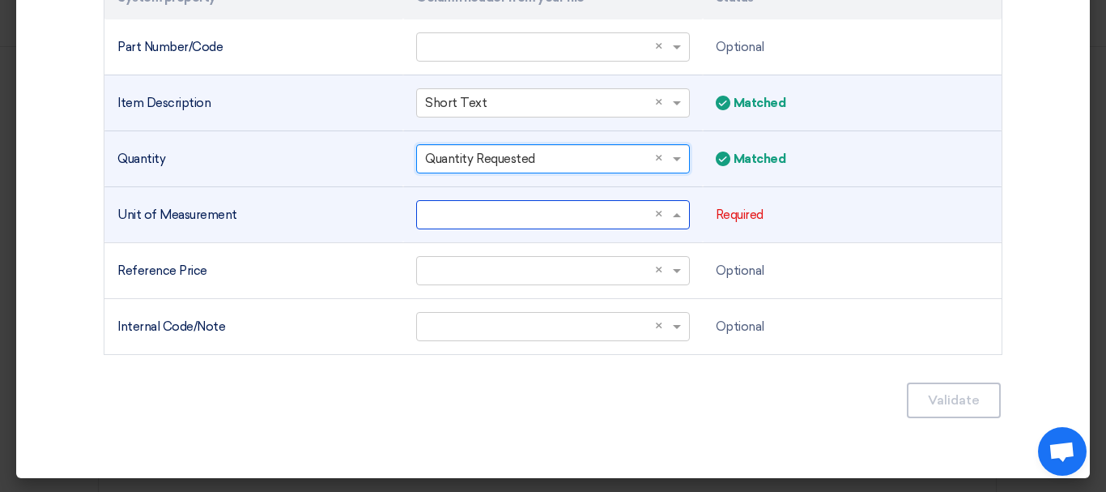
click at [519, 212] on input "text" at bounding box center [544, 214] width 239 height 27
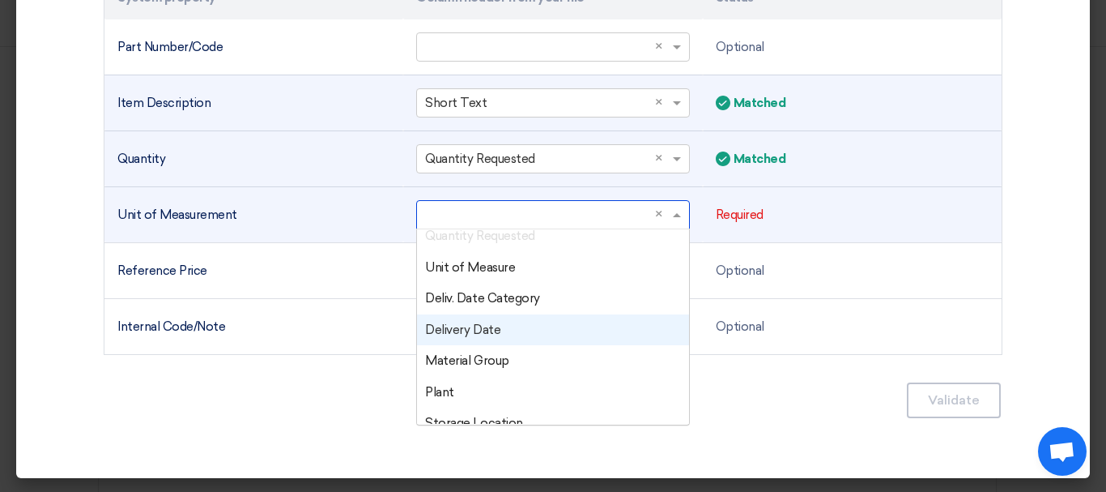
scroll to position [243, 0]
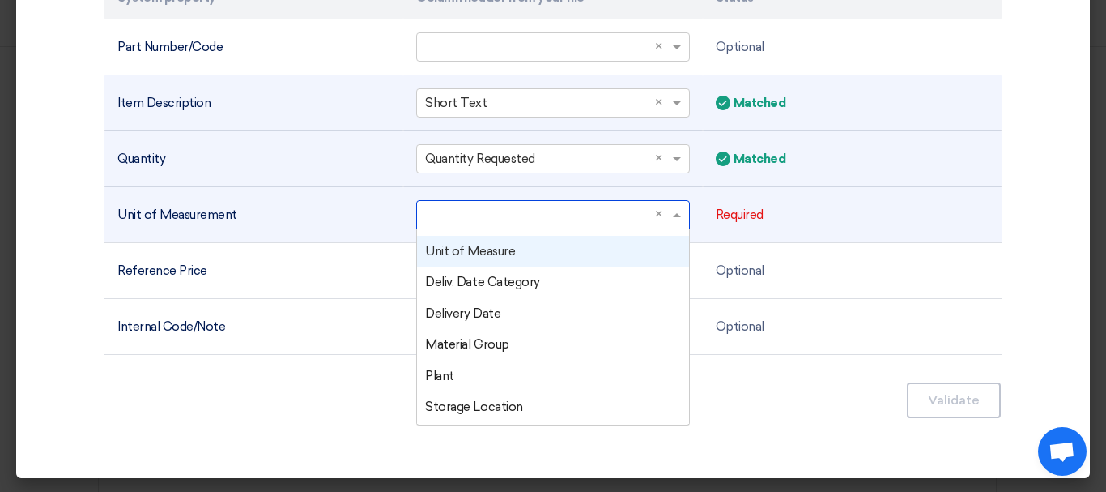
click at [478, 257] on font "Unit of Measure" at bounding box center [470, 251] width 90 height 15
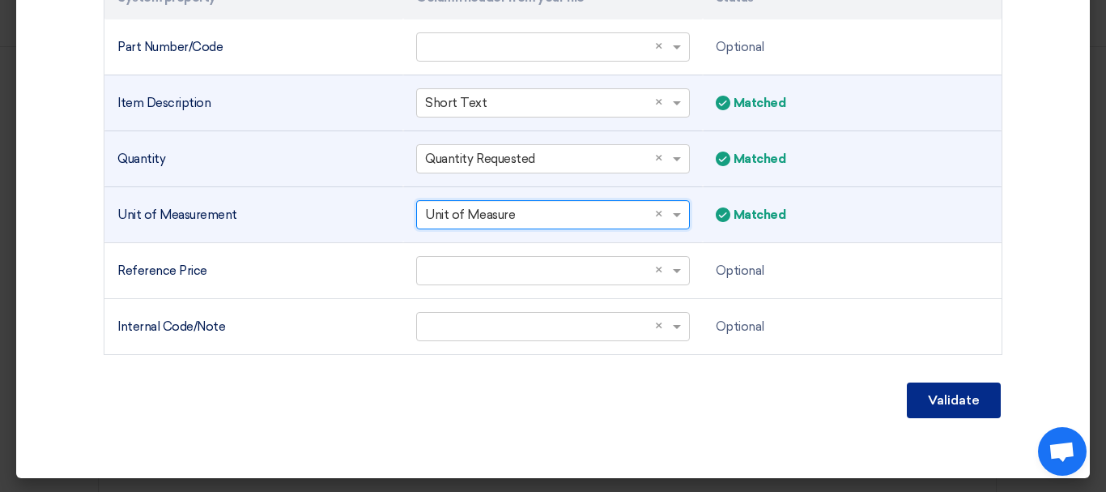
click at [930, 407] on button "Validate" at bounding box center [954, 400] width 94 height 36
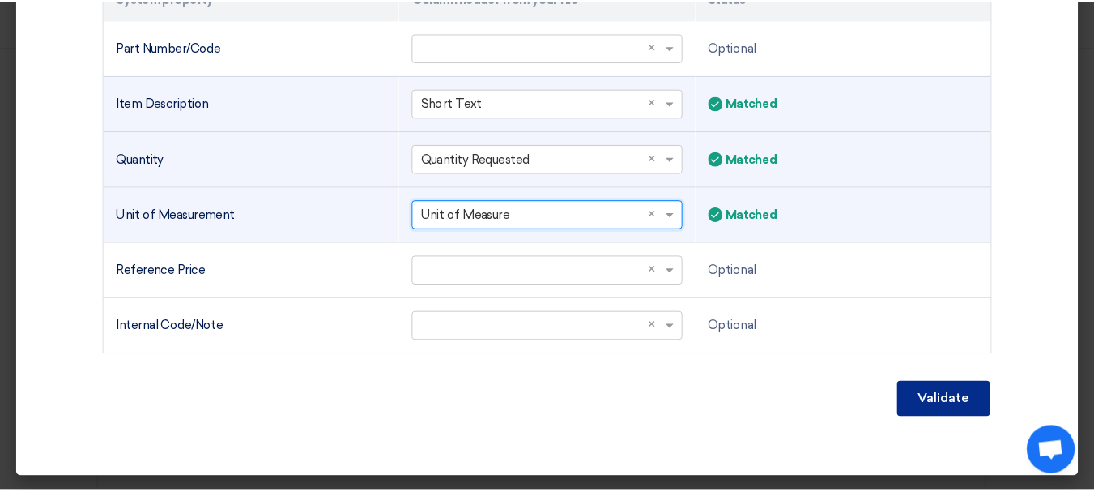
scroll to position [432, 0]
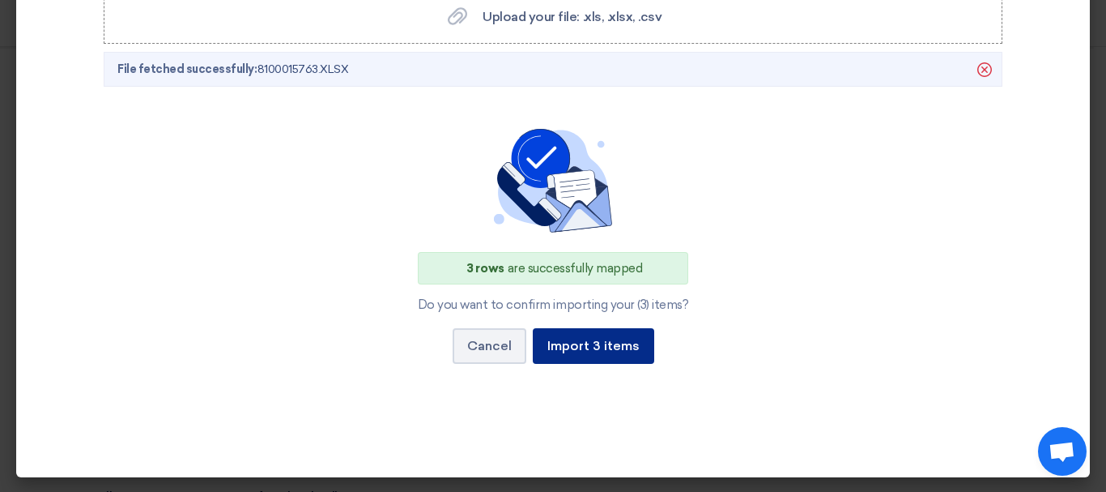
click at [559, 355] on button "Import 3 items" at bounding box center [594, 346] width 122 height 36
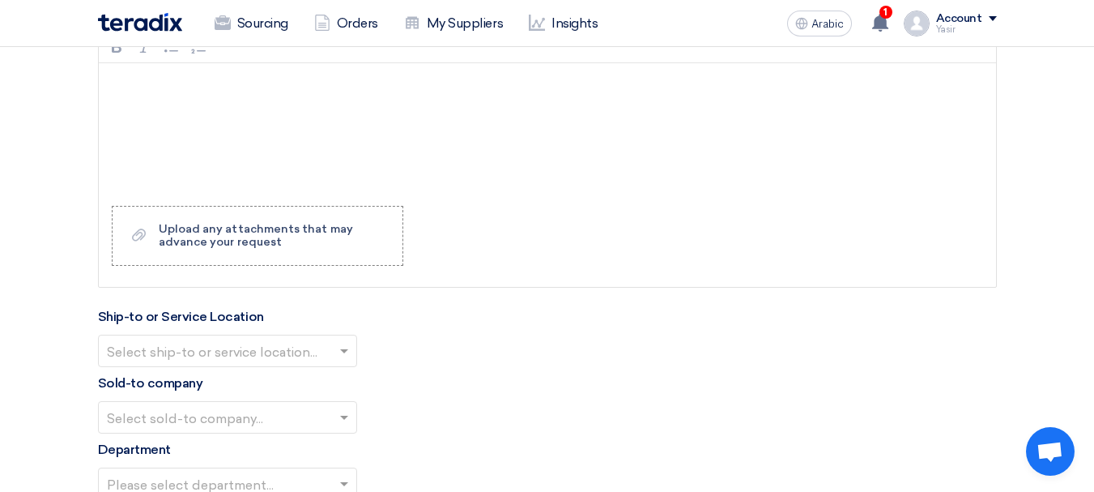
scroll to position [1701, 0]
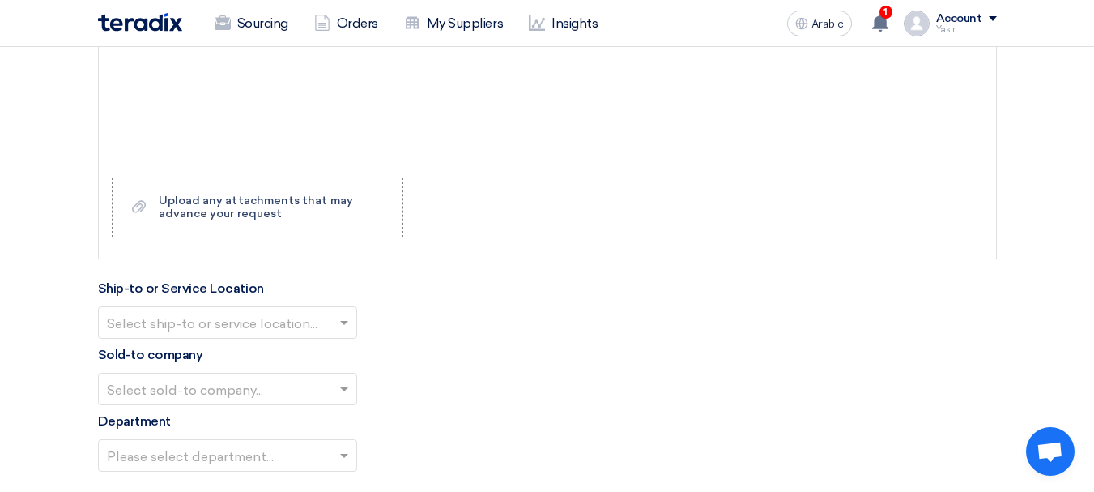
click at [206, 324] on input "text" at bounding box center [219, 323] width 225 height 27
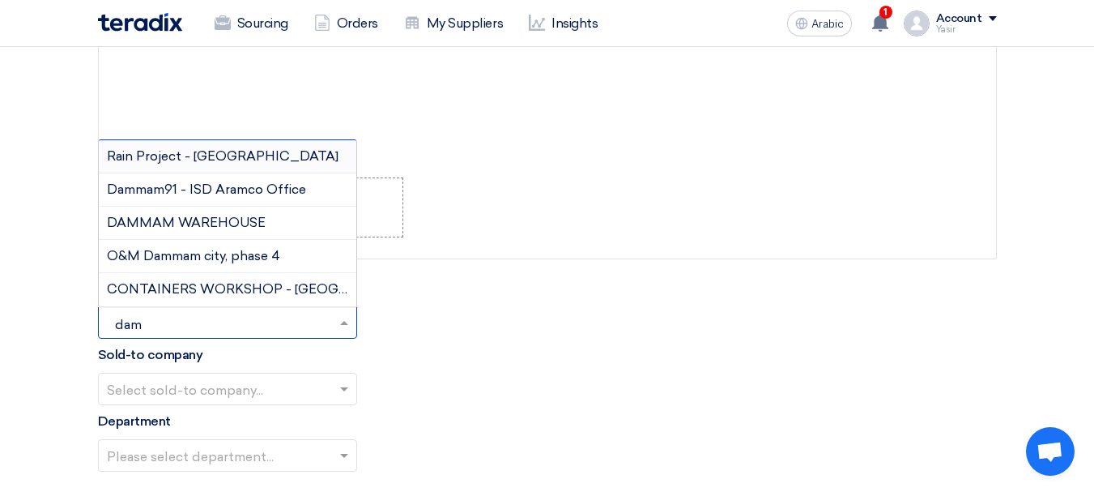
type input "damm"
click at [211, 215] on font "DAMMAM WAREHOUSE" at bounding box center [186, 222] width 159 height 15
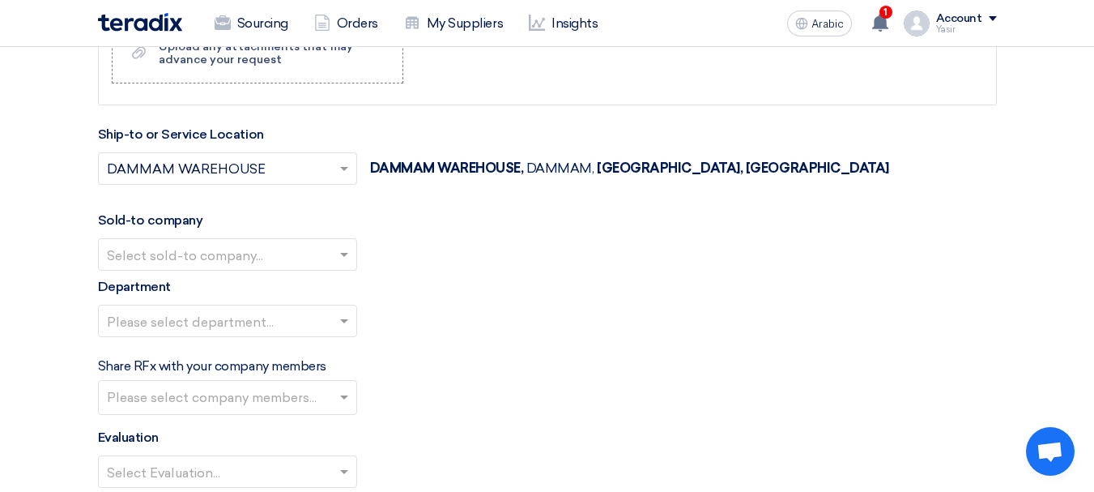
scroll to position [1944, 0]
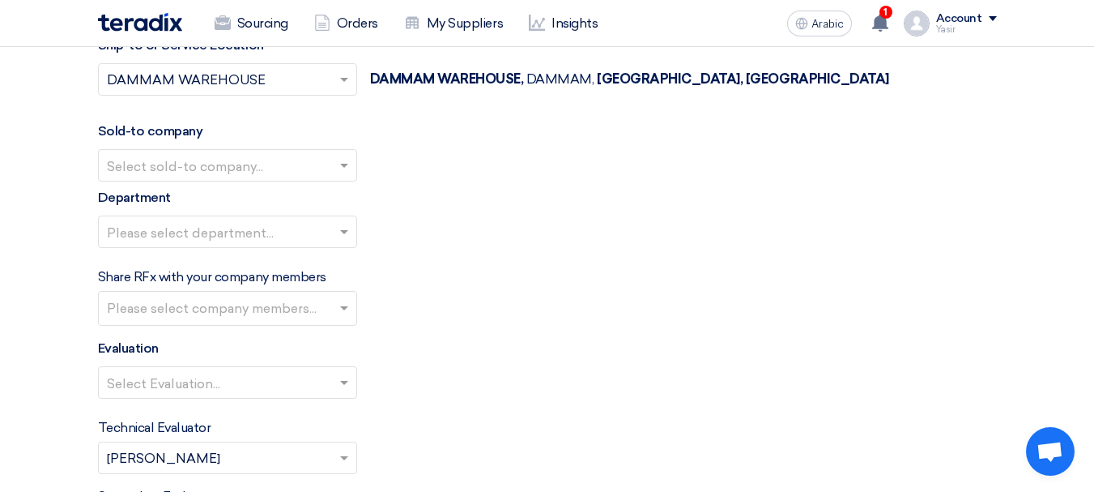
click at [227, 164] on input "text" at bounding box center [219, 166] width 225 height 27
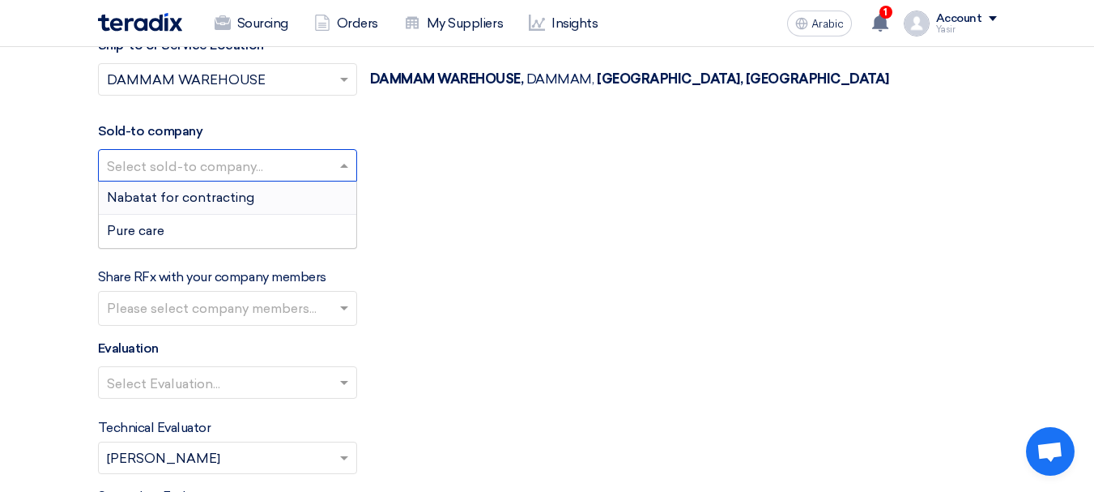
click at [203, 195] on font "Nabatat for contracting" at bounding box center [180, 197] width 147 height 15
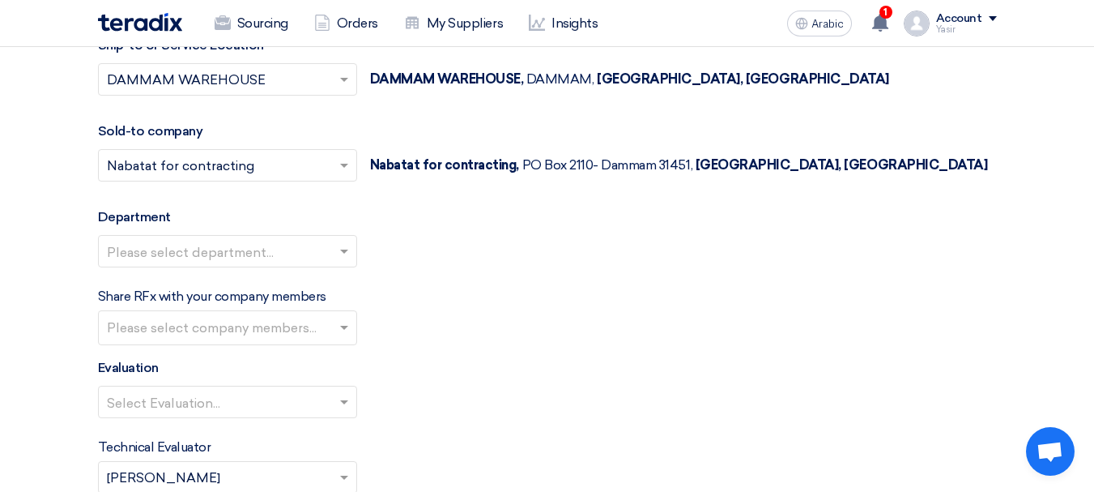
click at [211, 267] on div "Please select department..." at bounding box center [547, 257] width 899 height 45
click at [235, 248] on input "text" at bounding box center [219, 252] width 225 height 27
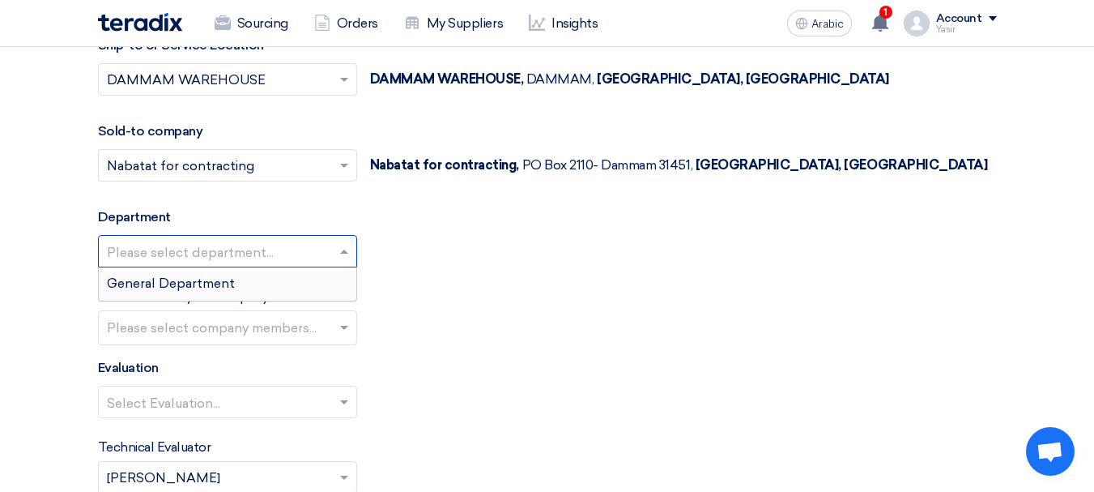
click at [217, 287] on font "General Department" at bounding box center [171, 282] width 128 height 15
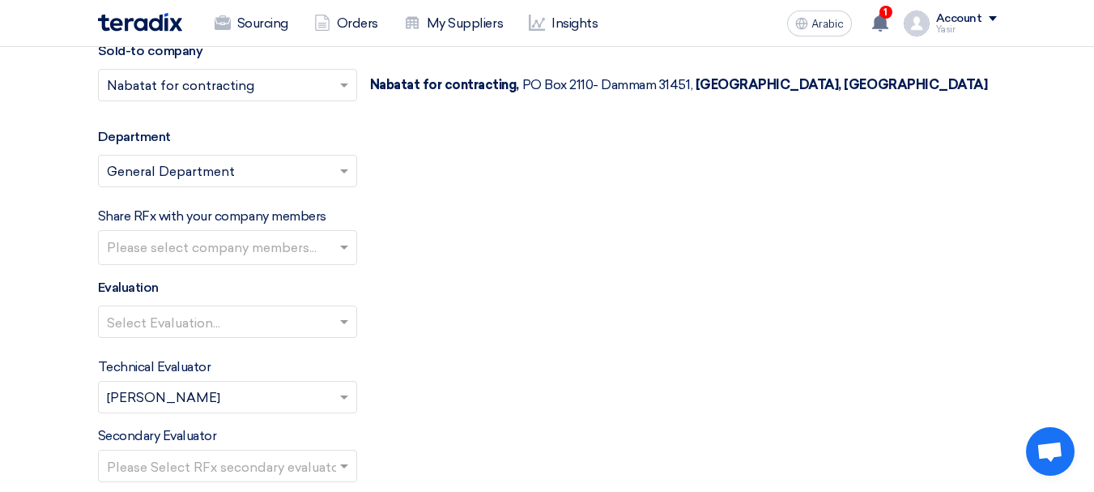
scroll to position [2025, 0]
click at [318, 246] on input "text" at bounding box center [229, 248] width 245 height 27
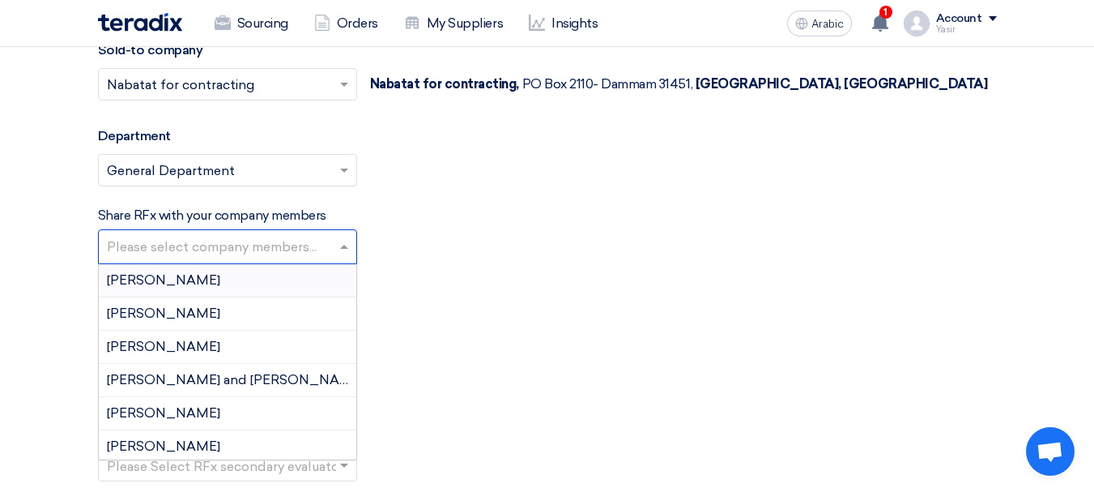
click at [597, 319] on div "Select Evaluation..." at bounding box center [547, 327] width 899 height 45
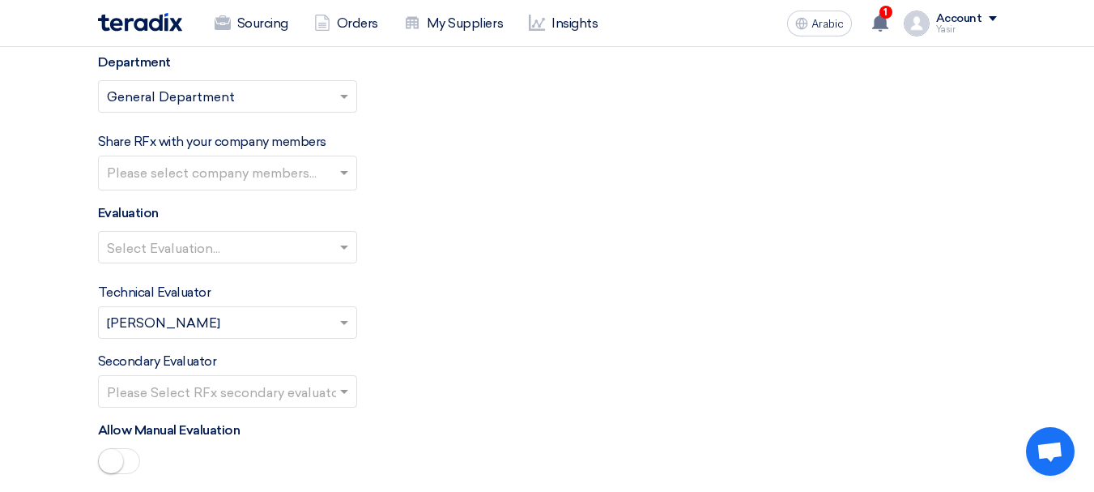
scroll to position [2106, 0]
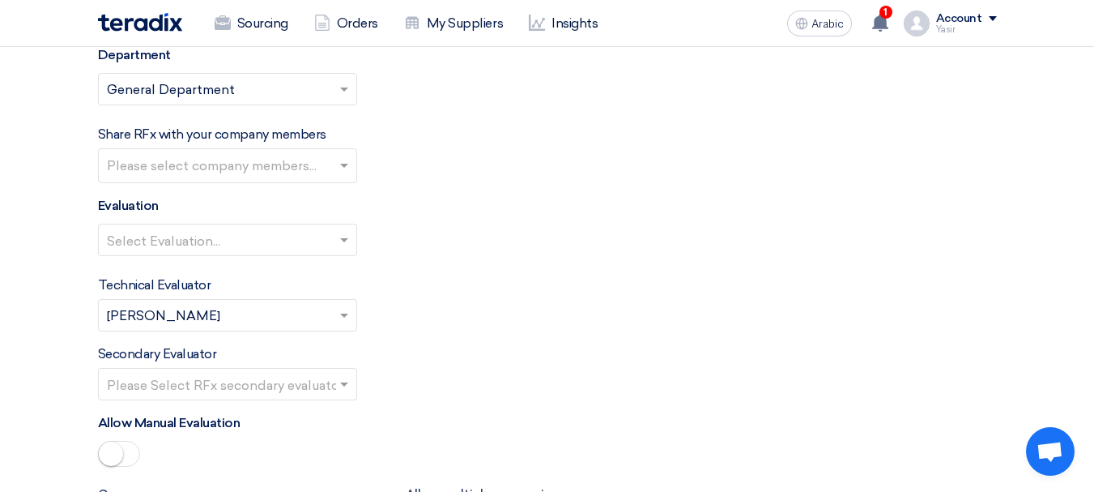
click at [278, 255] on ng-select "Select Evaluation..." at bounding box center [227, 240] width 259 height 32
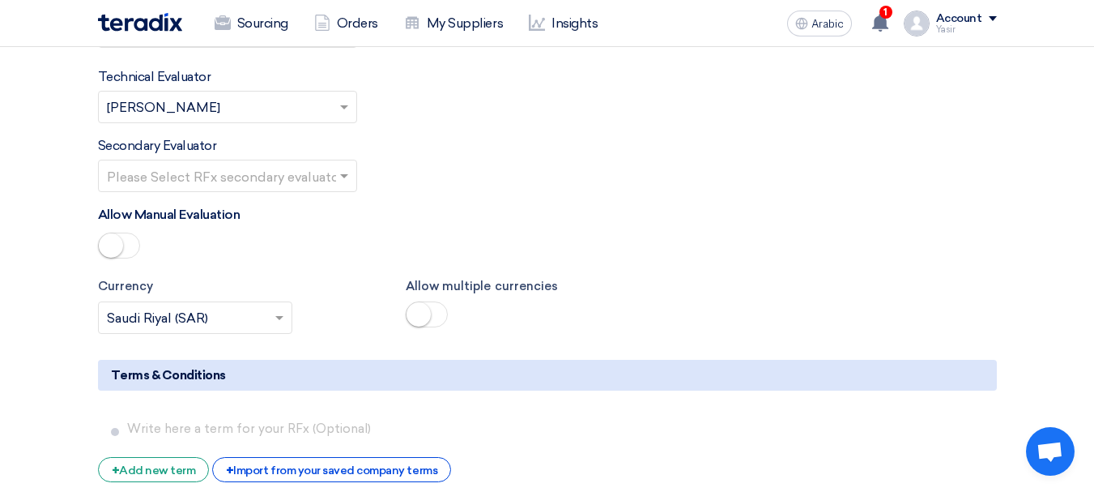
scroll to position [2349, 0]
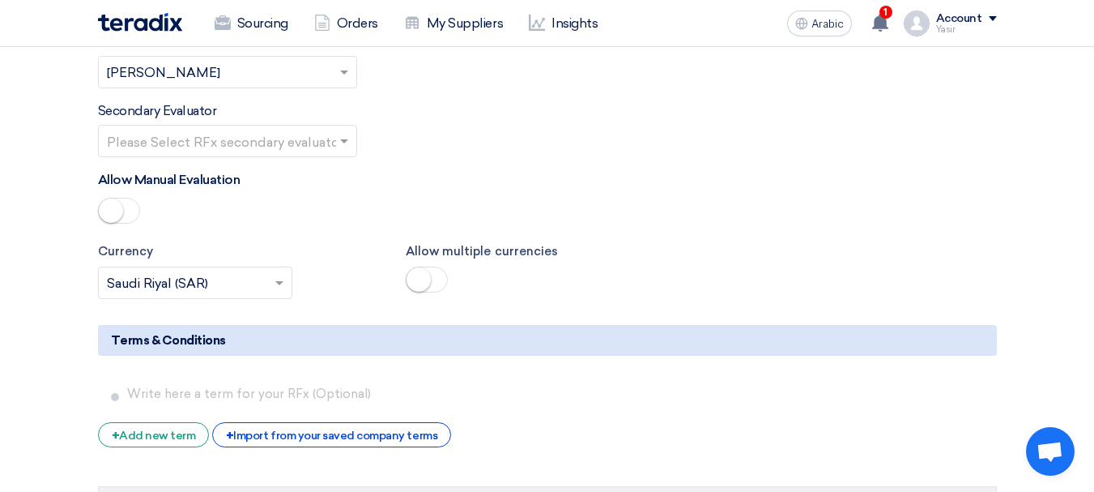
click at [281, 131] on input "text" at bounding box center [219, 142] width 225 height 27
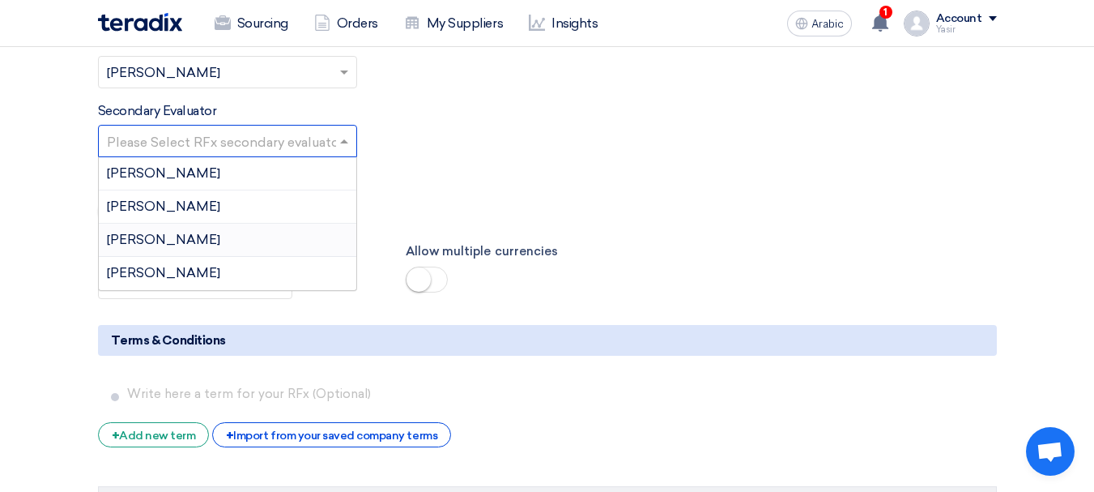
click at [160, 271] on div "[PERSON_NAME]" at bounding box center [228, 273] width 258 height 32
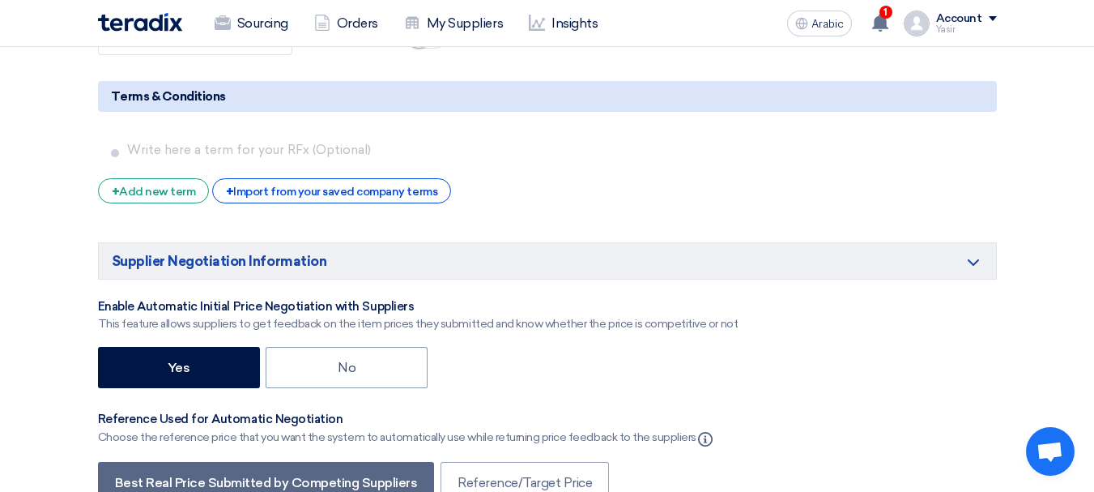
scroll to position [2835, 0]
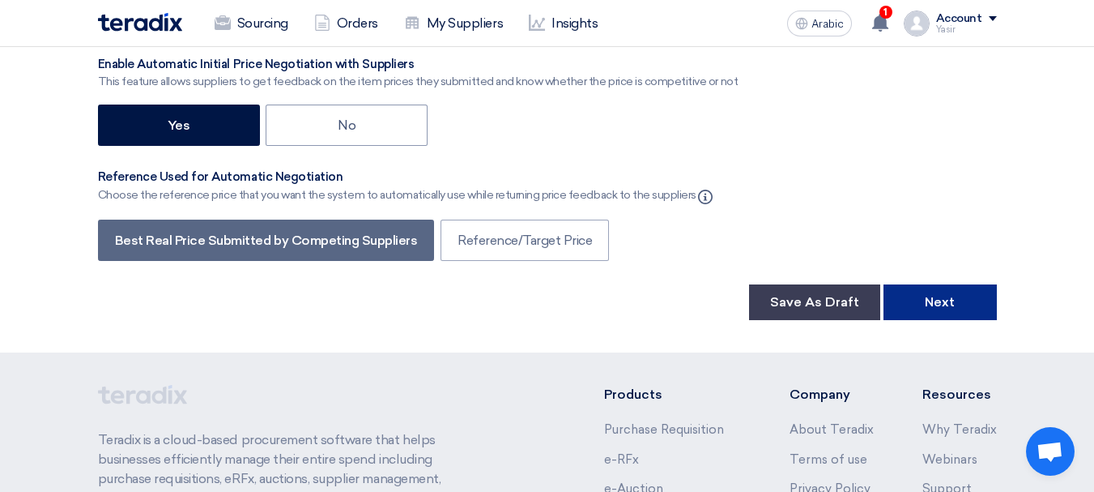
click at [934, 301] on font "Next" at bounding box center [940, 301] width 30 height 15
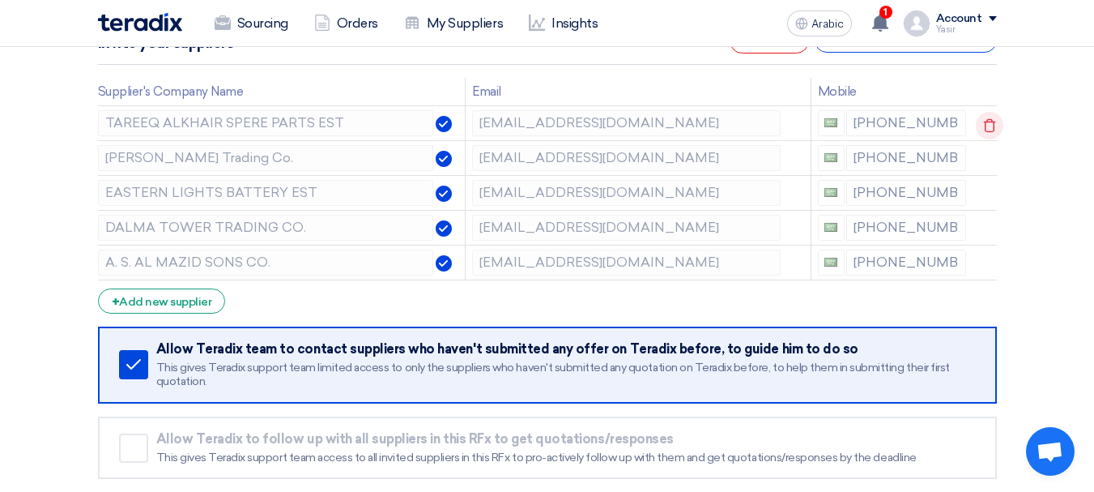
scroll to position [243, 0]
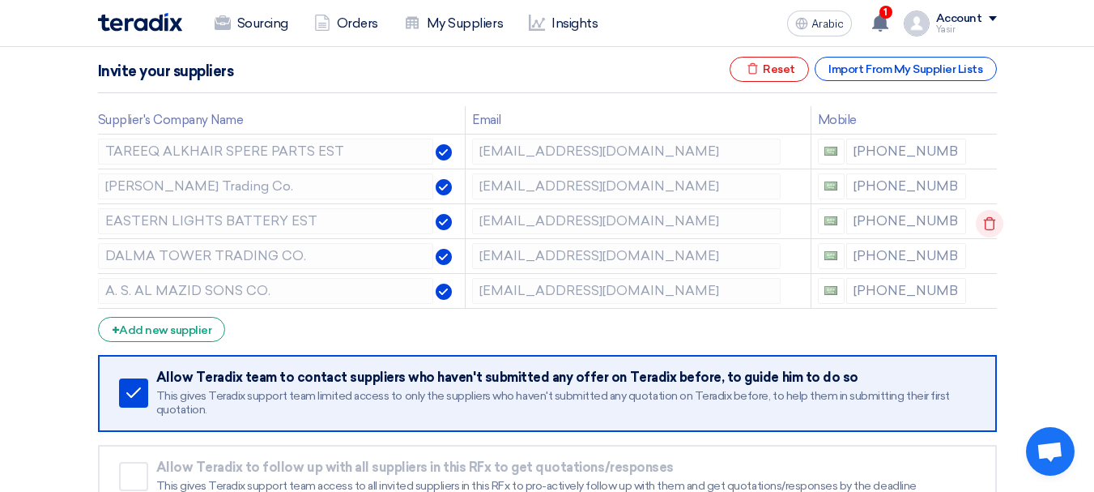
click at [992, 227] on use at bounding box center [990, 224] width 12 height 14
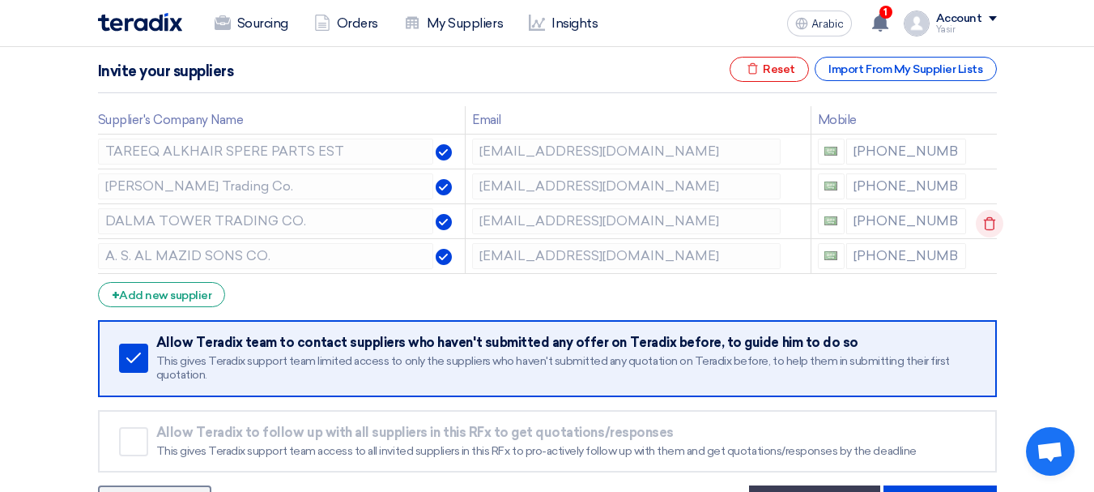
click at [987, 228] on icon at bounding box center [990, 224] width 28 height 28
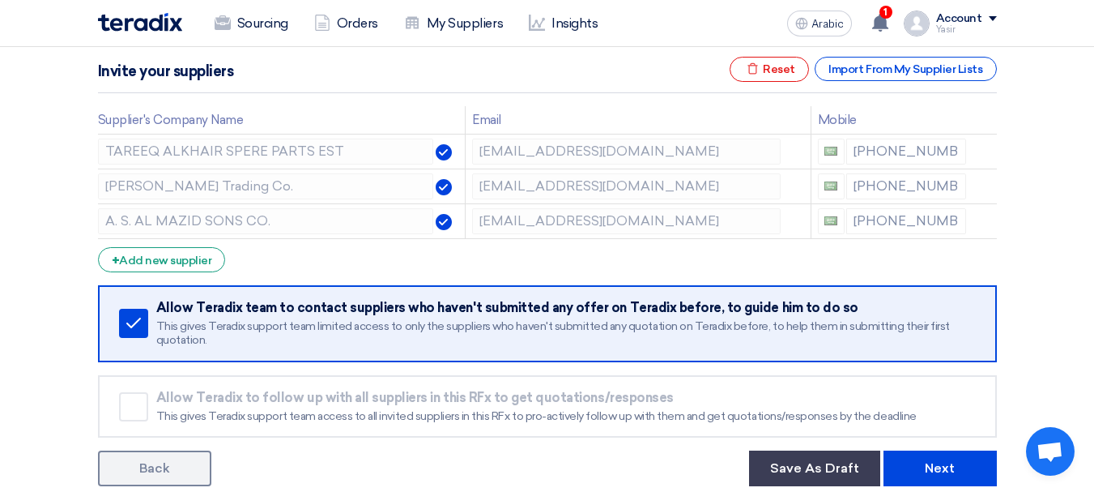
click at [0, 0] on icon at bounding box center [0, 0] width 0 height 0
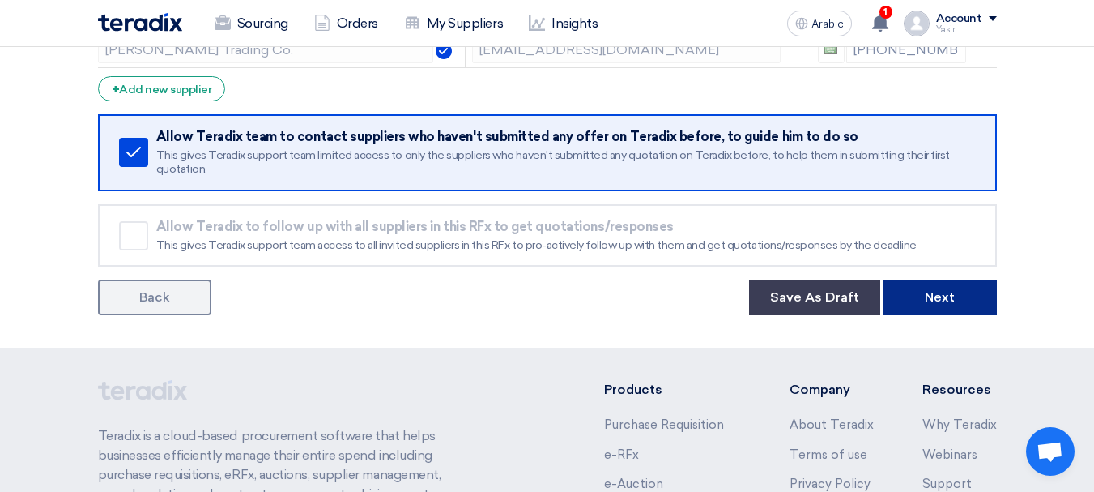
scroll to position [405, 0]
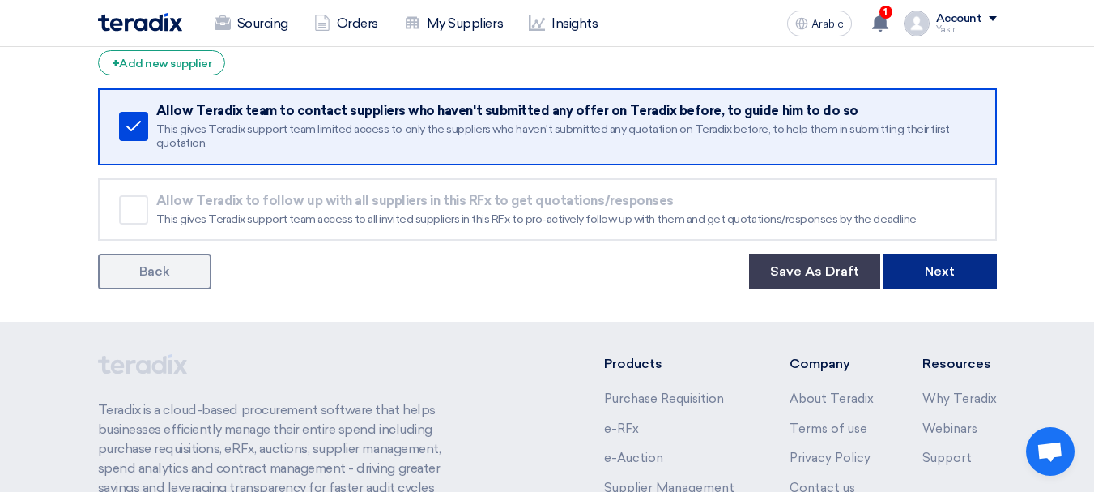
click at [946, 276] on font "Next" at bounding box center [940, 270] width 30 height 15
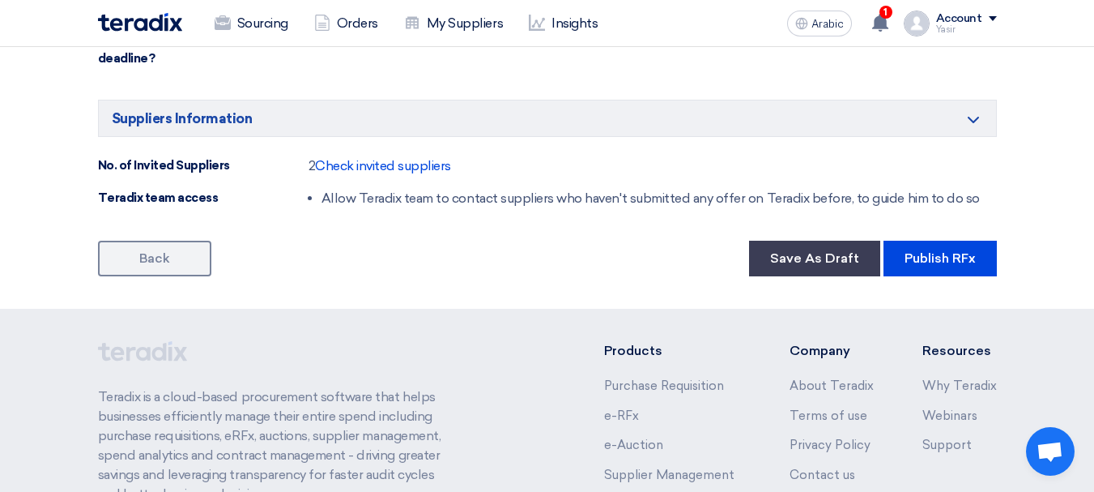
scroll to position [841, 0]
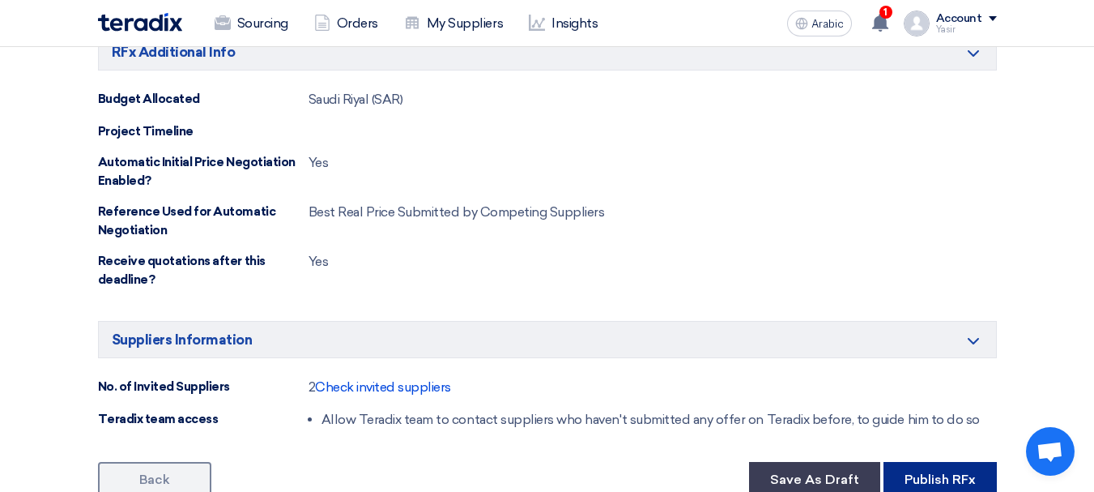
click at [942, 467] on button "Publish RFx" at bounding box center [940, 480] width 113 height 36
